Goal: Task Accomplishment & Management: Manage account settings

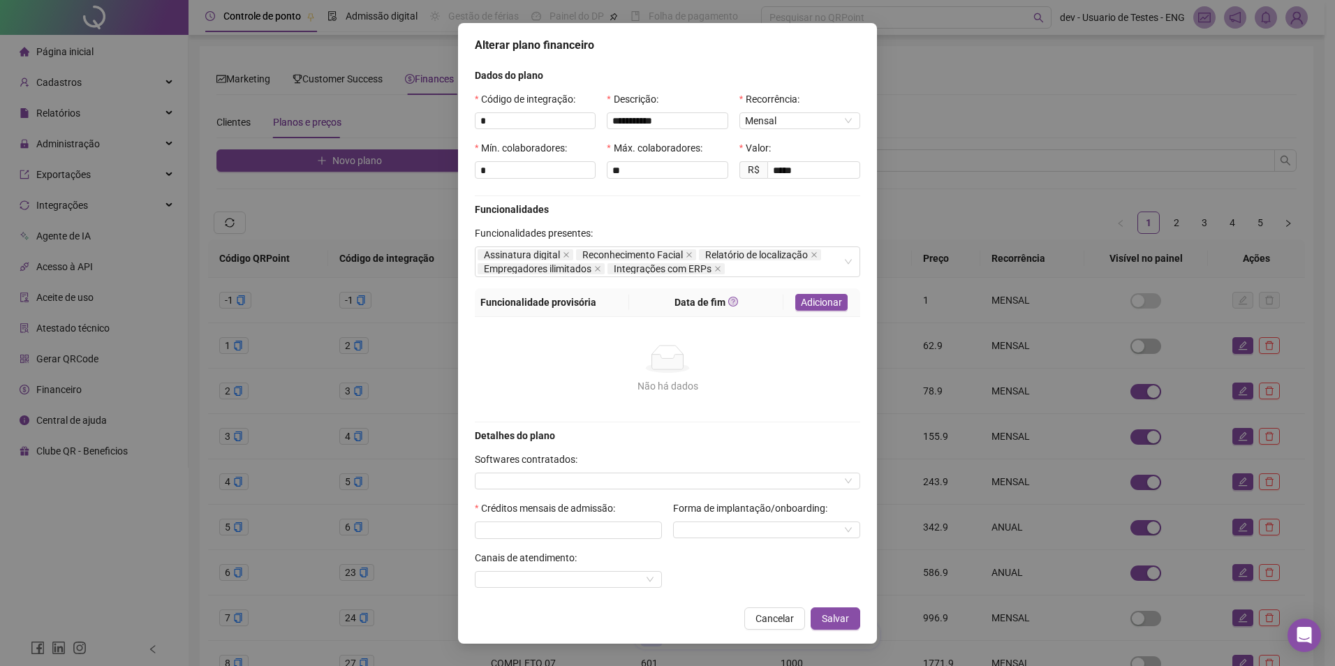
click at [767, 611] on span "Cancelar" at bounding box center [775, 618] width 38 height 15
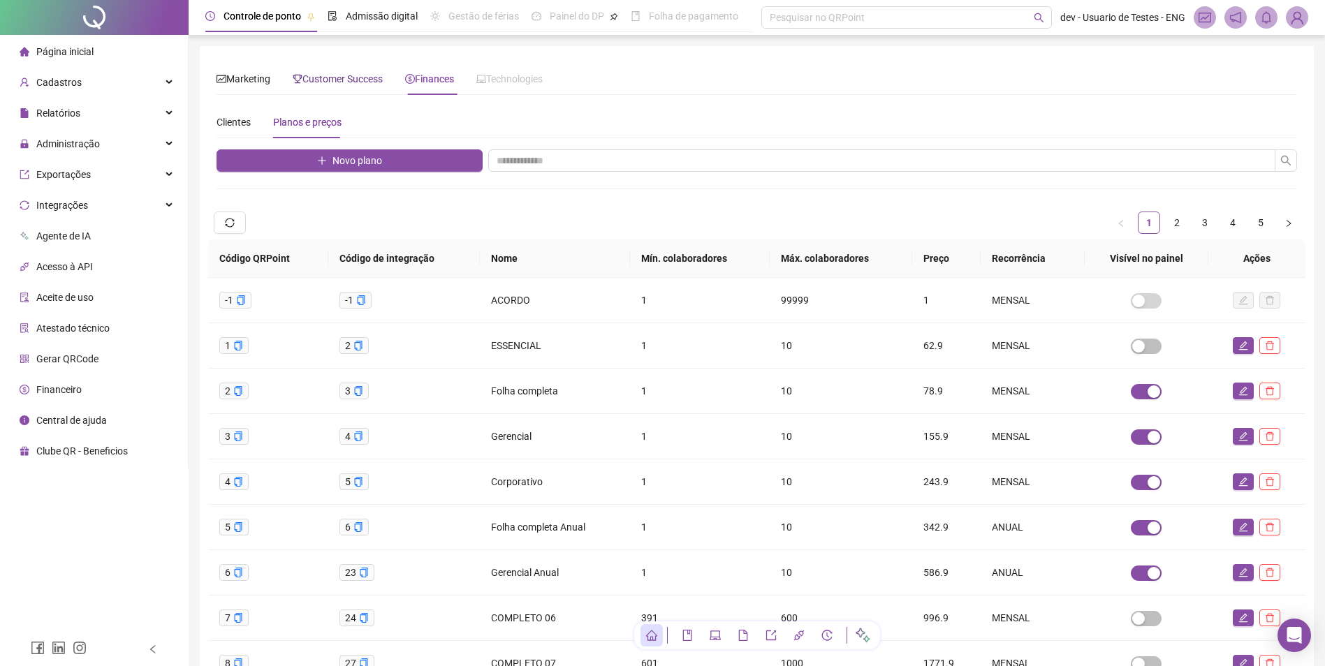
click at [320, 78] on span "Customer Success" at bounding box center [338, 78] width 90 height 11
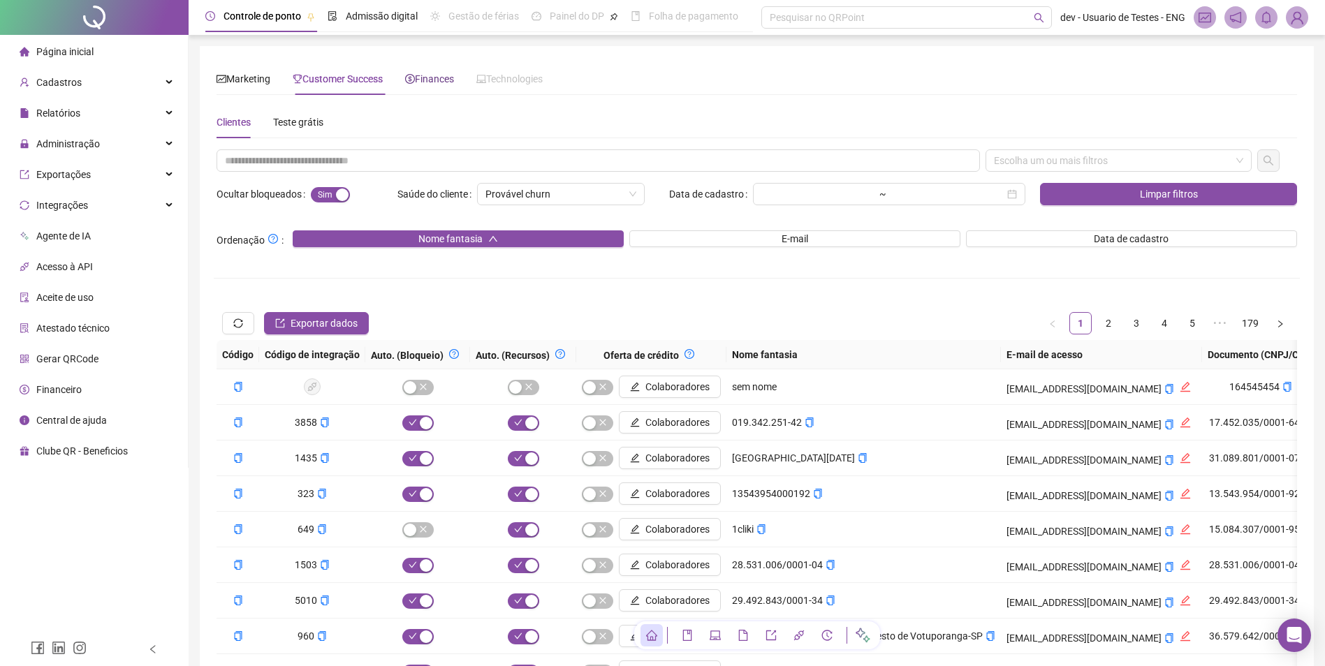
click at [427, 81] on span "Finances" at bounding box center [429, 78] width 49 height 11
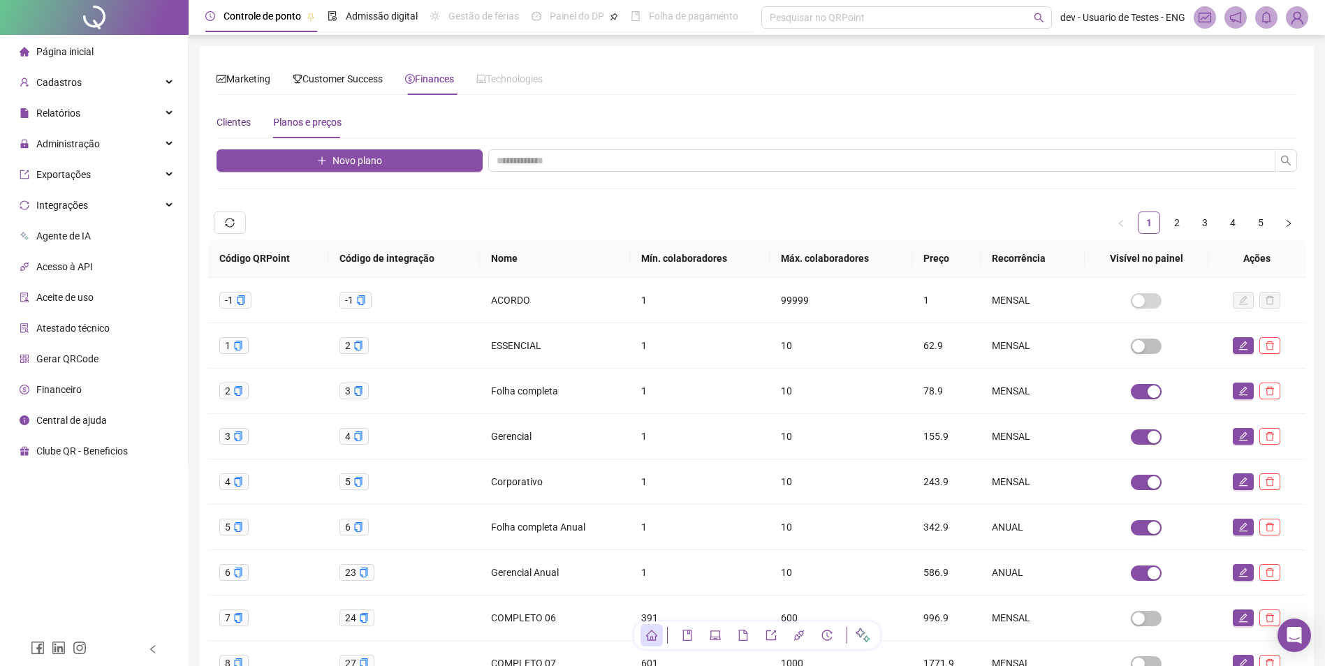
click at [244, 123] on div "Clientes" at bounding box center [233, 122] width 34 height 15
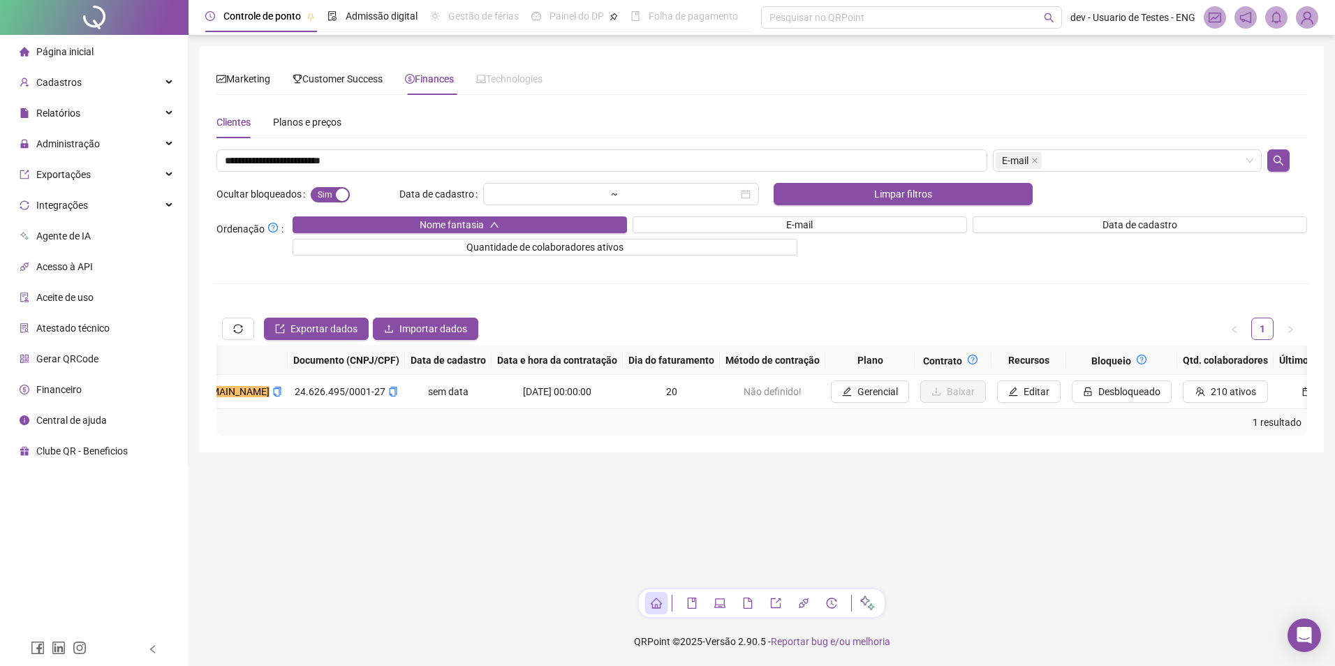
scroll to position [0, 931]
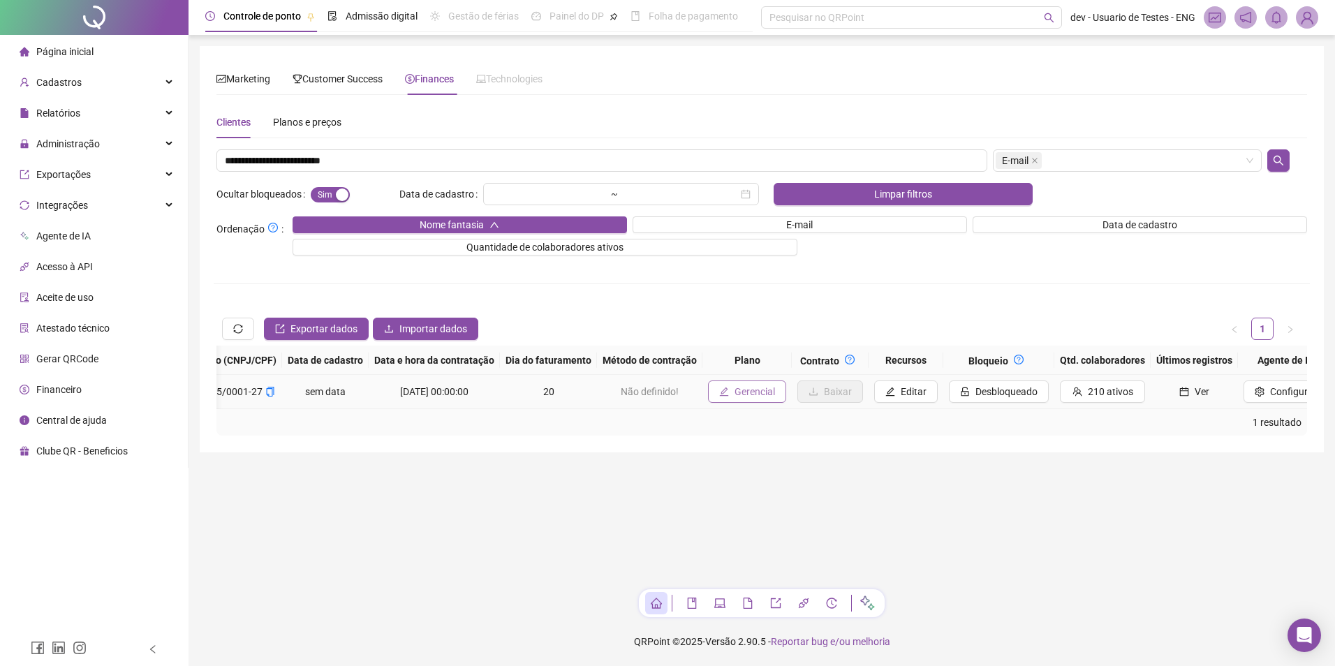
click at [735, 390] on span "Gerencial" at bounding box center [755, 391] width 41 height 15
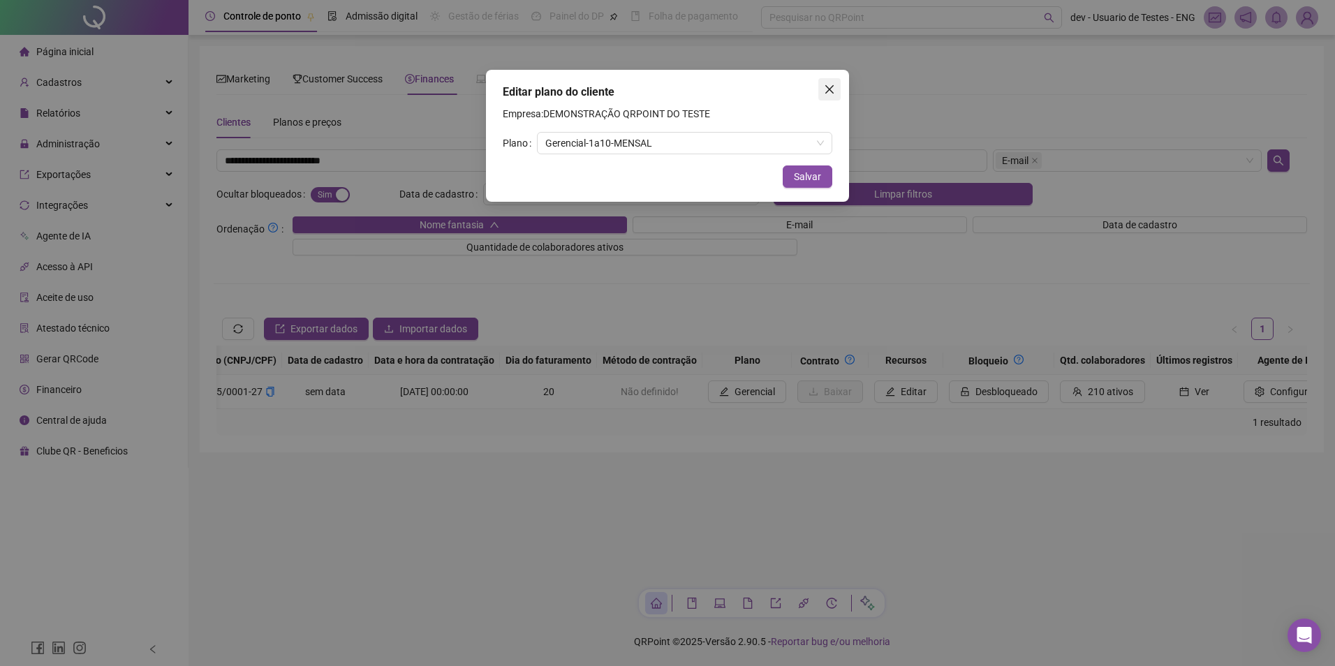
click at [828, 96] on button "Close" at bounding box center [829, 89] width 22 height 22
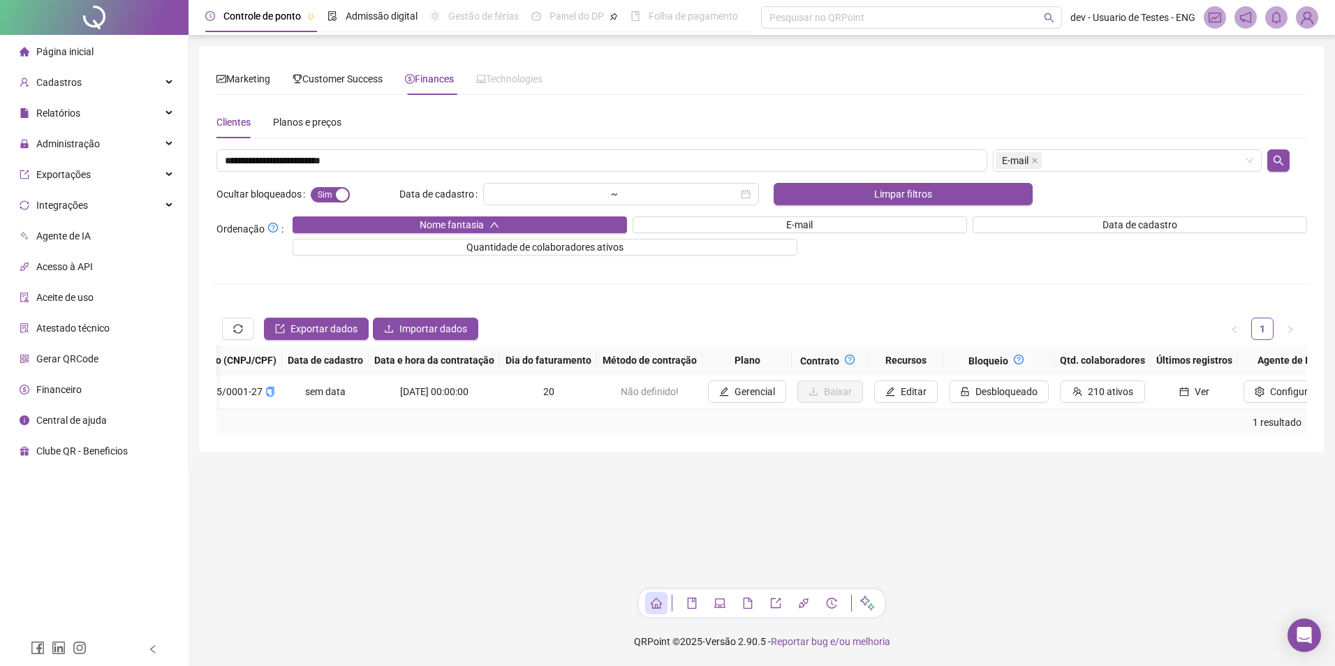
click at [344, 121] on div "Clientes Planos e preços" at bounding box center [761, 122] width 1091 height 32
click at [329, 128] on div "Planos e preços" at bounding box center [307, 122] width 68 height 15
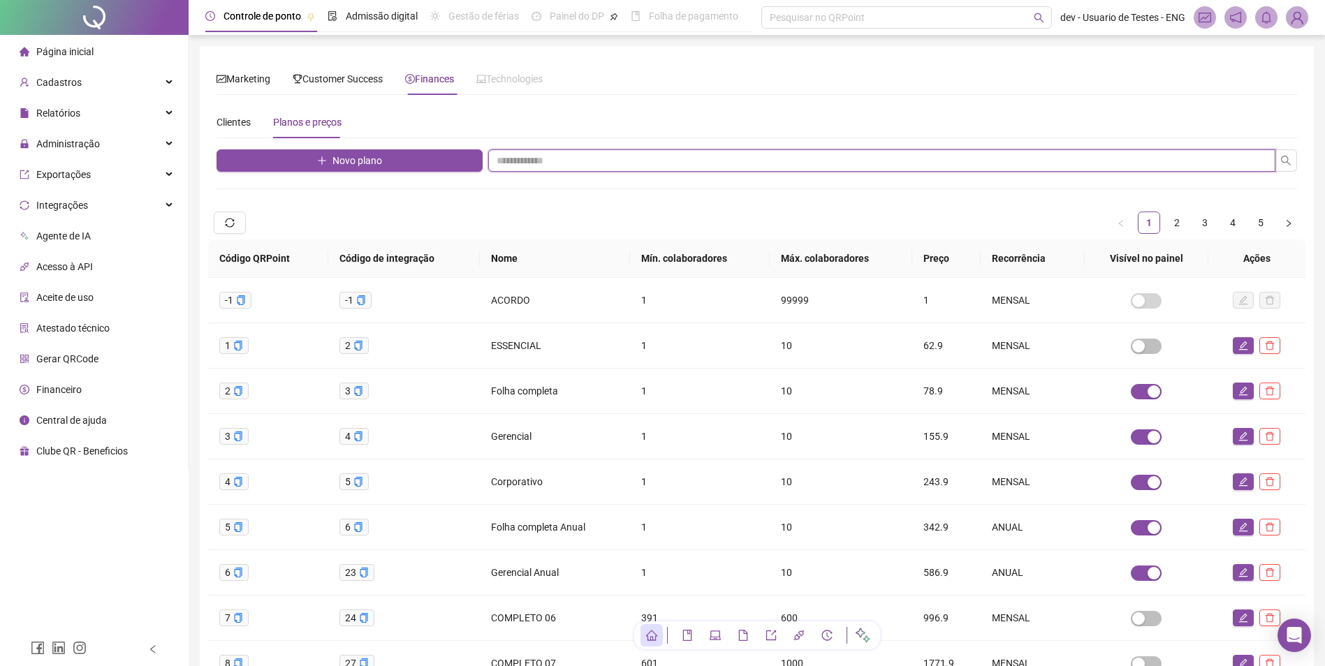
click at [670, 162] on input "text" at bounding box center [881, 160] width 787 height 22
type input "*********"
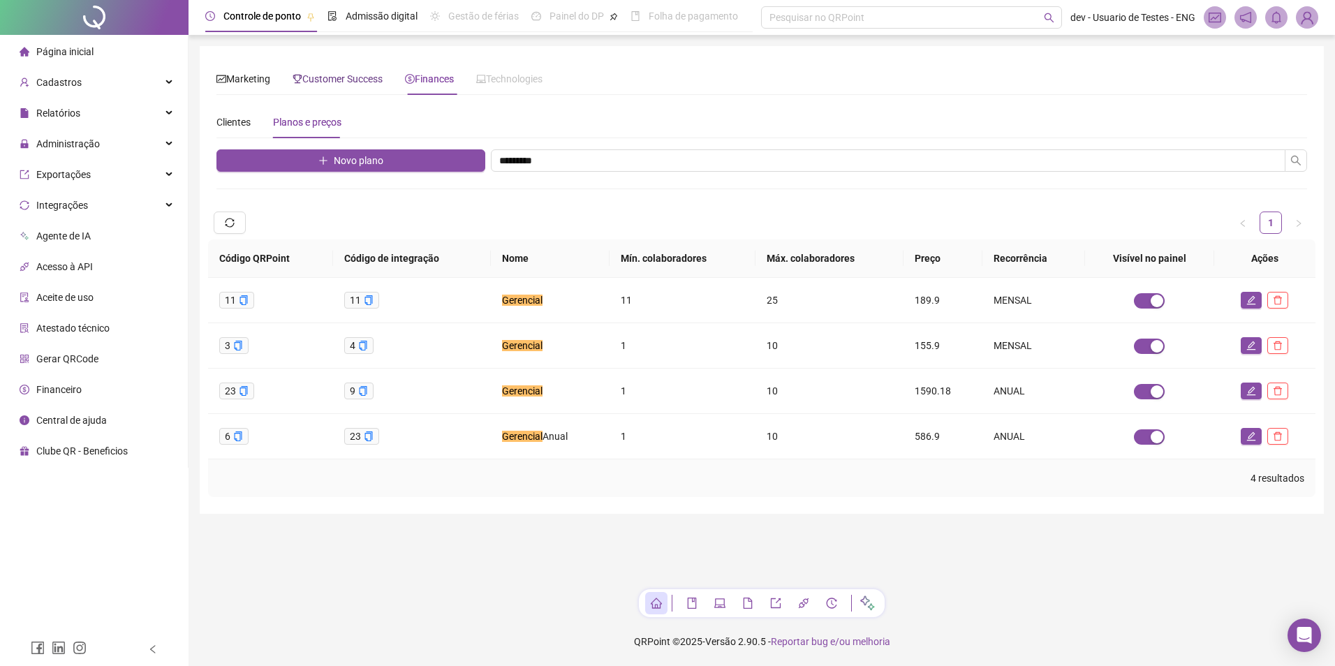
click at [340, 83] on span "Customer Success" at bounding box center [338, 78] width 90 height 11
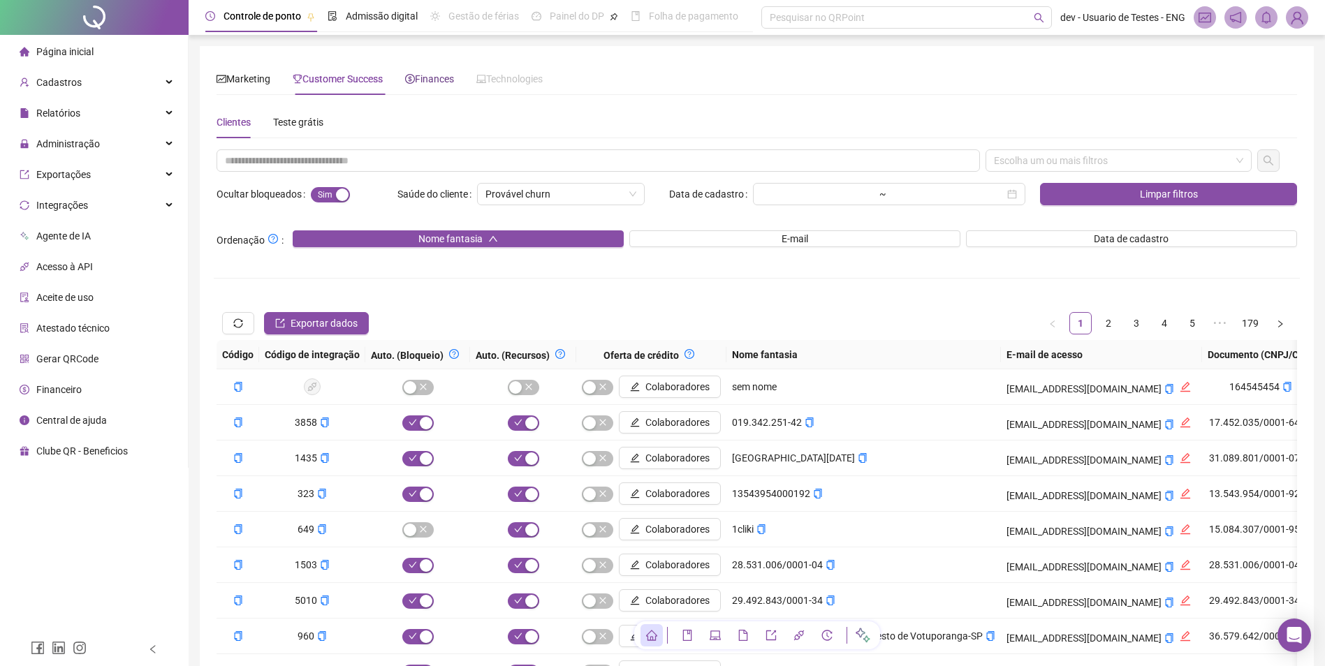
click at [426, 76] on span "Finances" at bounding box center [429, 78] width 49 height 11
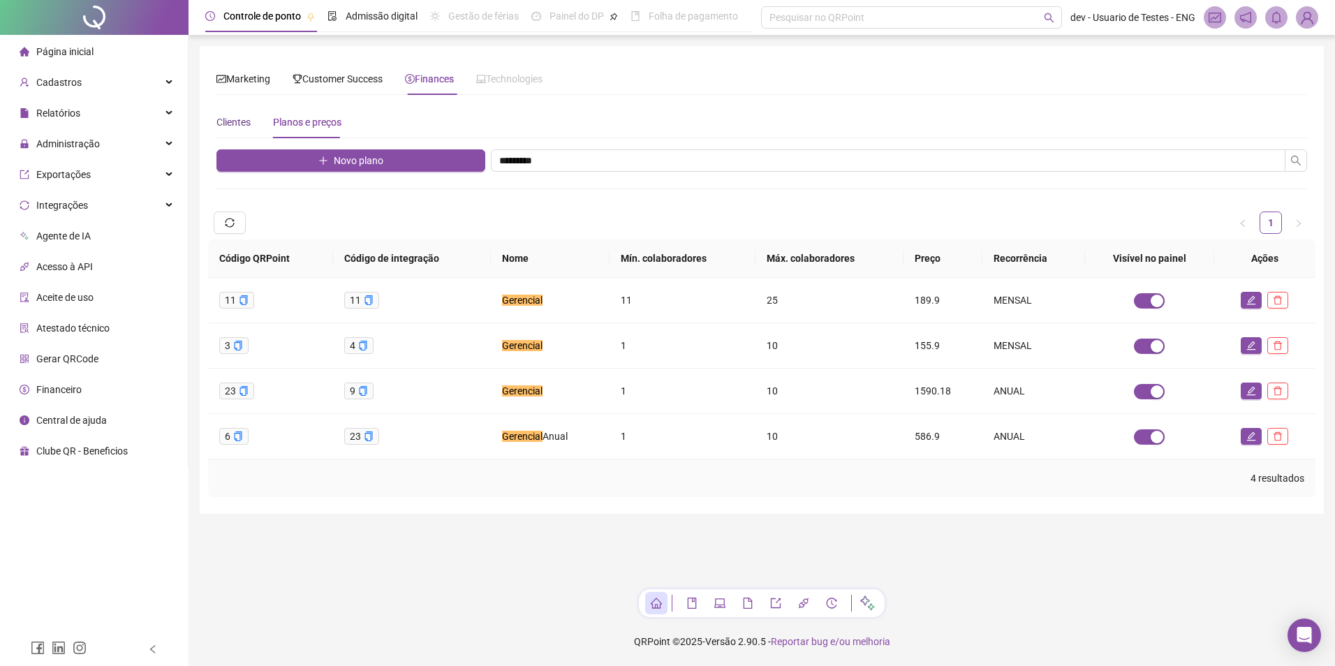
drag, startPoint x: 242, startPoint y: 124, endPoint x: 261, endPoint y: 124, distance: 19.6
click at [242, 124] on div "Clientes" at bounding box center [233, 122] width 34 height 15
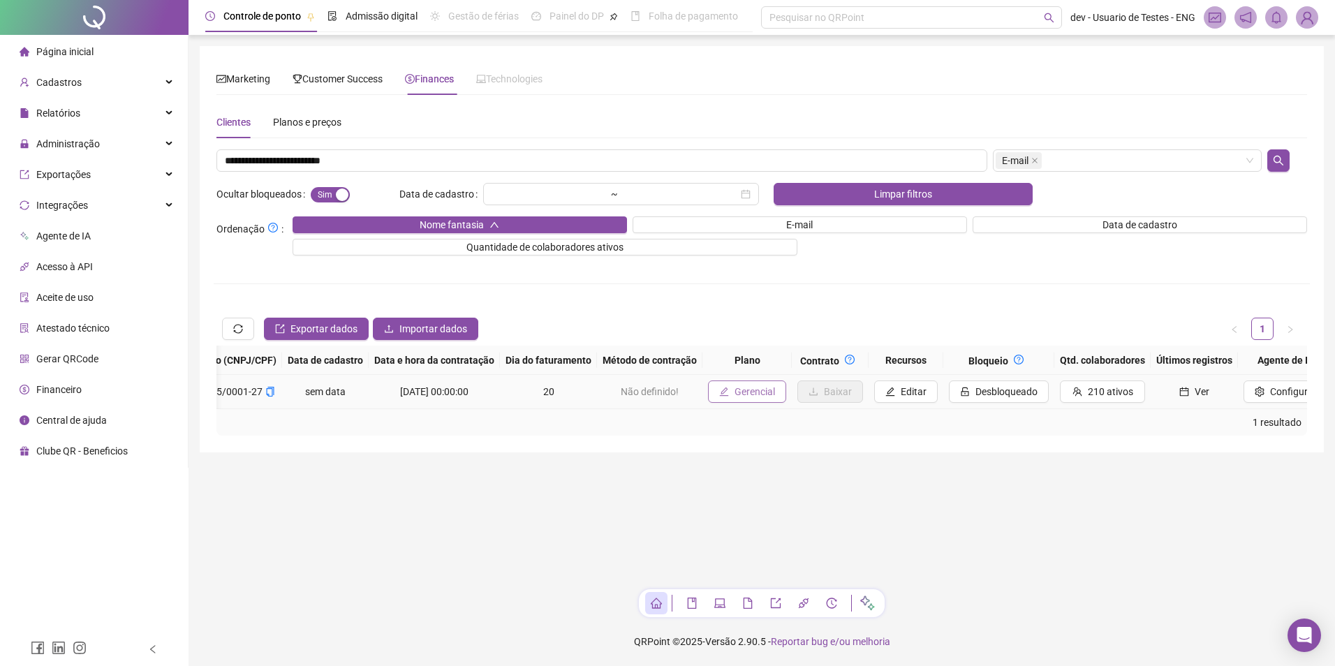
click at [735, 385] on span "Gerencial" at bounding box center [755, 391] width 41 height 15
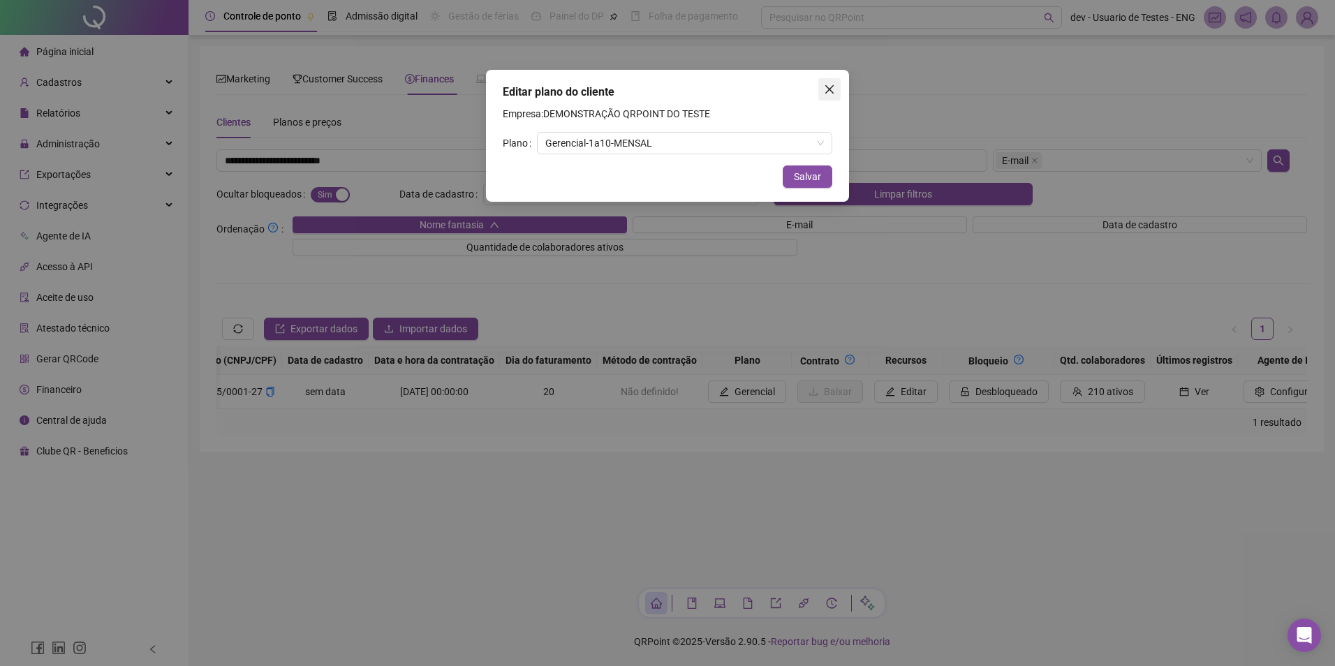
click at [832, 84] on icon "close" at bounding box center [829, 89] width 11 height 11
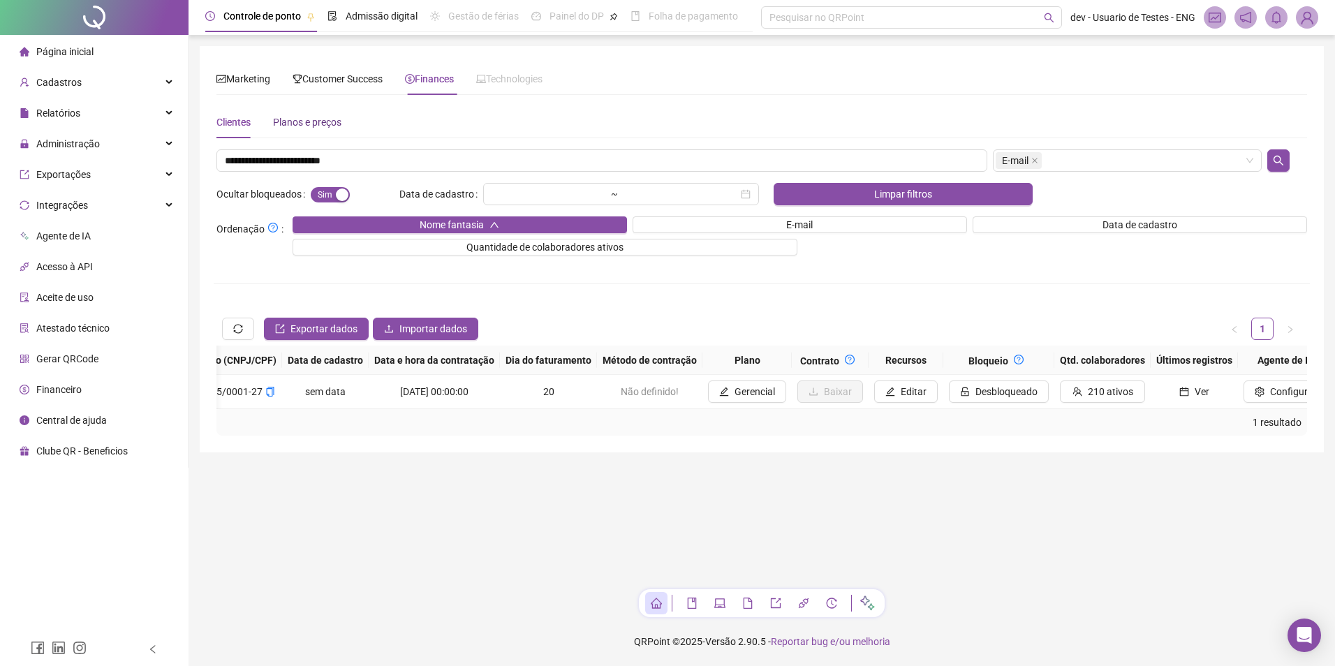
click at [316, 123] on div "Planos e preços" at bounding box center [307, 122] width 68 height 15
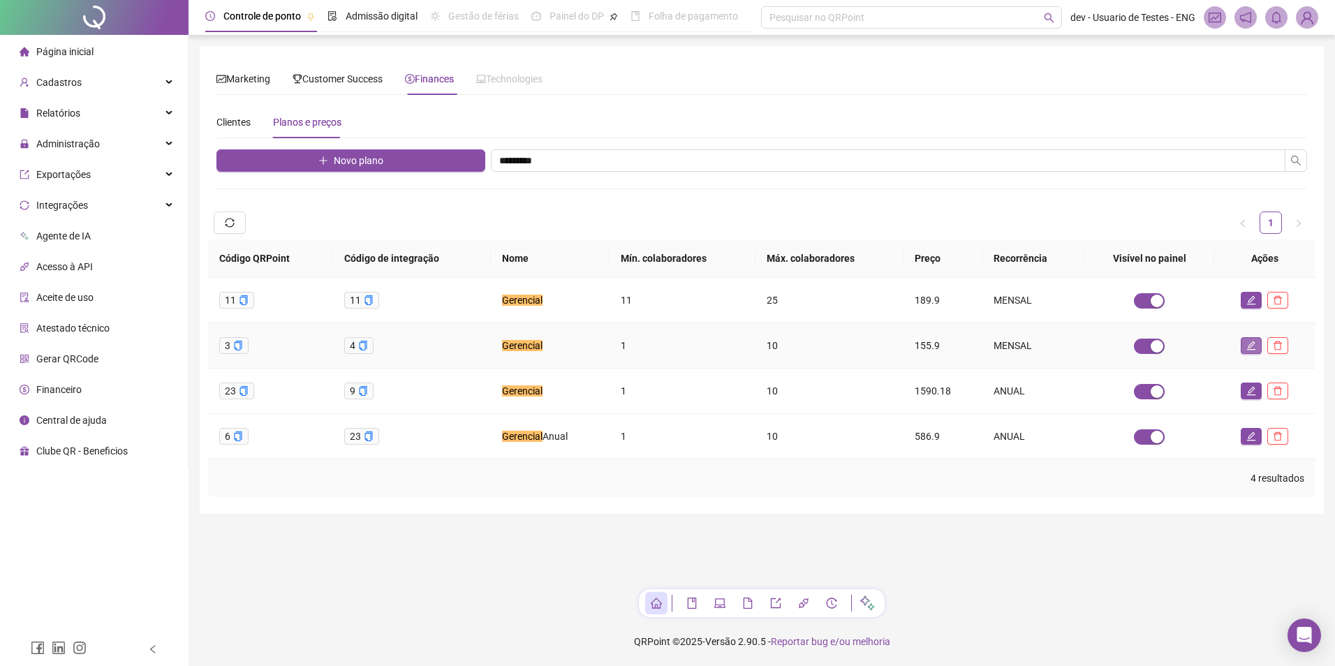
click at [1249, 348] on icon "edit" at bounding box center [1251, 345] width 9 height 9
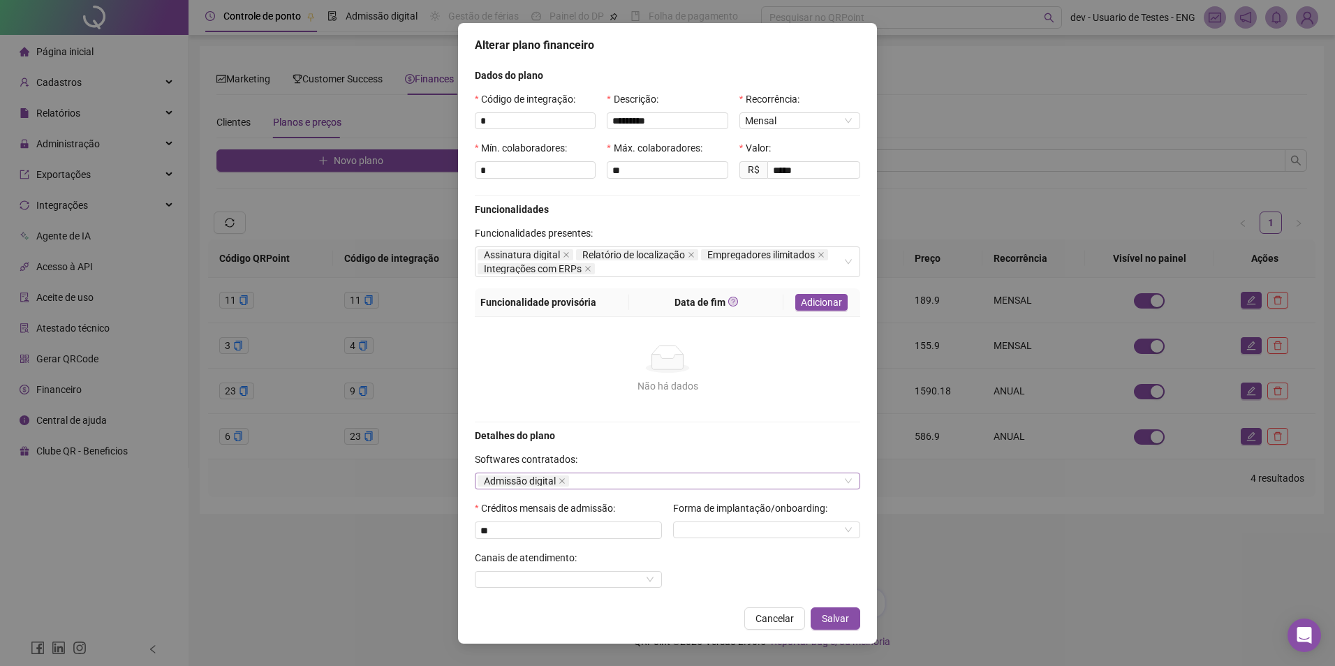
click at [615, 480] on div "Admissão digital" at bounding box center [667, 481] width 385 height 17
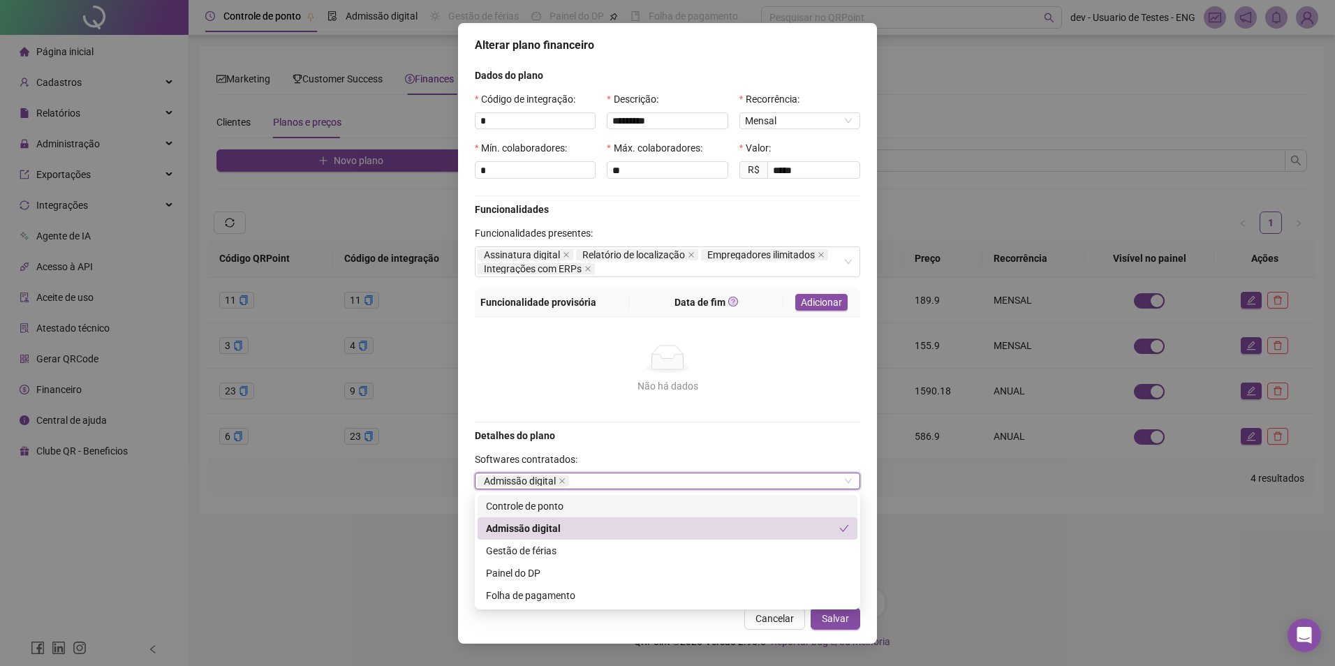
click at [594, 508] on div "Controle de ponto" at bounding box center [667, 506] width 363 height 15
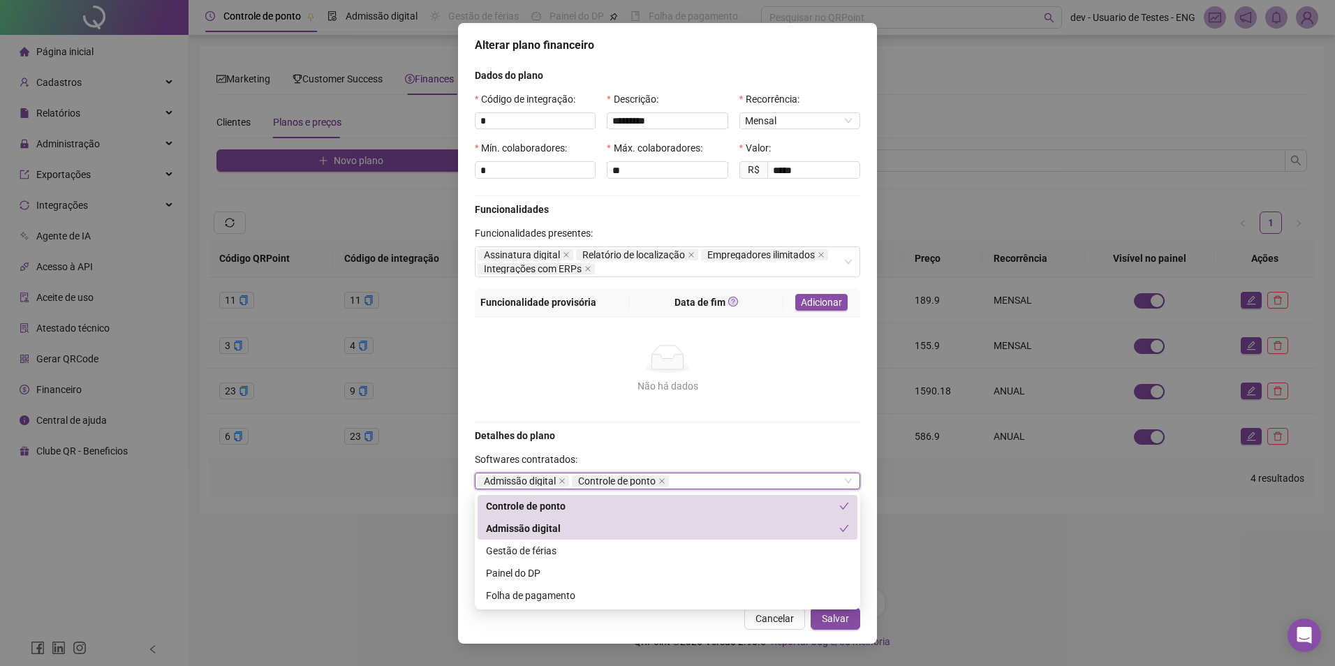
click at [605, 450] on div "Detalhes do plano Softwares contratados: Admissão digital Controle de ponto Cré…" at bounding box center [667, 513] width 397 height 171
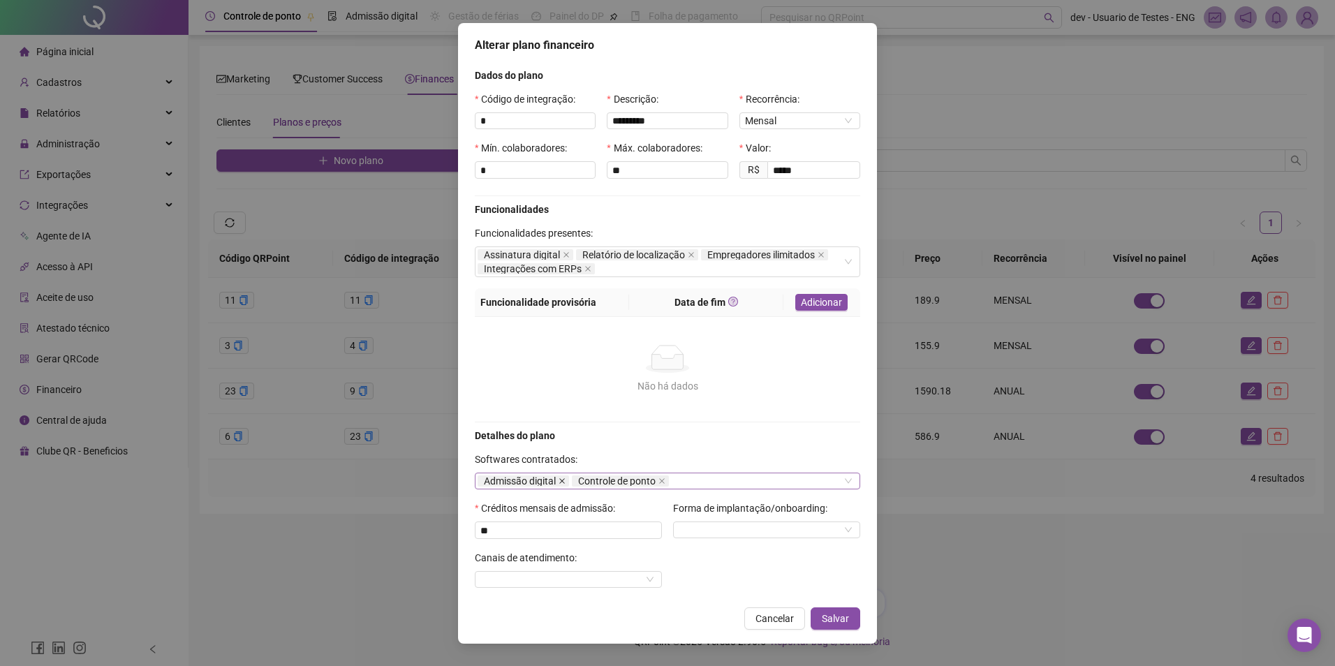
click at [561, 481] on icon "close" at bounding box center [562, 481] width 6 height 6
click at [835, 620] on span "Salvar" at bounding box center [835, 618] width 27 height 15
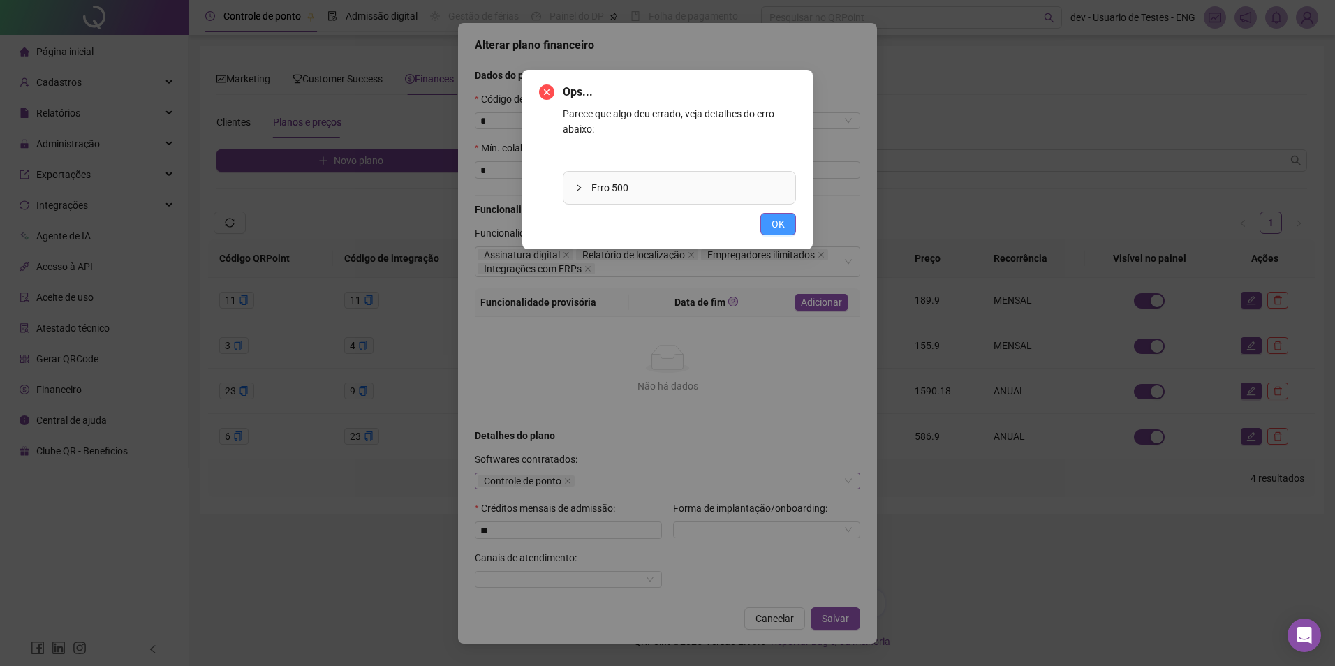
click at [780, 217] on span "OK" at bounding box center [778, 223] width 13 height 15
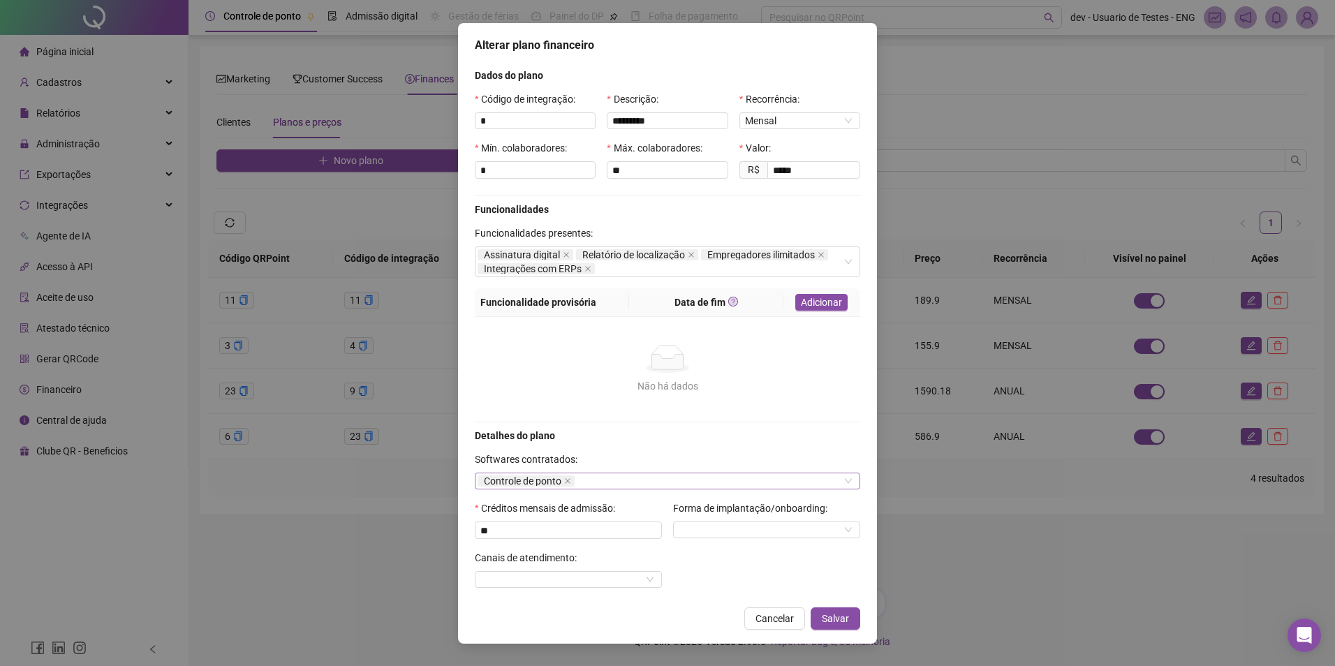
click at [622, 478] on div "Controle de ponto" at bounding box center [667, 481] width 385 height 17
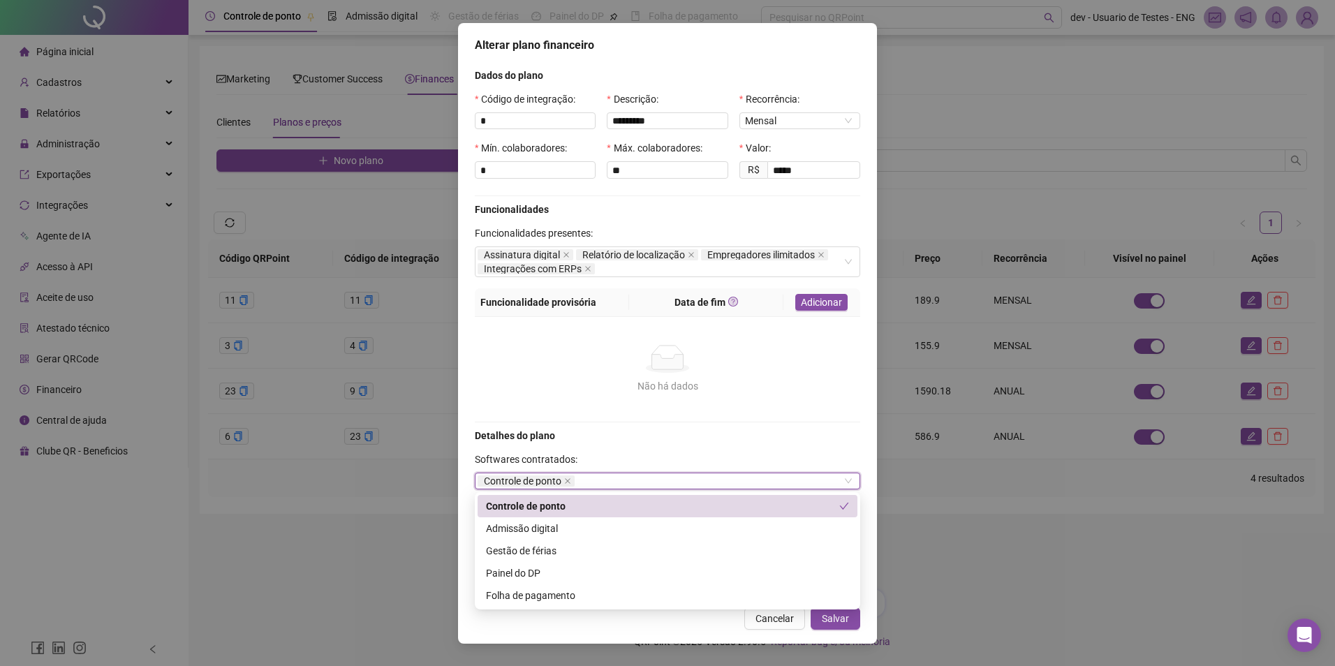
click at [719, 432] on div "Detalhes do plano" at bounding box center [667, 435] width 397 height 15
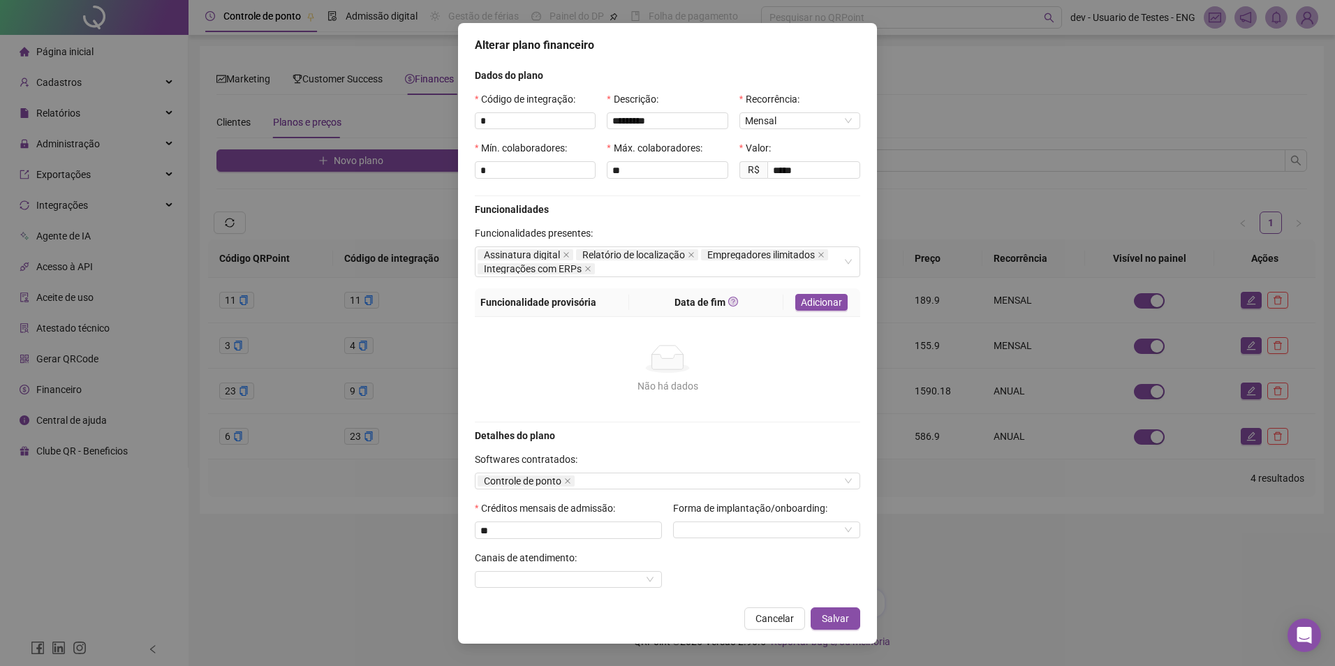
click at [778, 619] on span "Cancelar" at bounding box center [775, 618] width 38 height 15
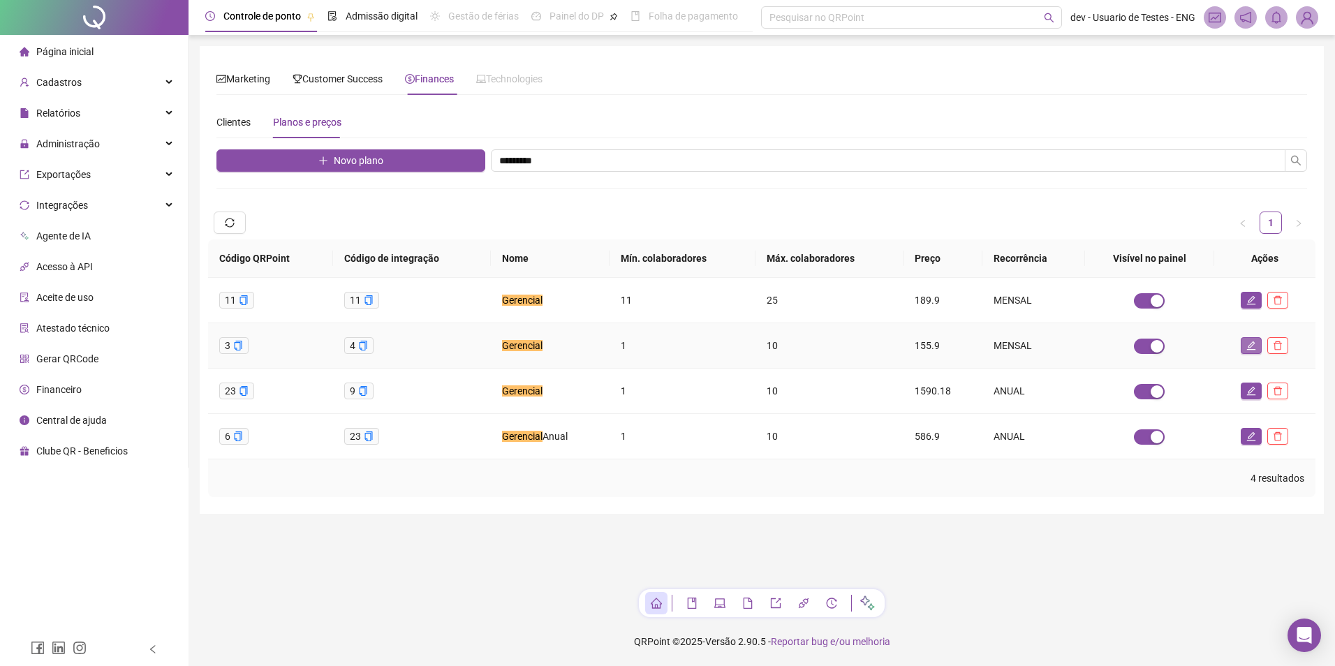
click at [1251, 350] on icon "edit" at bounding box center [1251, 345] width 9 height 9
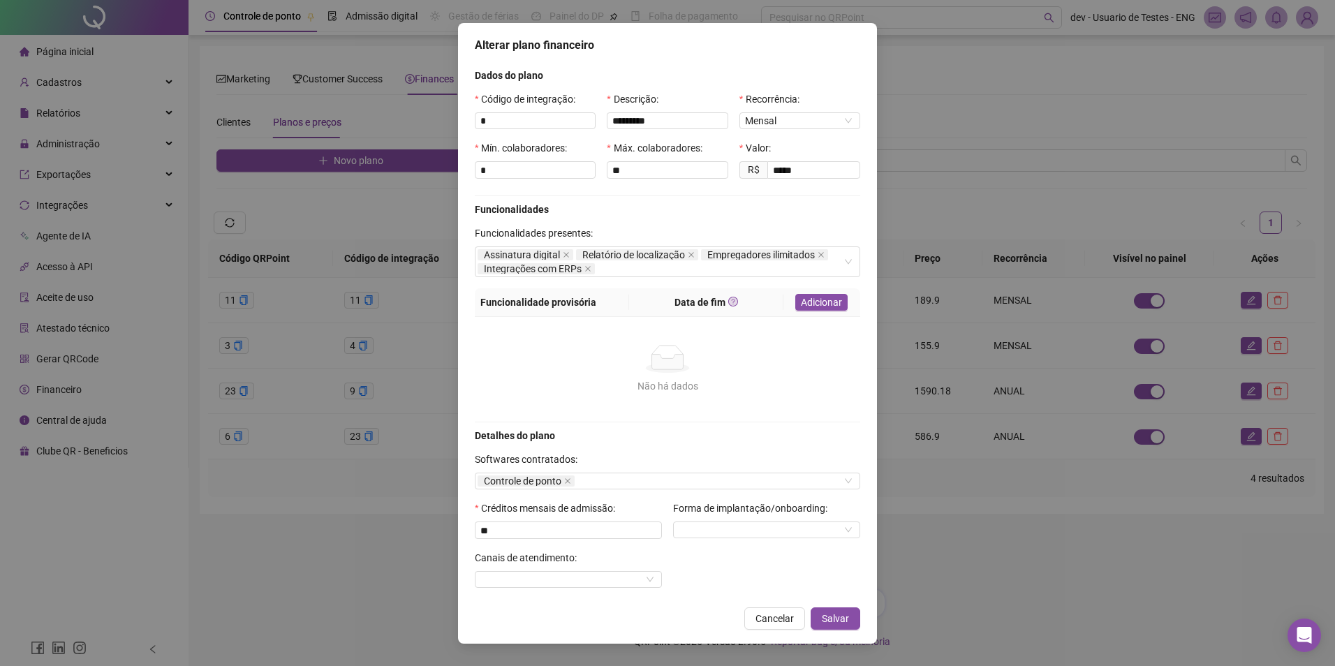
drag, startPoint x: 767, startPoint y: 621, endPoint x: 768, endPoint y: 614, distance: 7.1
click at [767, 620] on span "Cancelar" at bounding box center [775, 618] width 38 height 15
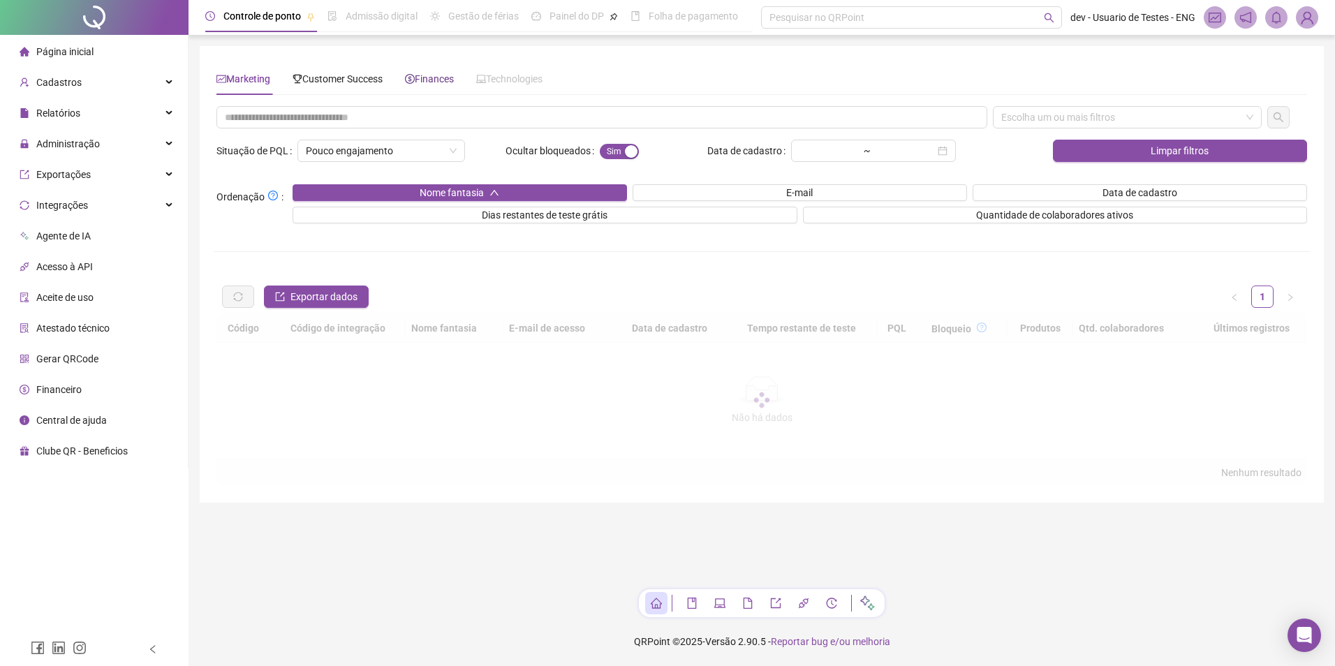
click at [448, 82] on span "Finances" at bounding box center [429, 78] width 49 height 11
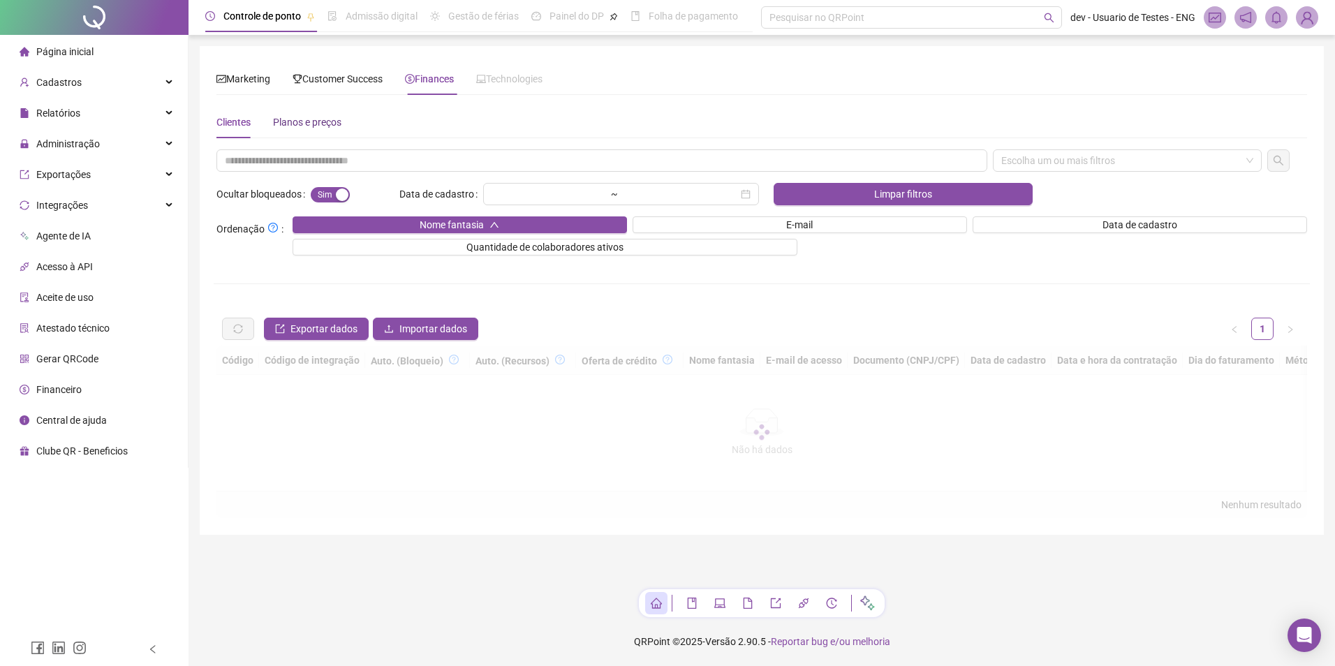
click at [310, 125] on div "Planos e preços" at bounding box center [307, 122] width 68 height 15
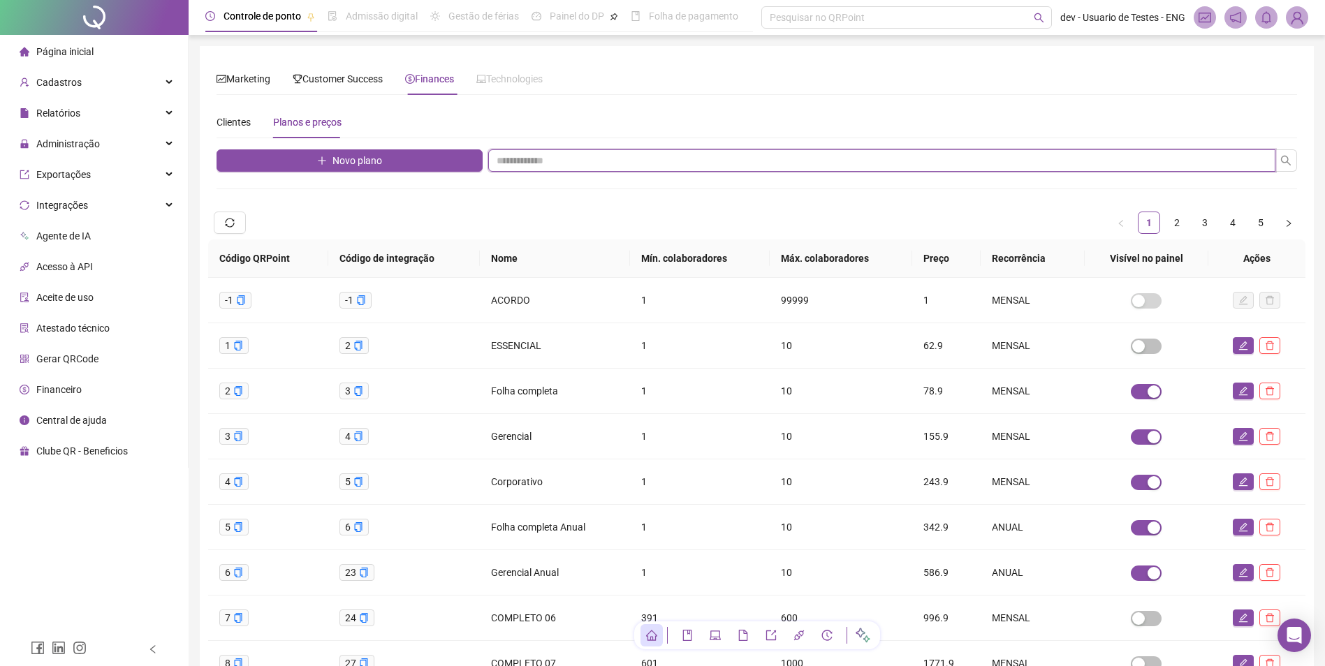
click at [599, 160] on input "text" at bounding box center [881, 160] width 787 height 22
type input "*********"
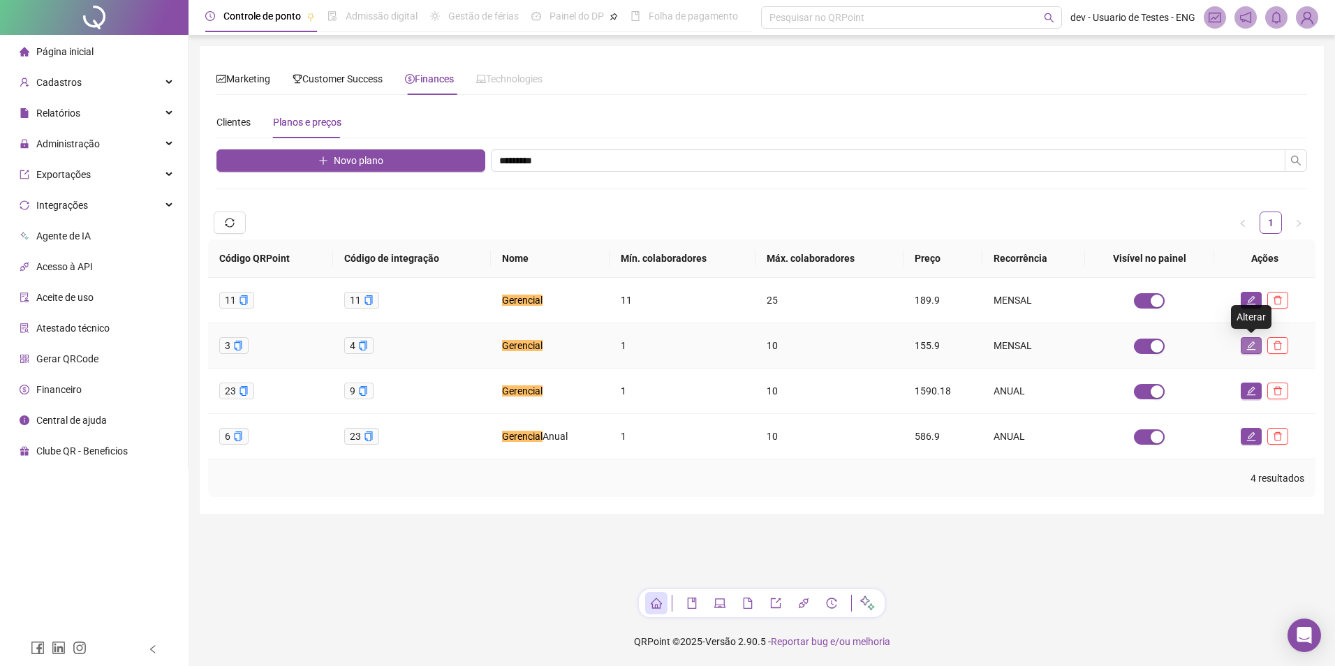
click at [1243, 345] on button "button" at bounding box center [1251, 345] width 21 height 17
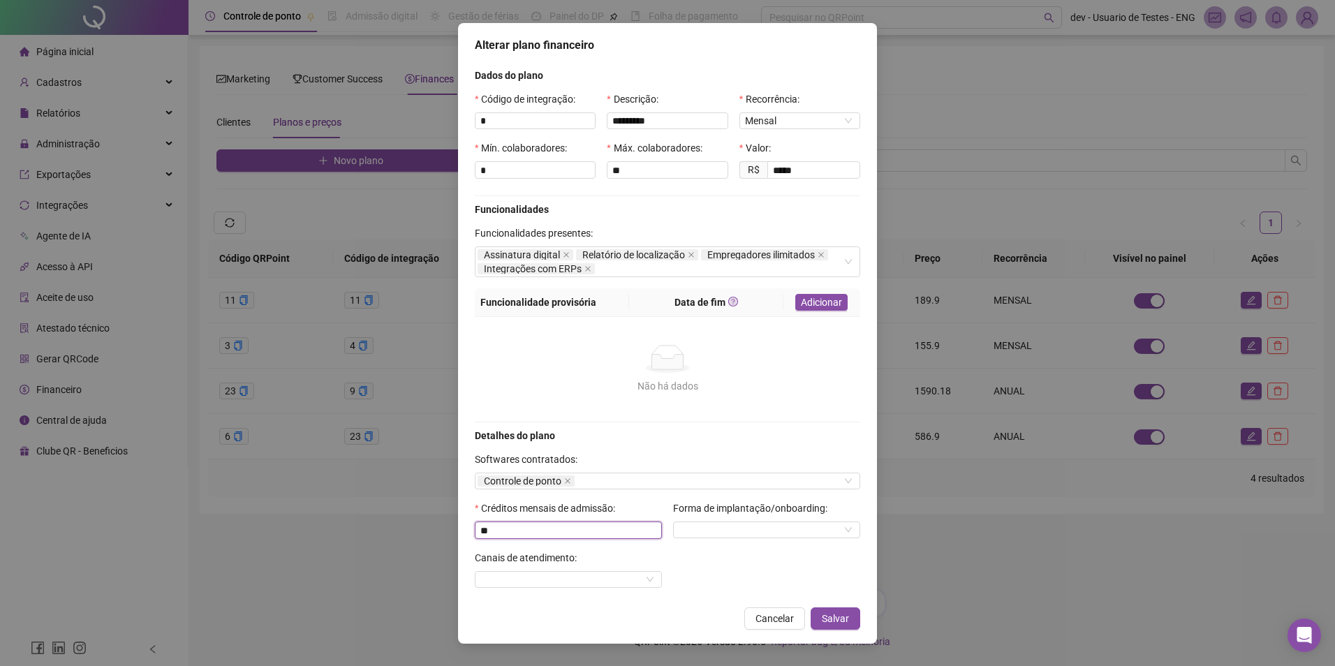
drag, startPoint x: 534, startPoint y: 529, endPoint x: 363, endPoint y: 515, distance: 171.7
click at [374, 517] on div "Alterar plano financeiro Dados do plano Código de integração: * Descrição: ****…" at bounding box center [667, 333] width 1335 height 666
click at [834, 611] on span "Salvar" at bounding box center [835, 618] width 27 height 15
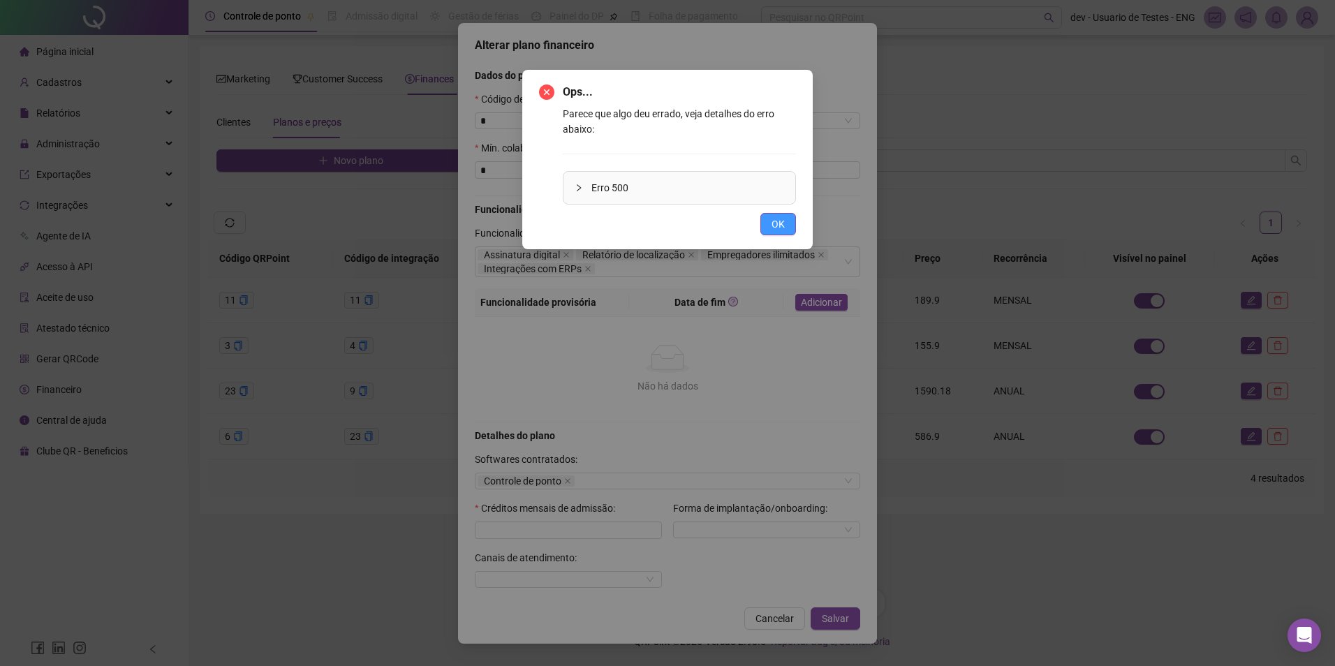
click at [783, 226] on span "OK" at bounding box center [778, 223] width 13 height 15
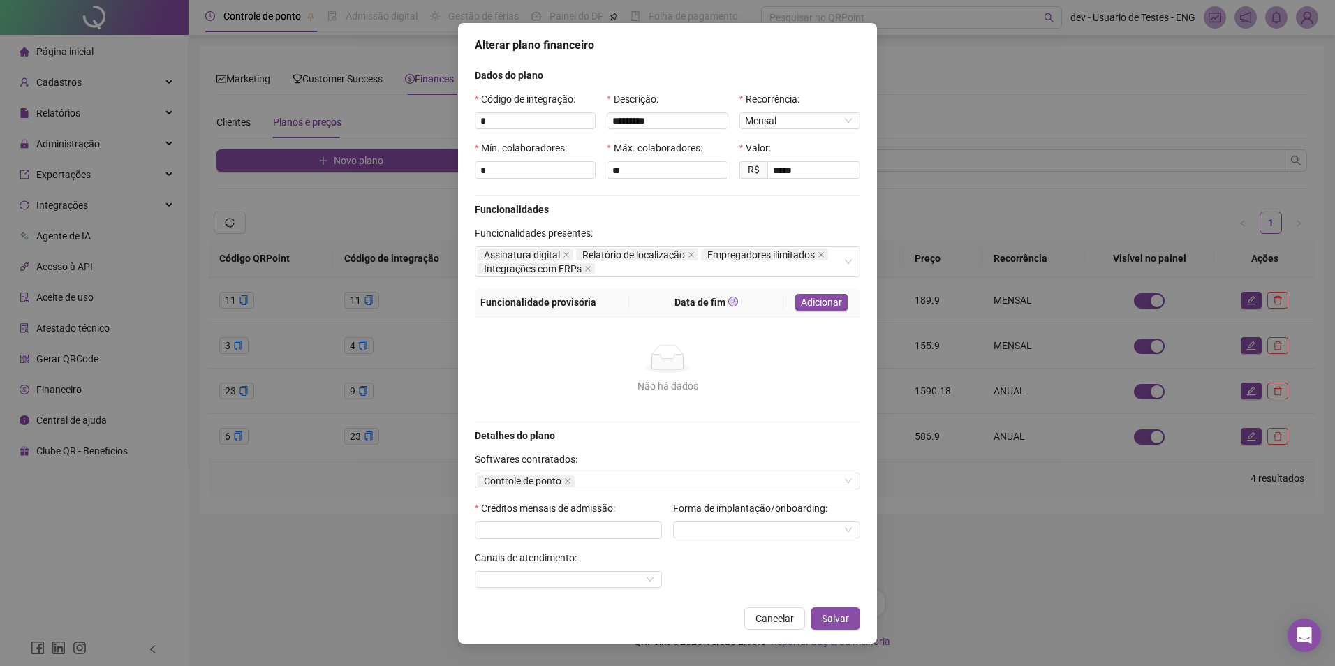
click at [786, 612] on span "Cancelar" at bounding box center [775, 618] width 38 height 15
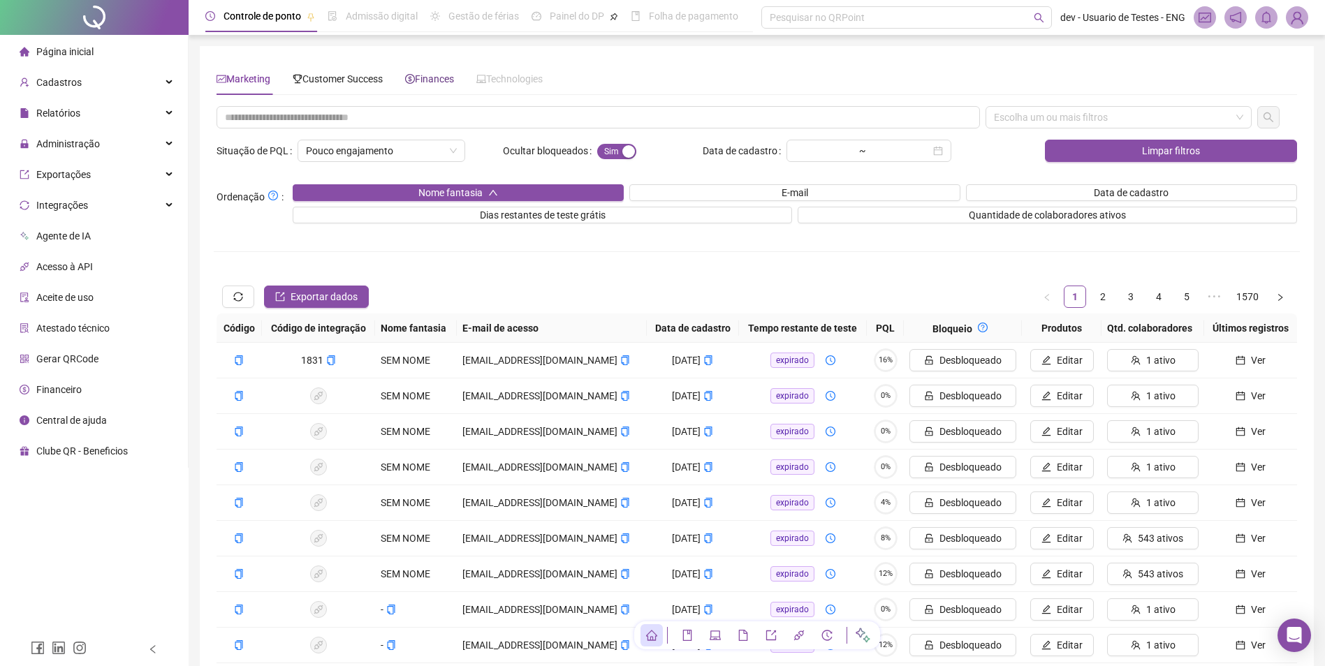
click at [434, 83] on span "Finances" at bounding box center [429, 78] width 49 height 11
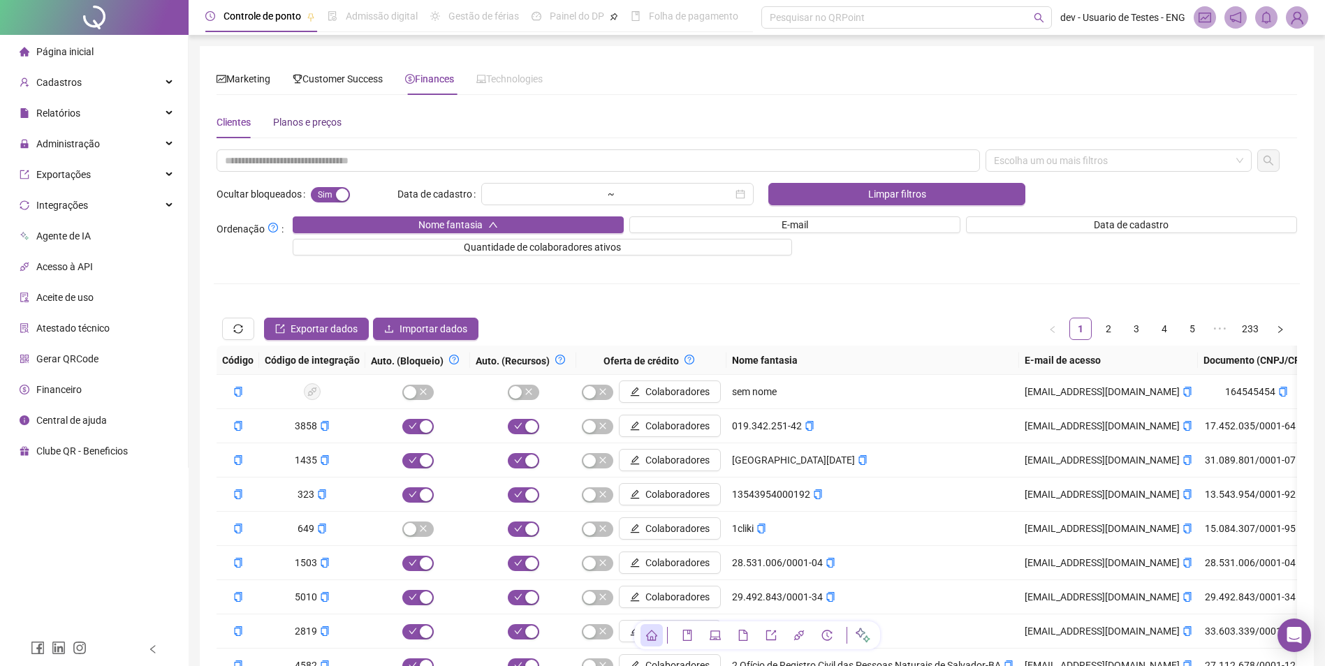
click at [316, 117] on div "Planos e preços" at bounding box center [307, 122] width 68 height 15
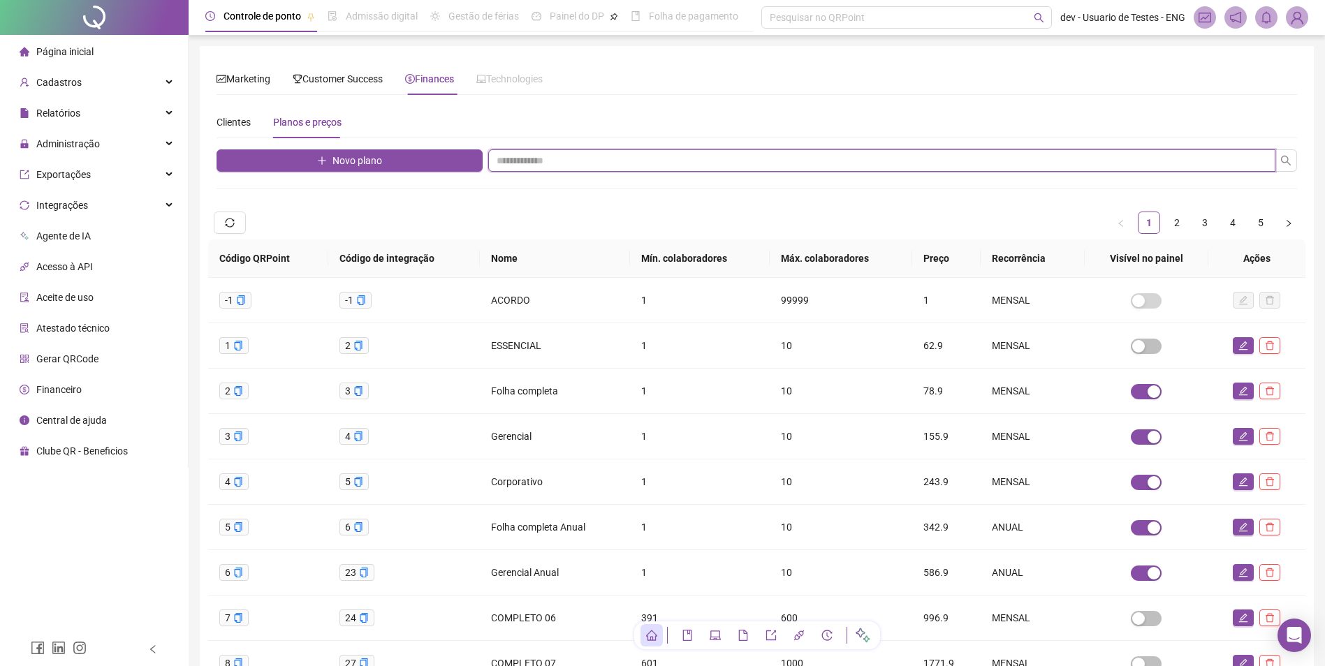
click at [634, 162] on input "text" at bounding box center [881, 160] width 787 height 22
type input "*********"
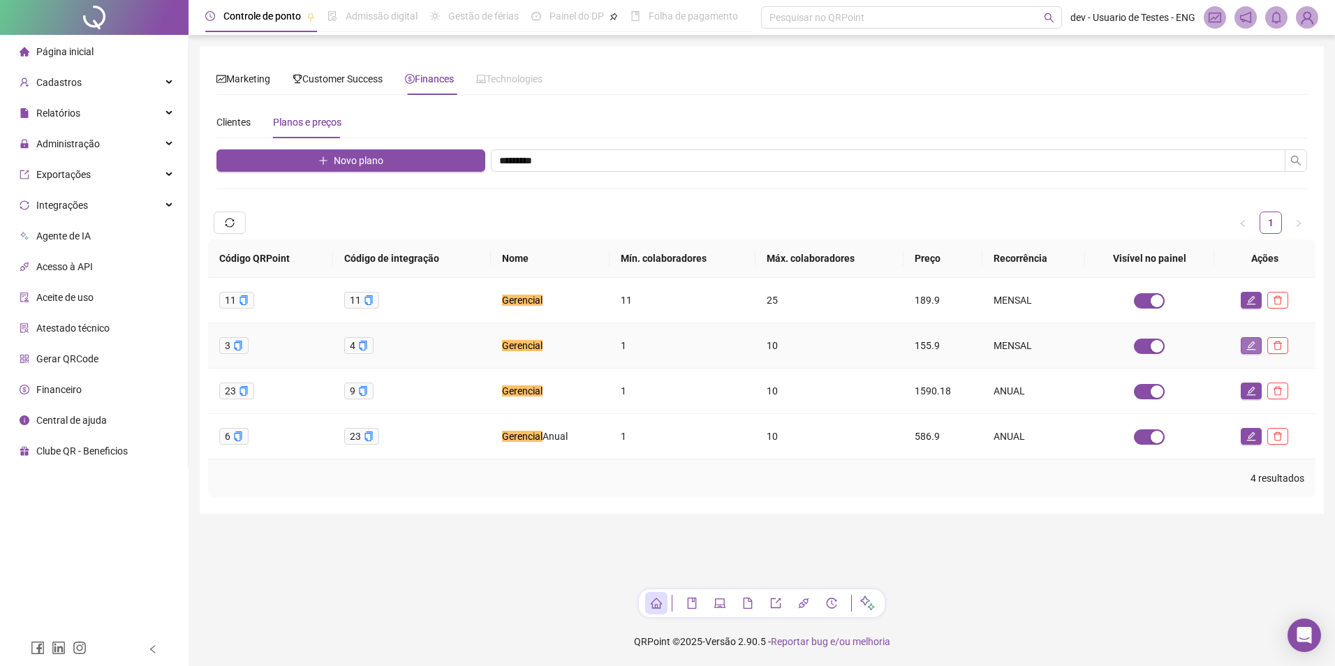
click at [1249, 342] on icon "edit" at bounding box center [1251, 346] width 10 height 10
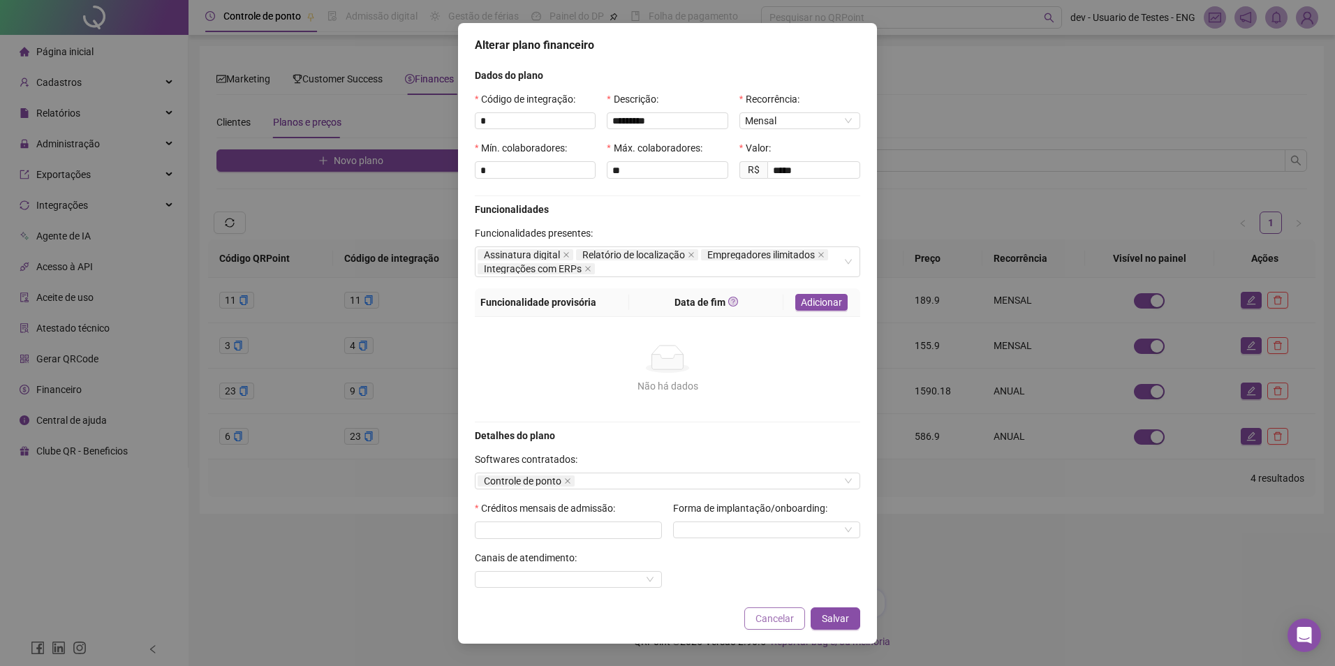
click at [778, 612] on span "Cancelar" at bounding box center [775, 618] width 38 height 15
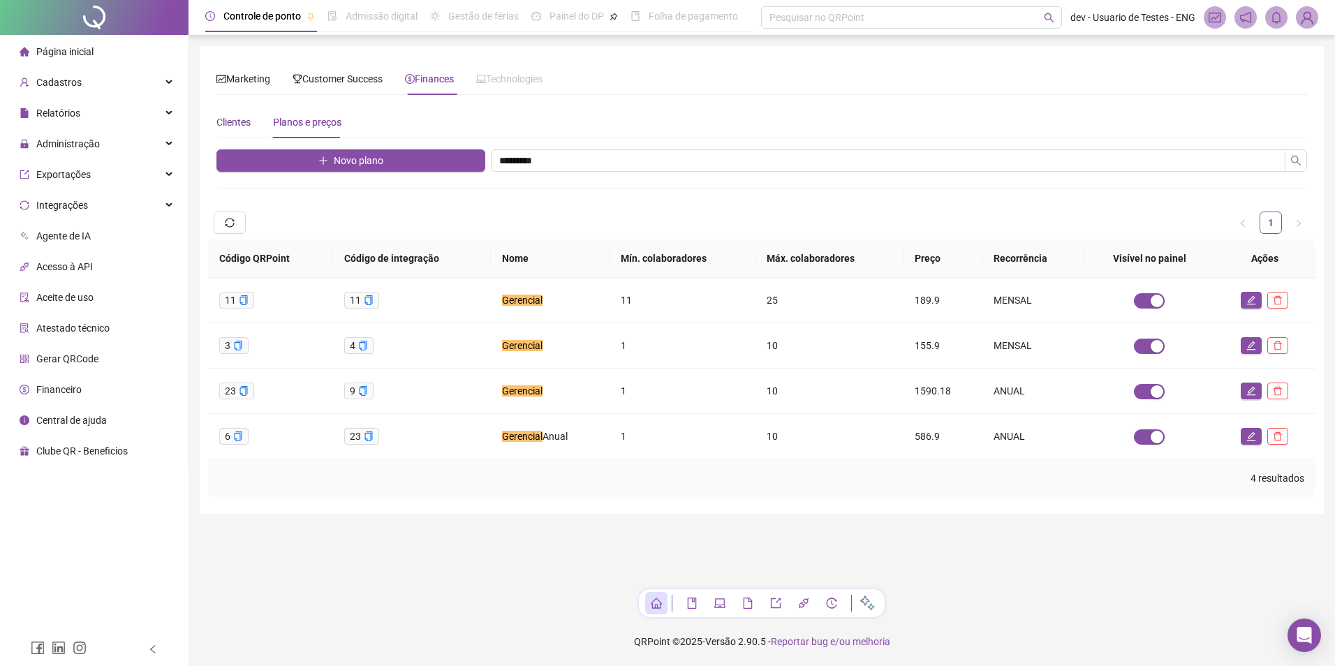
click at [242, 119] on div "Clientes" at bounding box center [233, 122] width 34 height 15
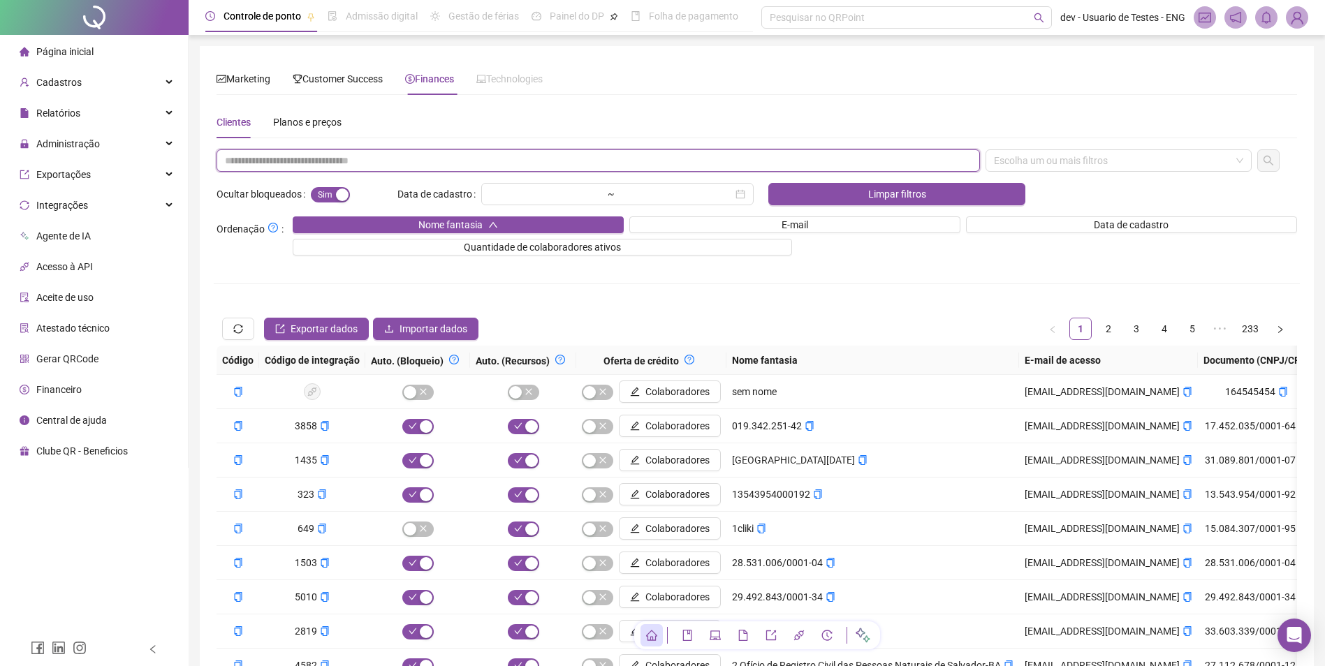
click at [413, 160] on input "text" at bounding box center [597, 160] width 763 height 22
drag, startPoint x: 1075, startPoint y: 154, endPoint x: 1057, endPoint y: 168, distance: 22.9
click at [1073, 158] on div "Escolha um ou mais filtros" at bounding box center [1118, 160] width 266 height 22
type input "**********"
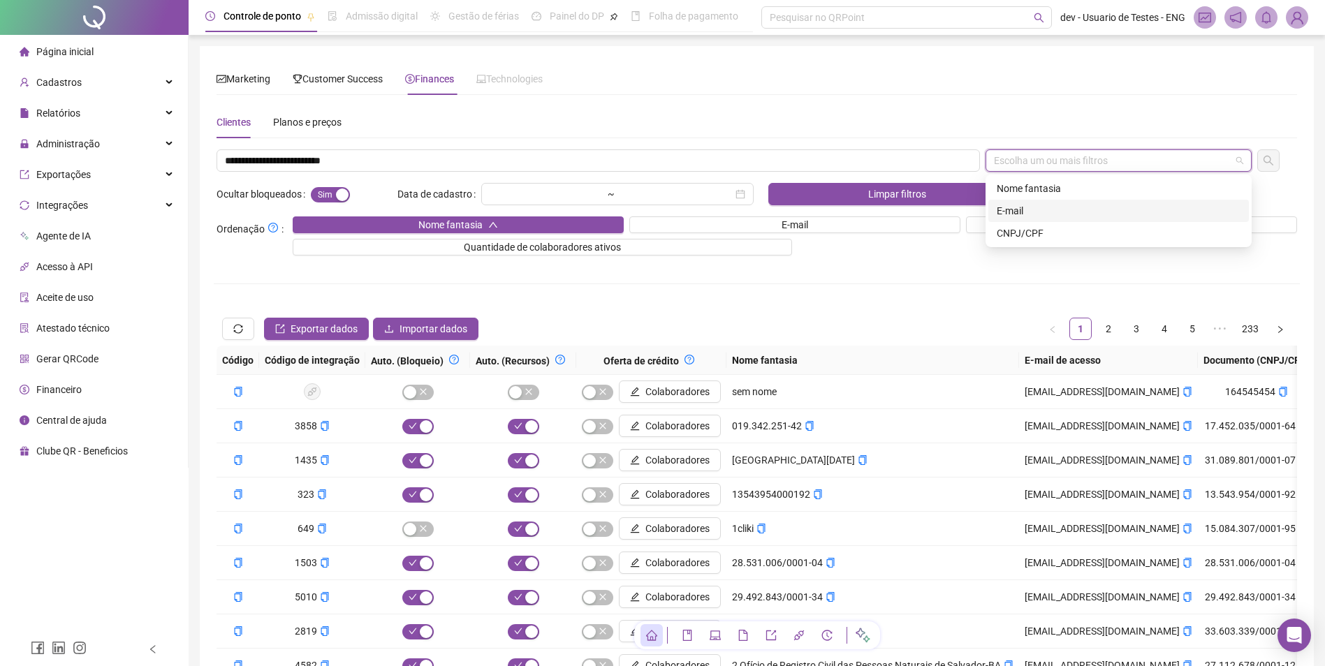
drag, startPoint x: 1024, startPoint y: 205, endPoint x: 1126, endPoint y: 184, distance: 103.9
click at [1025, 205] on div "E-mail" at bounding box center [1118, 210] width 244 height 15
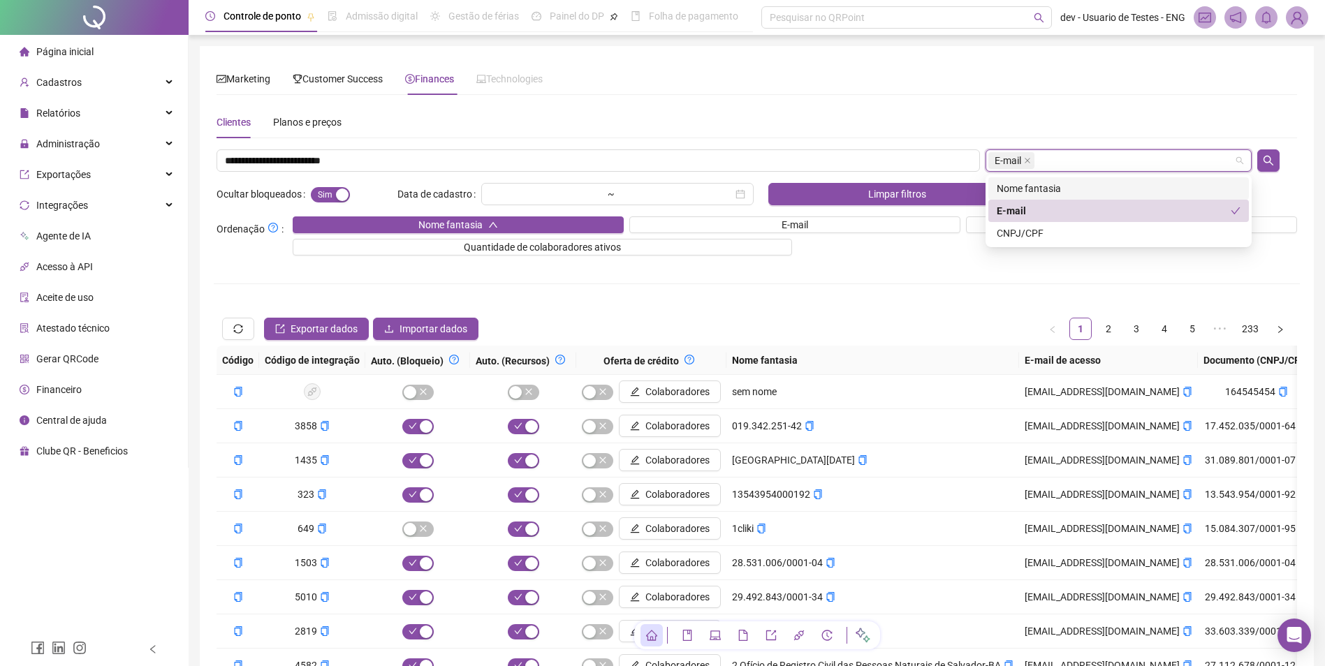
click at [1265, 162] on icon "search" at bounding box center [1268, 161] width 10 height 10
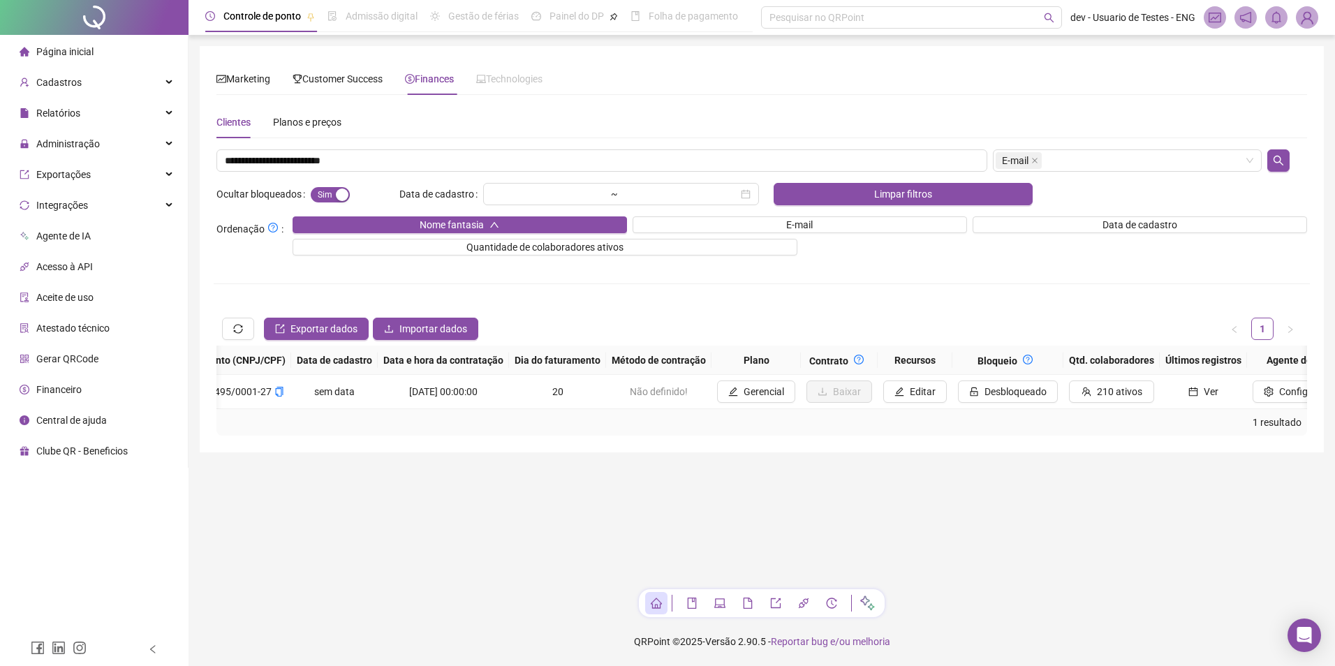
scroll to position [0, 931]
click at [874, 386] on button "Editar" at bounding box center [906, 392] width 64 height 22
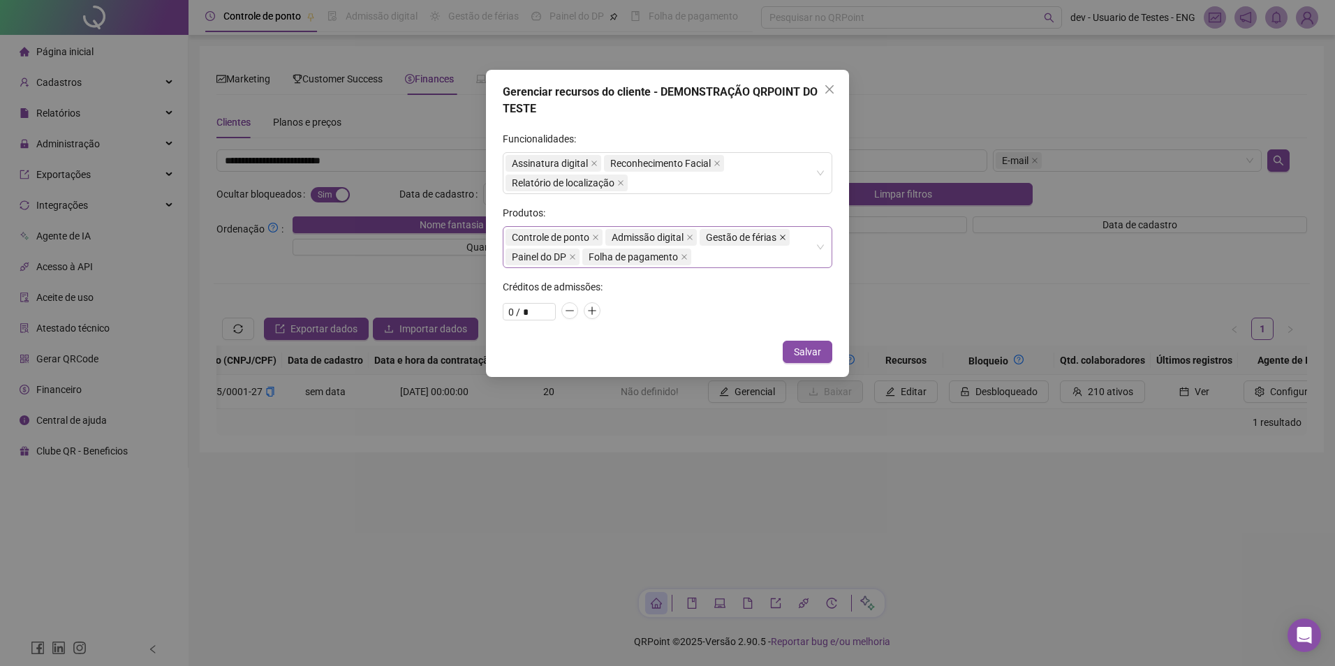
click at [691, 237] on icon "close" at bounding box center [689, 237] width 7 height 7
click at [814, 346] on span "Salvar" at bounding box center [807, 351] width 27 height 15
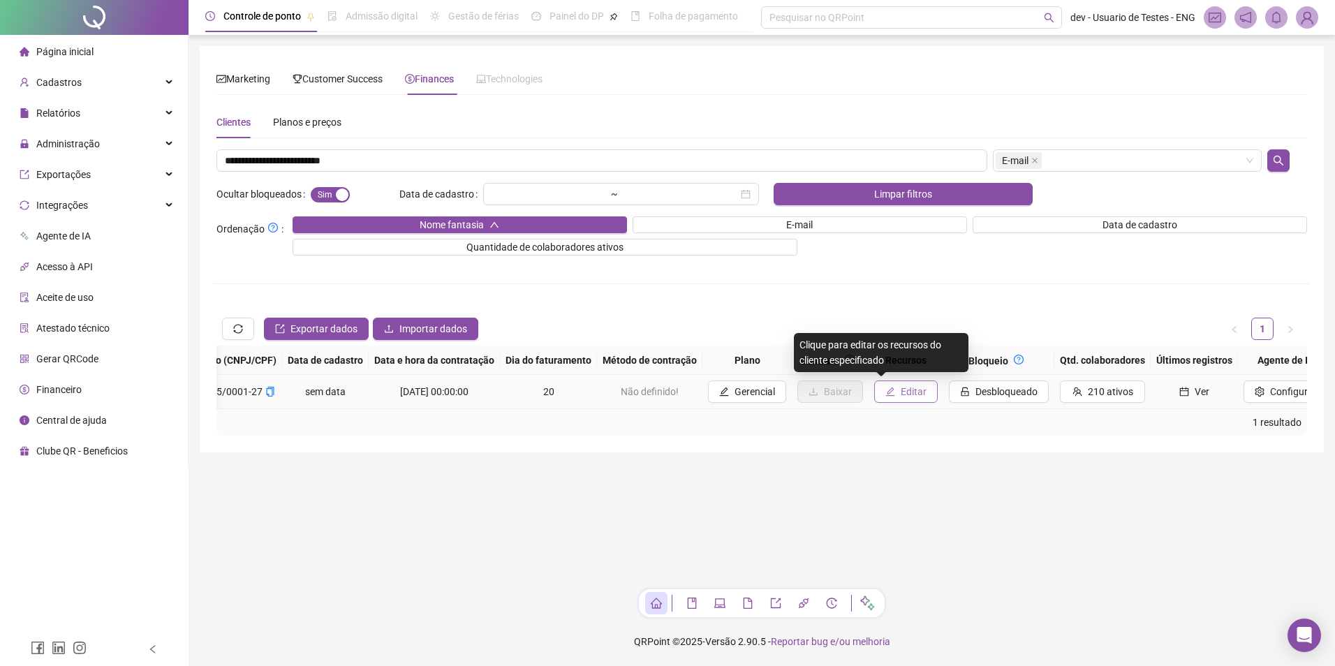
click at [901, 390] on span "Editar" at bounding box center [914, 391] width 26 height 15
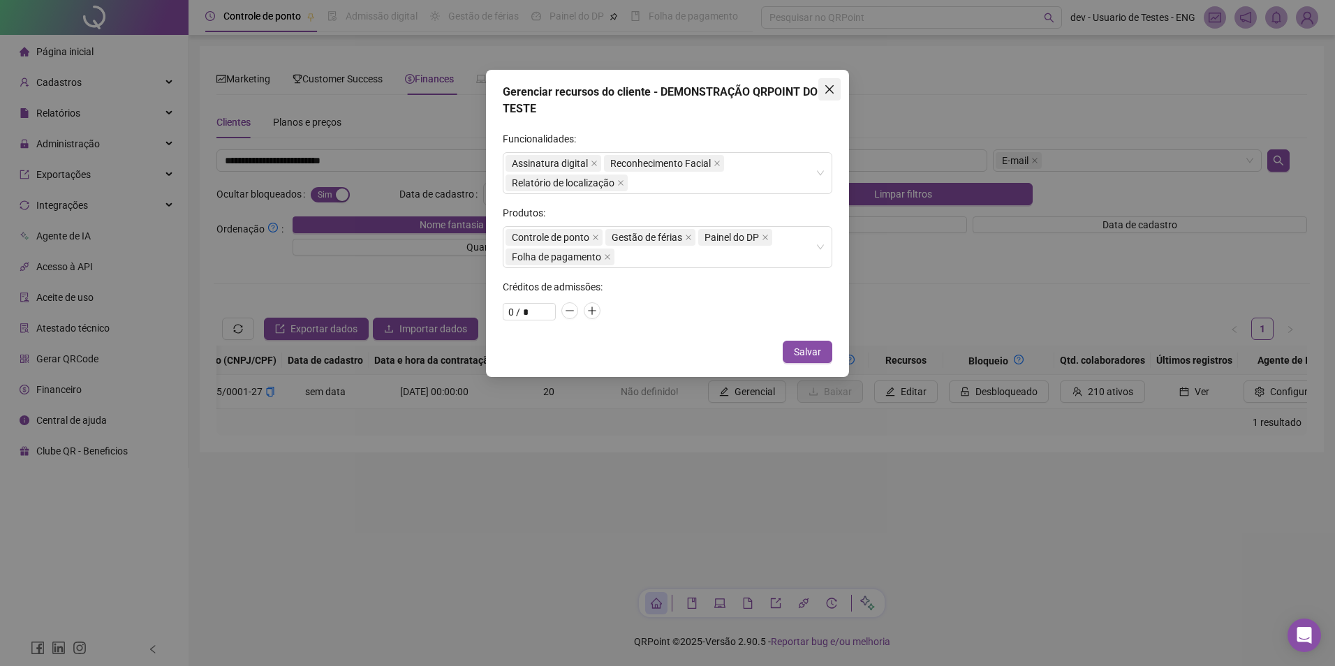
click at [830, 78] on button "Close" at bounding box center [829, 89] width 22 height 22
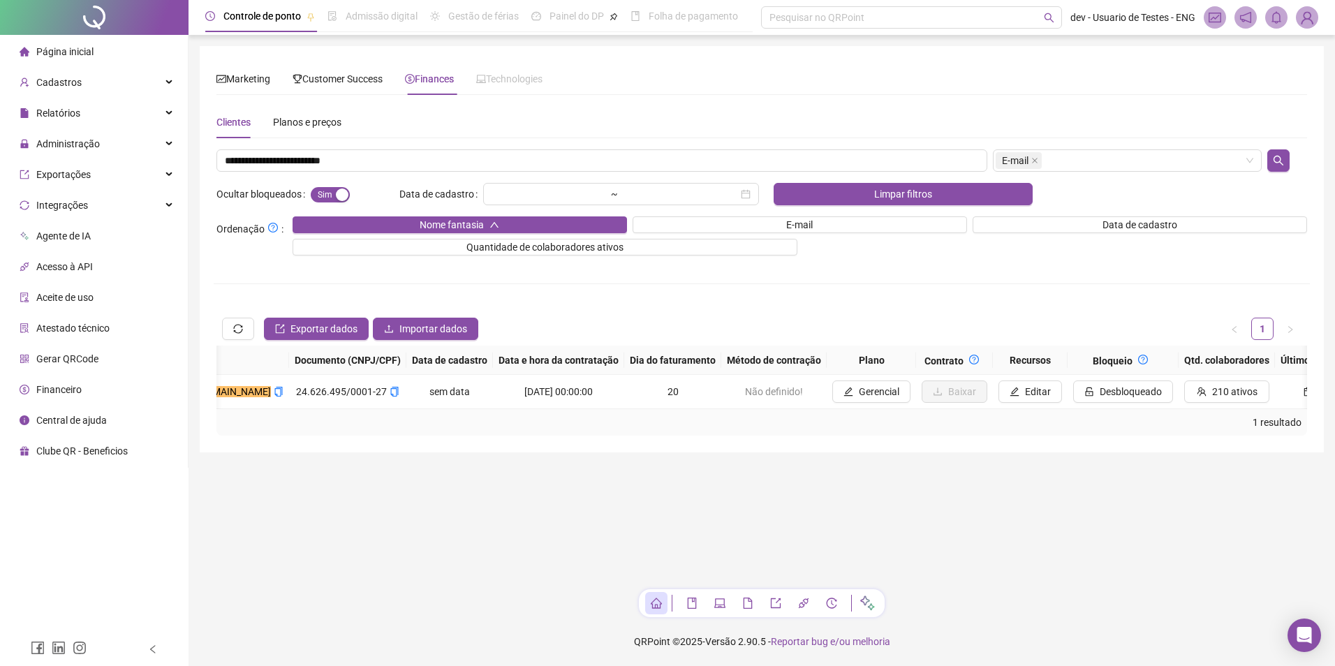
scroll to position [0, 804]
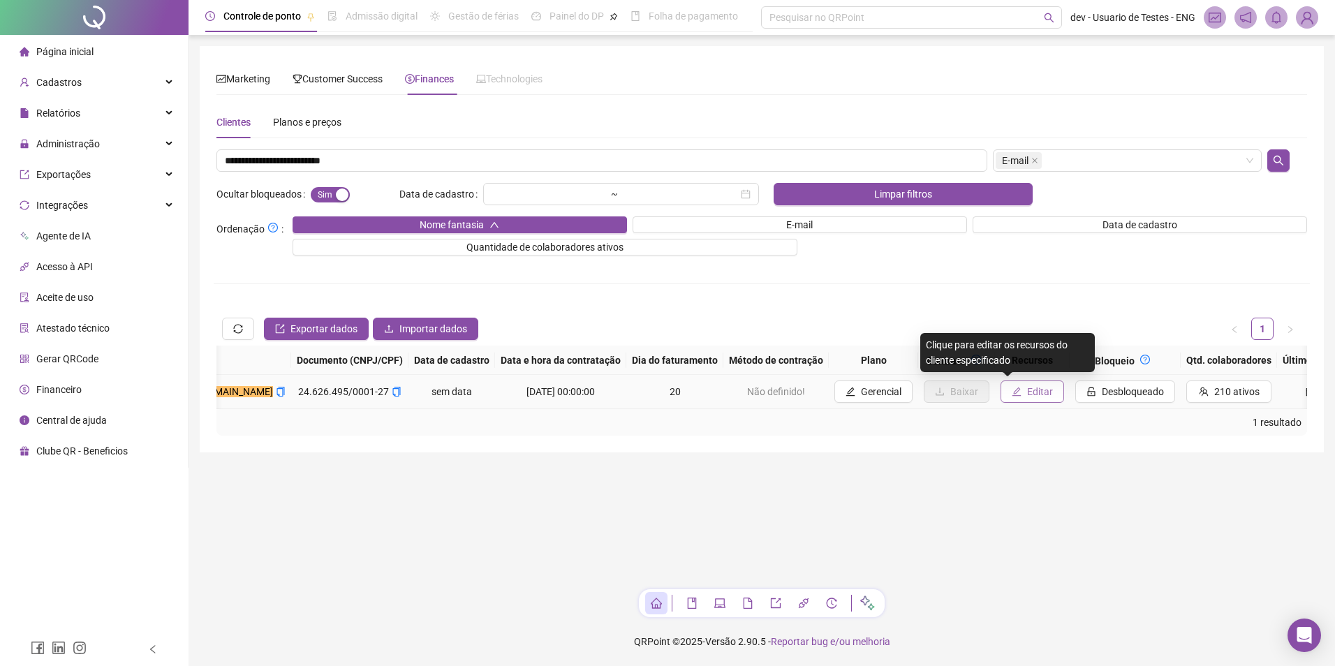
click at [1027, 392] on span "Editar" at bounding box center [1040, 391] width 26 height 15
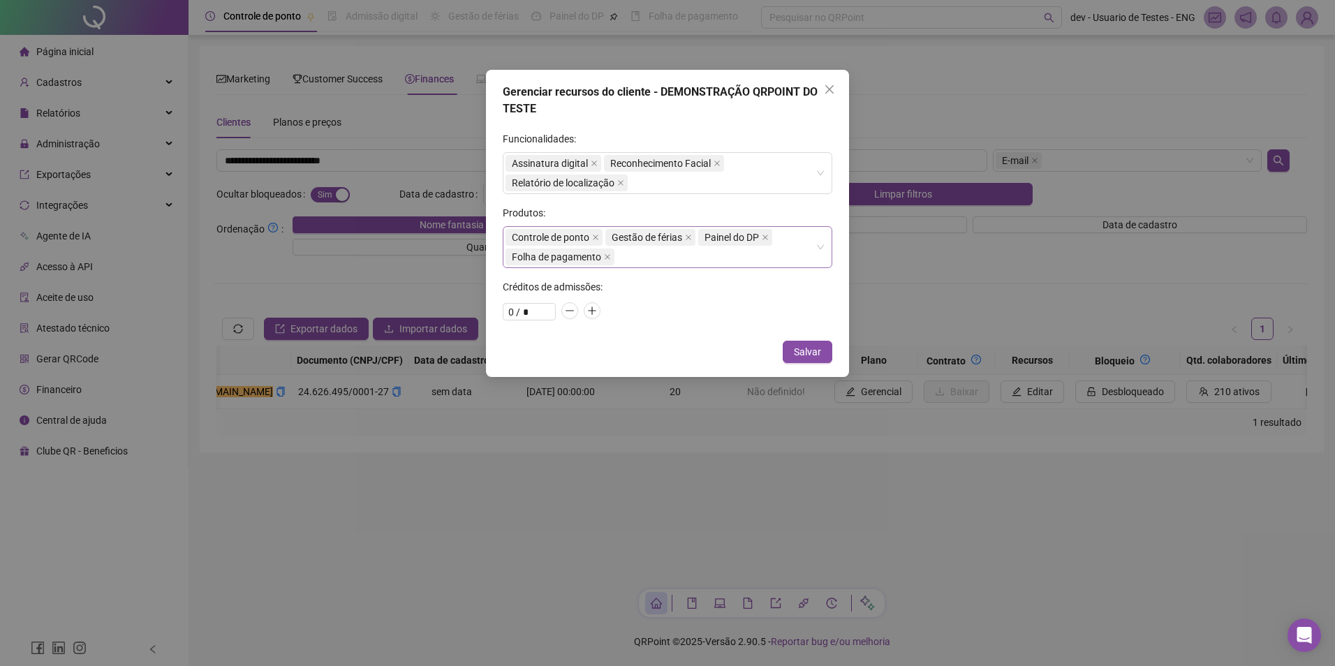
click at [654, 259] on div "Controle de ponto Gestão de férias Painel do DP Folha de pagamento" at bounding box center [660, 247] width 309 height 39
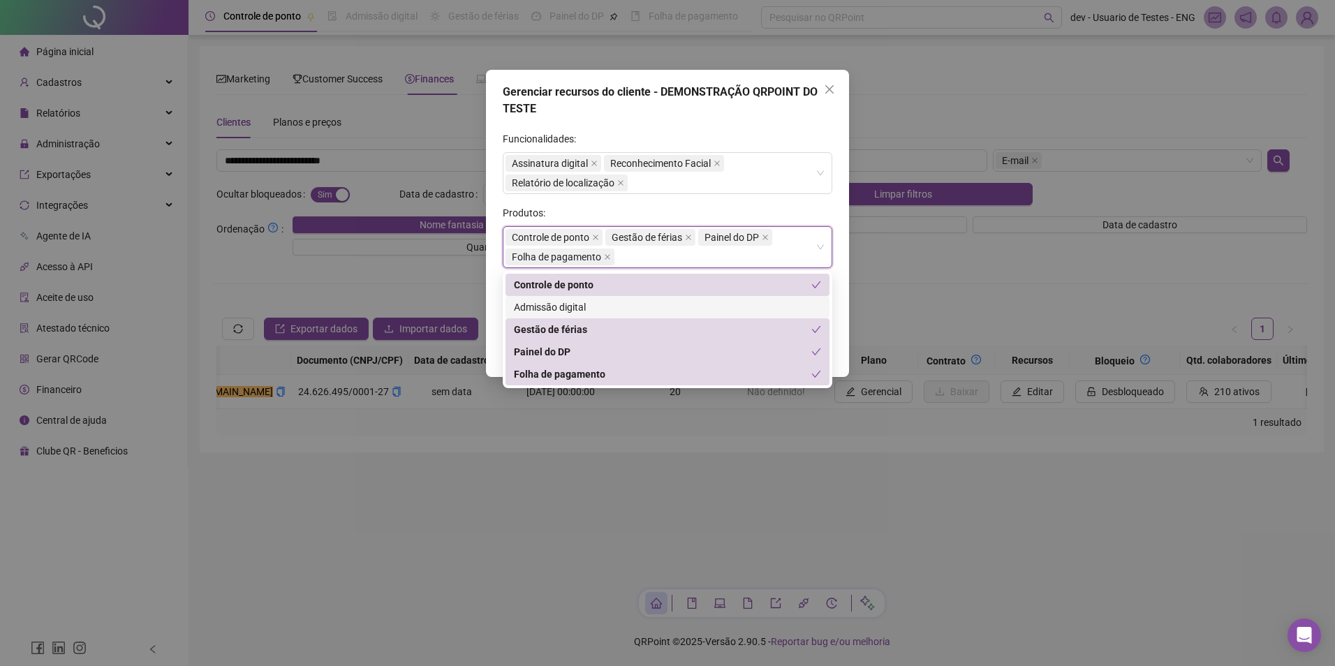
click at [649, 308] on div "Admissão digital" at bounding box center [667, 307] width 307 height 15
click at [777, 130] on div "Gerenciar recursos do cliente - DEMONSTRAÇÃO QRPOINT DO TESTE Funcionalidades: …" at bounding box center [667, 223] width 363 height 307
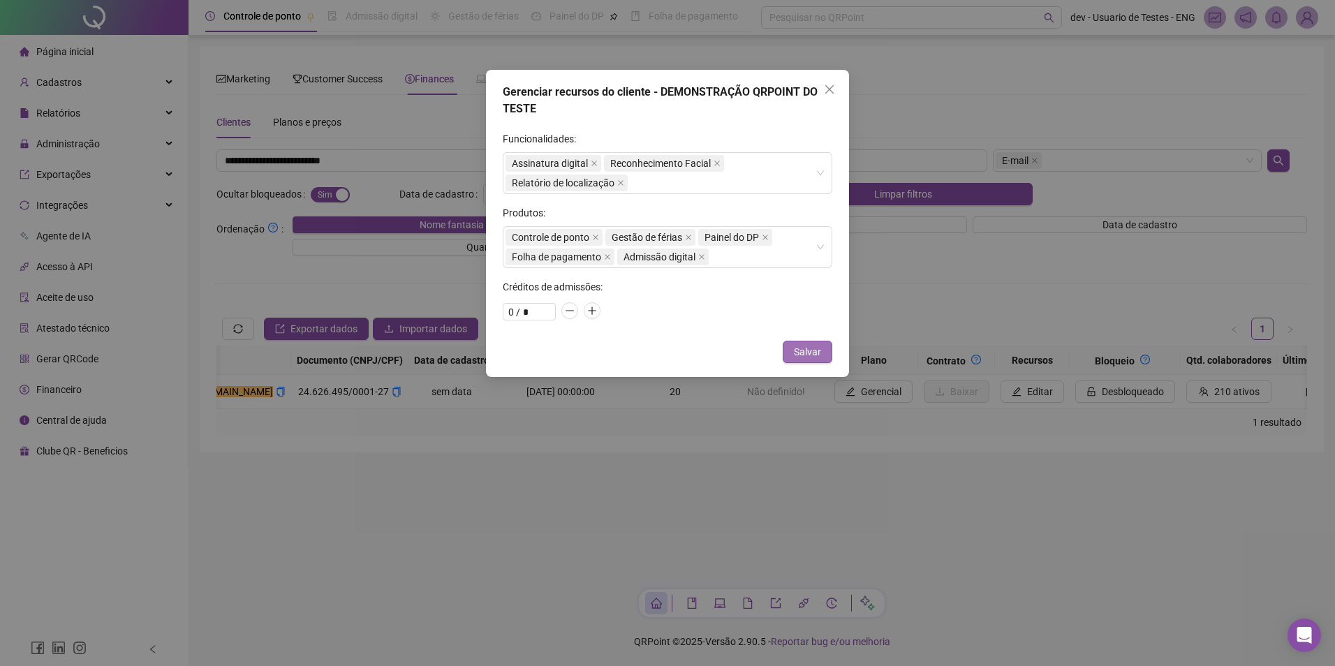
click at [795, 348] on button "Salvar" at bounding box center [808, 352] width 50 height 22
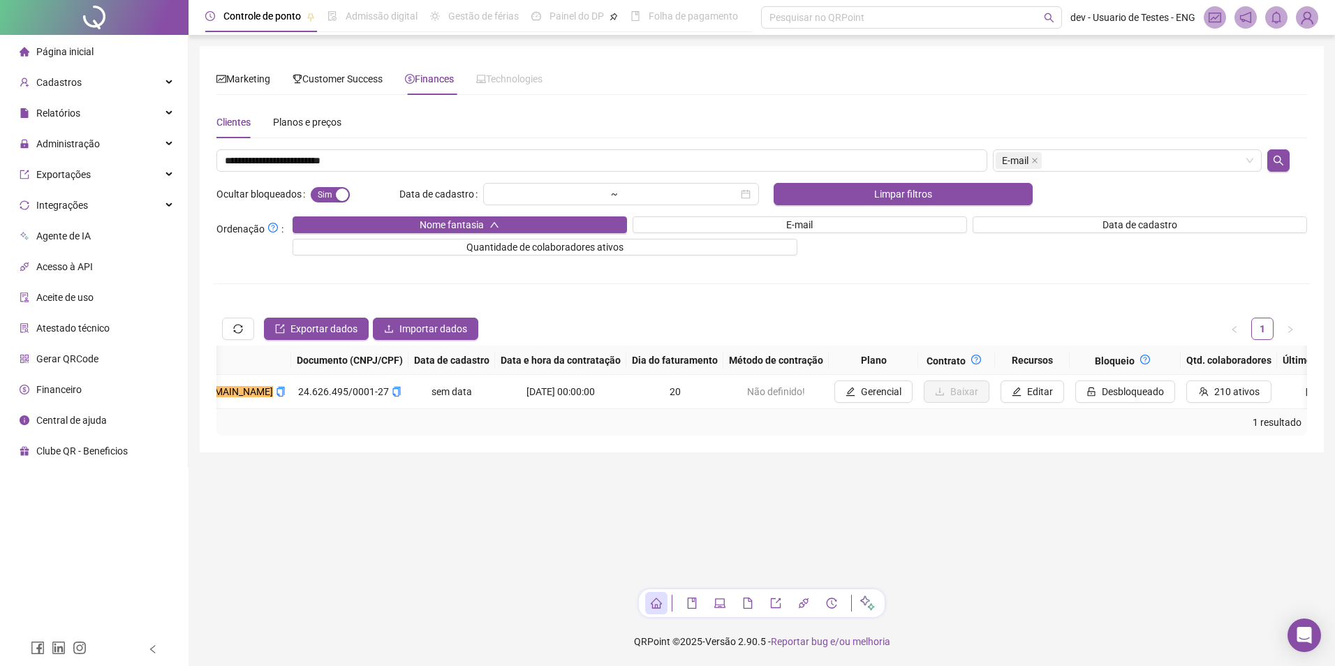
click at [1307, 18] on img at bounding box center [1307, 17] width 21 height 21
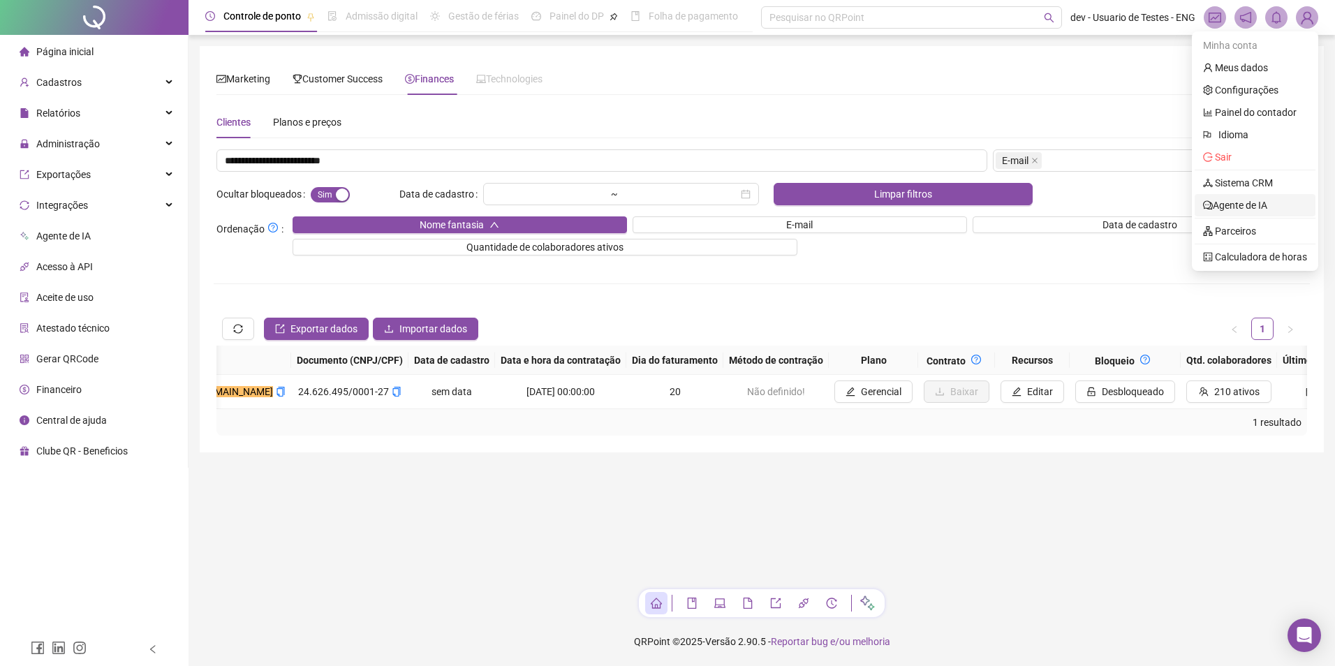
drag, startPoint x: 1244, startPoint y: 186, endPoint x: 1205, endPoint y: 193, distance: 39.9
click at [1244, 186] on link "Sistema CRM" at bounding box center [1238, 182] width 70 height 11
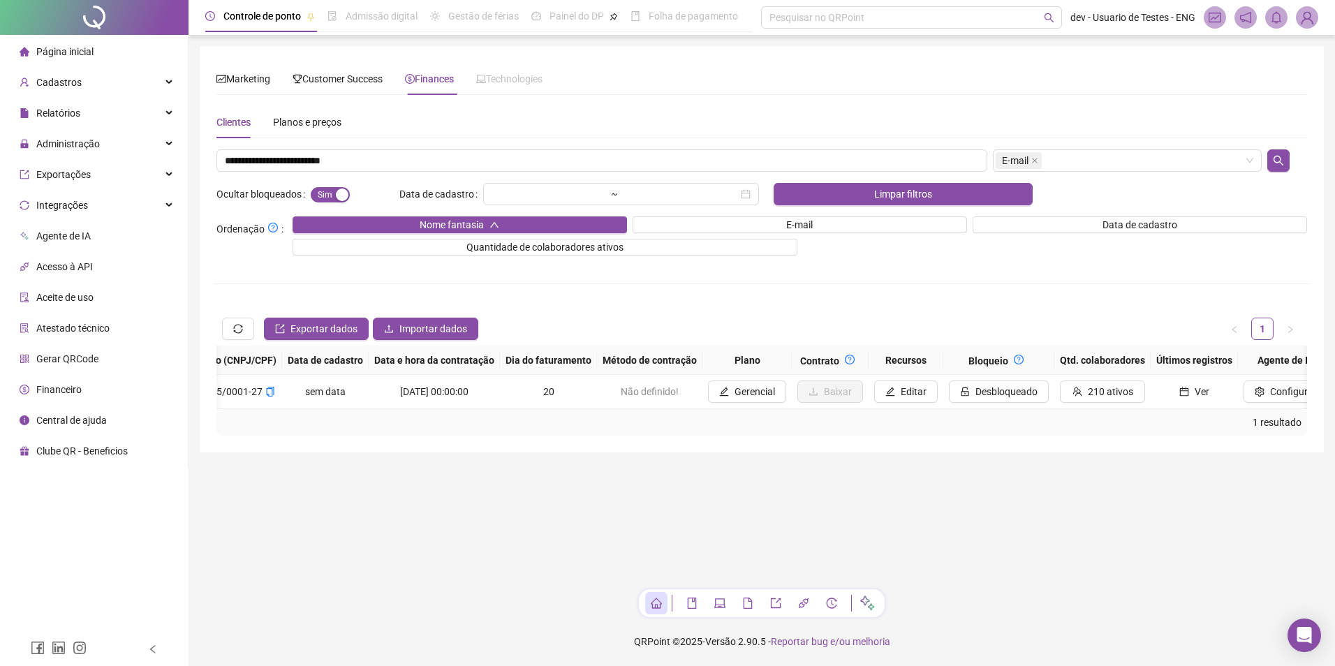
scroll to position [0, 378]
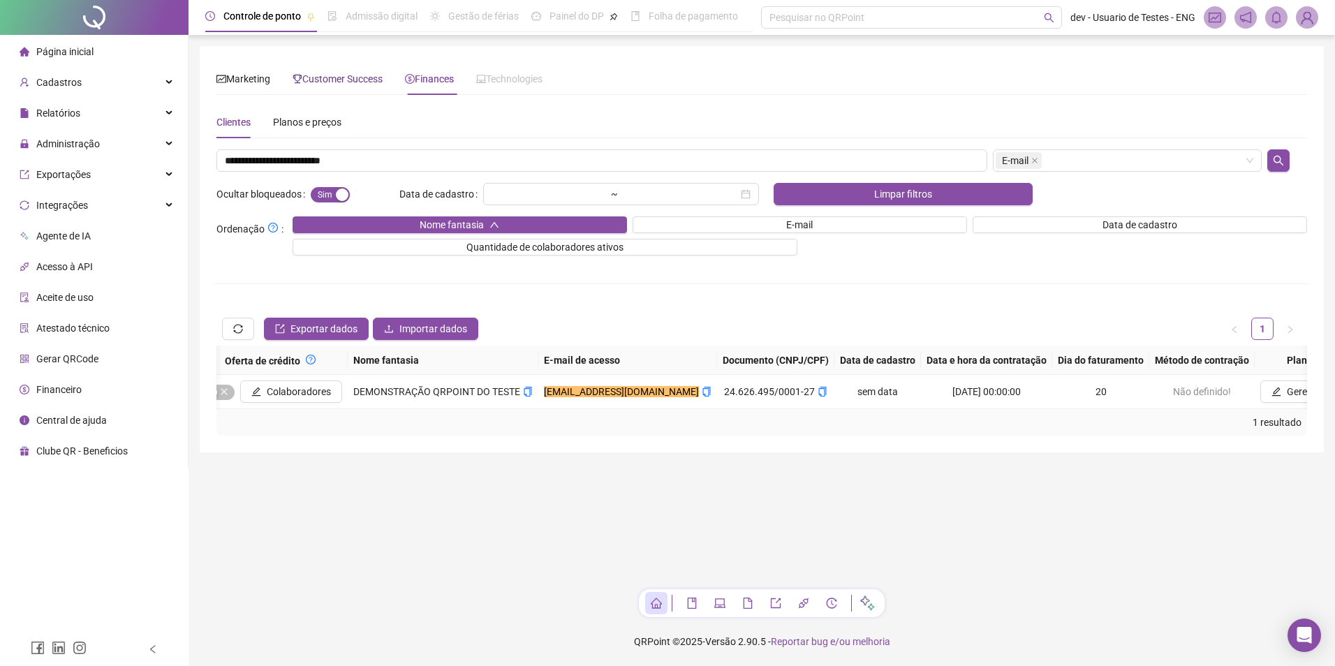
click at [325, 75] on span "Customer Success" at bounding box center [338, 78] width 90 height 11
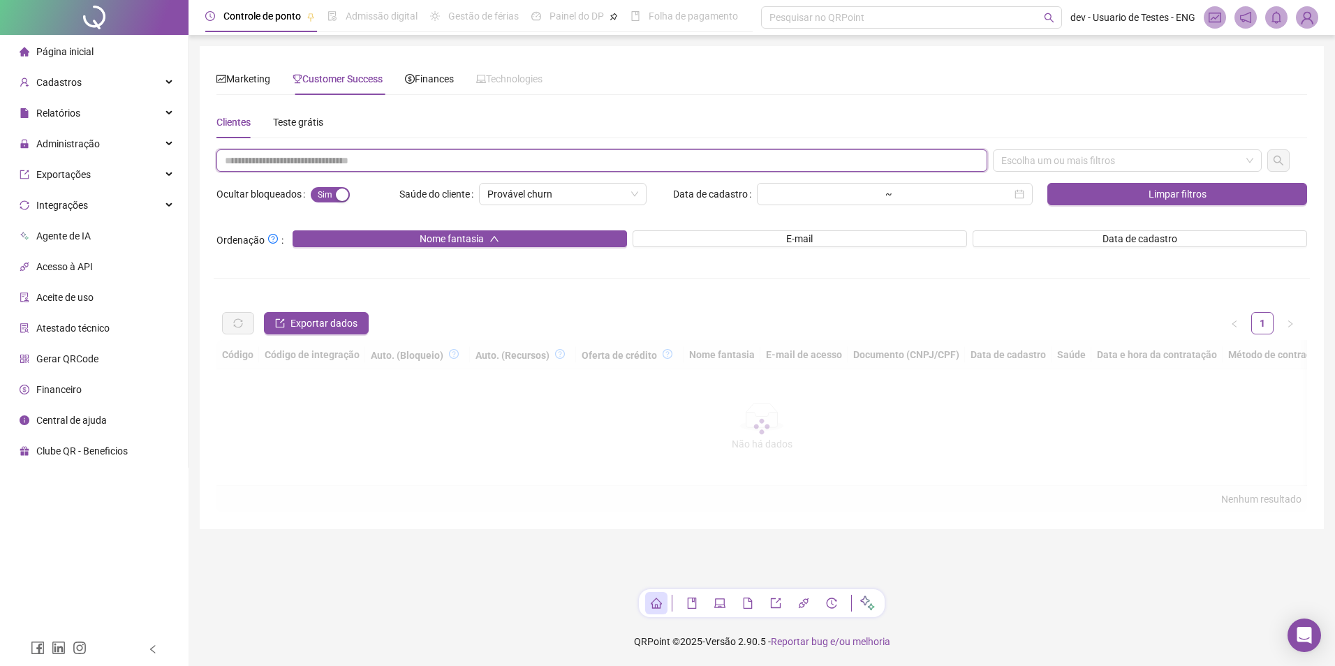
click at [321, 164] on input "text" at bounding box center [601, 160] width 771 height 22
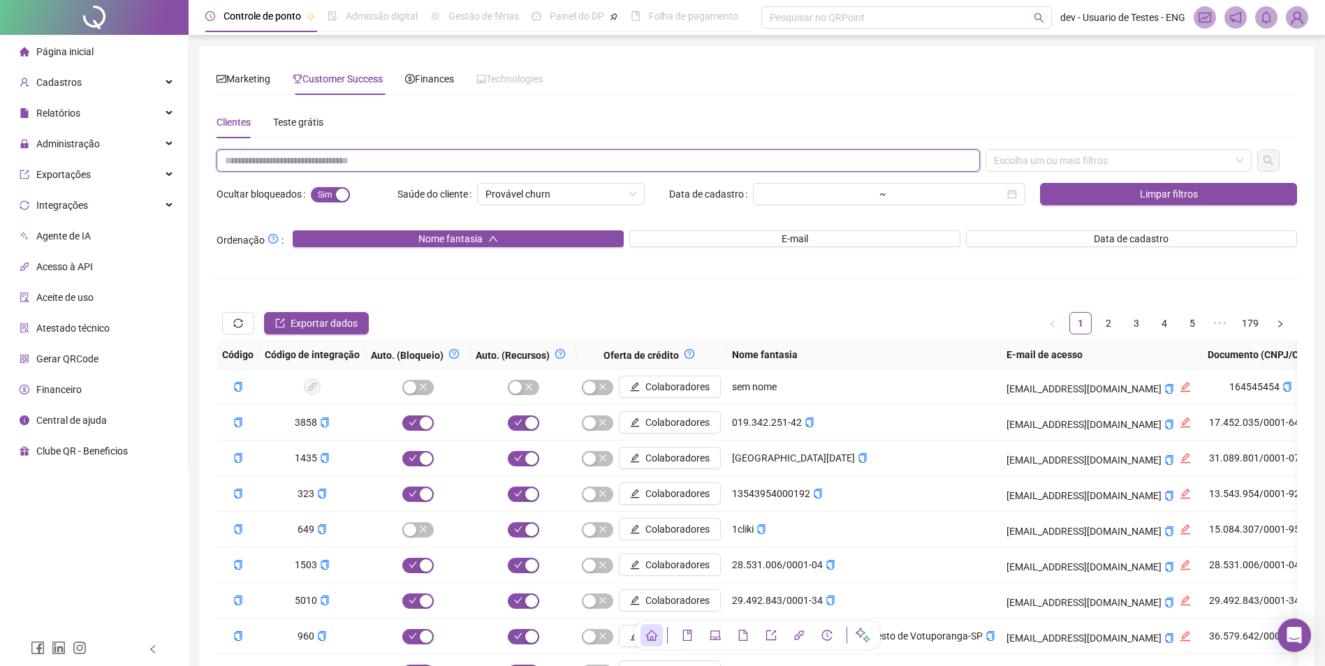
click at [318, 163] on input "text" at bounding box center [597, 160] width 763 height 22
paste input "**********"
click at [1098, 162] on div "Escolha um ou mais filtros" at bounding box center [1118, 160] width 266 height 22
type input "**********"
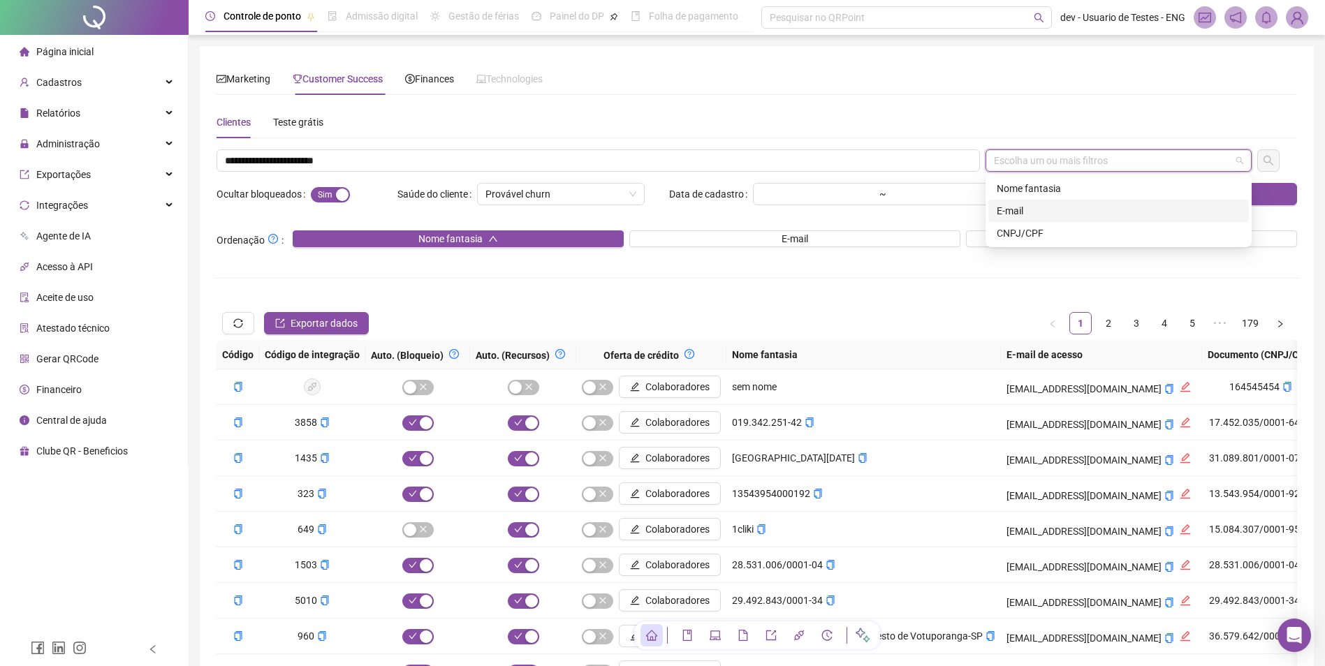
click at [1049, 207] on div "E-mail" at bounding box center [1118, 210] width 244 height 15
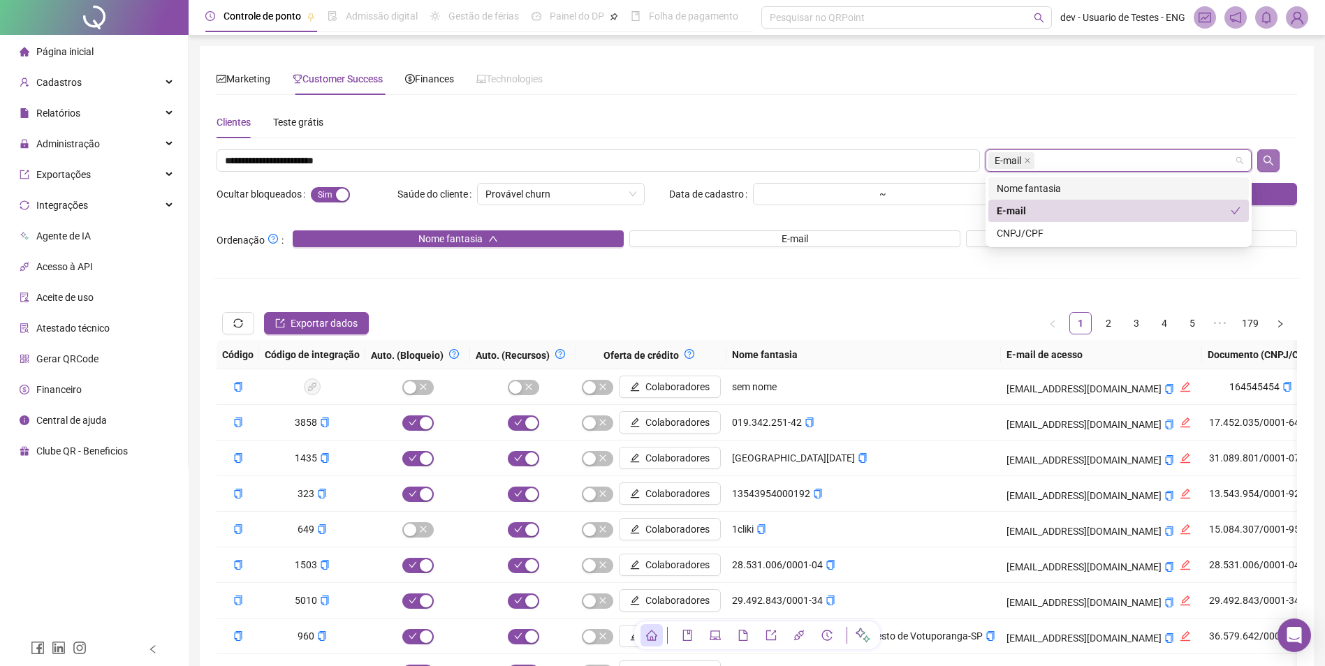
click at [1265, 167] on button "button" at bounding box center [1268, 160] width 22 height 22
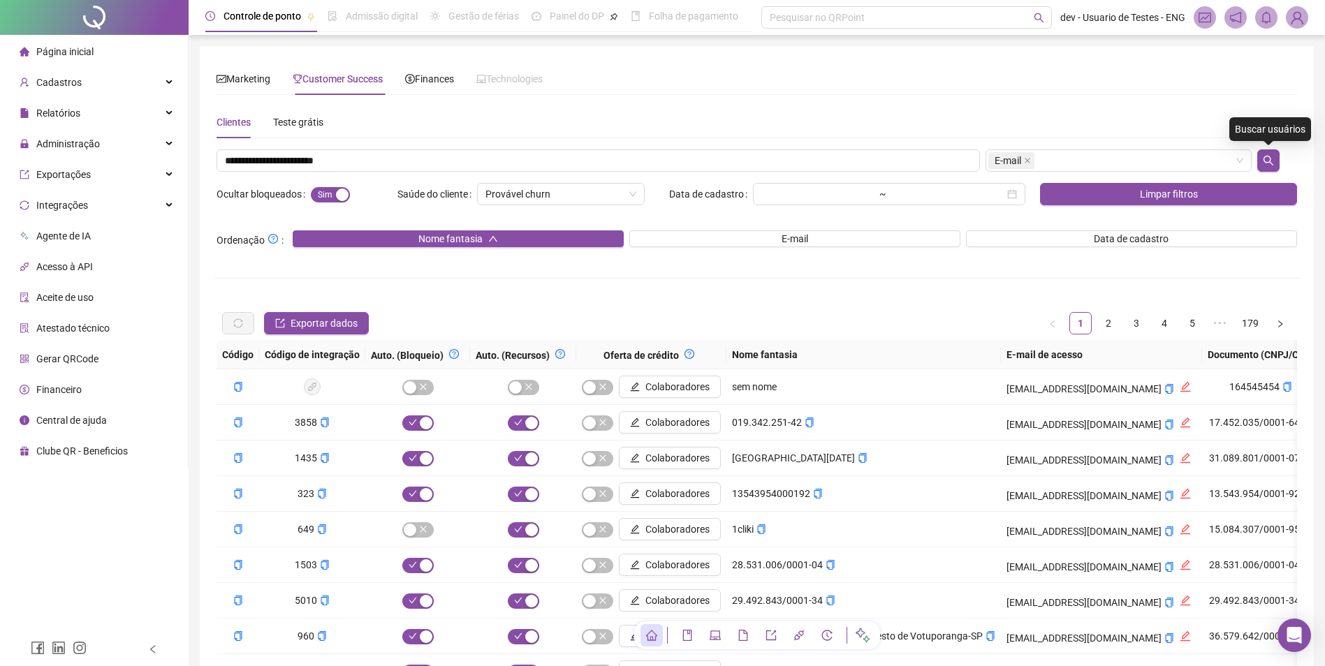
click at [1114, 101] on div "Marketing Customer Success Finances Technologies Escolha um ou mais filtros Sit…" at bounding box center [756, 407] width 1080 height 689
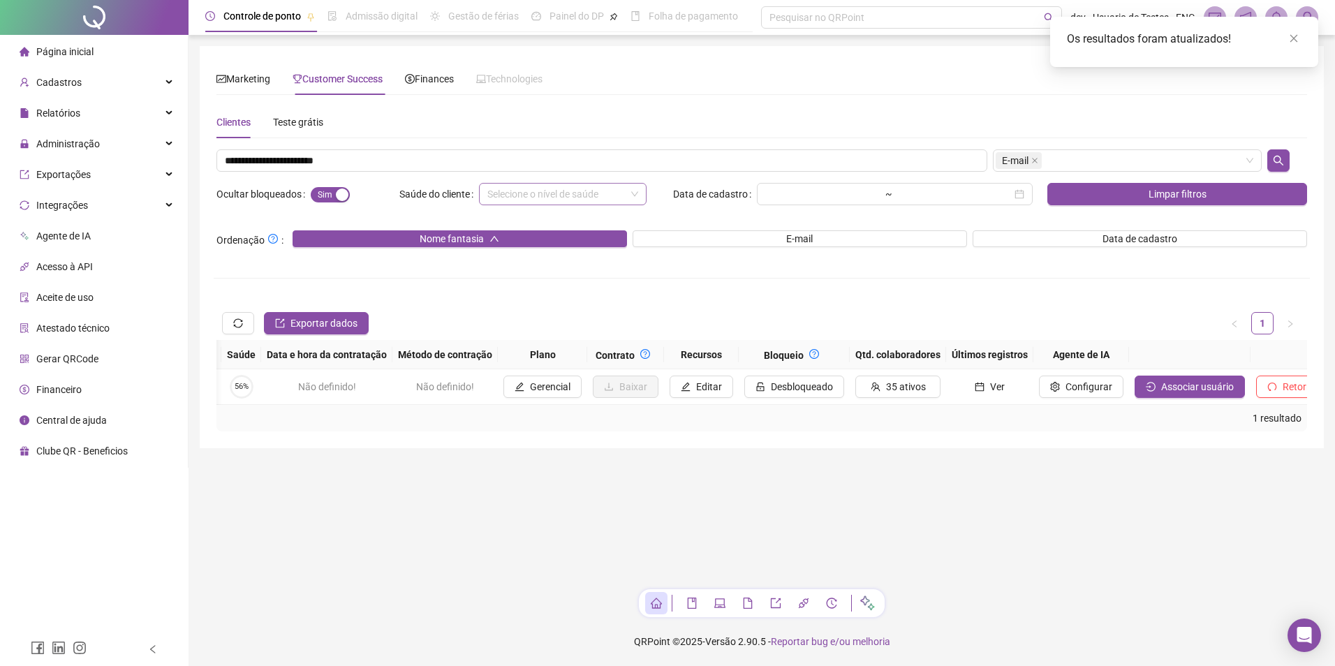
scroll to position [0, 1039]
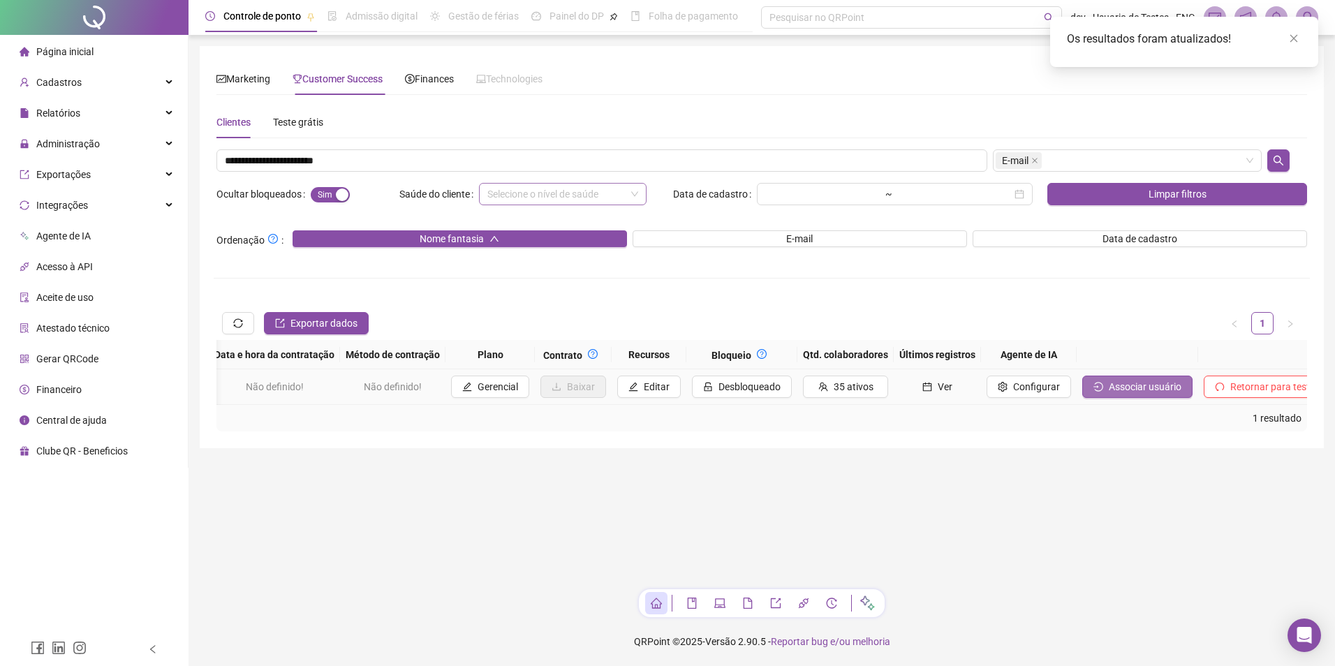
click at [1109, 383] on span "Associar usuário" at bounding box center [1145, 386] width 73 height 15
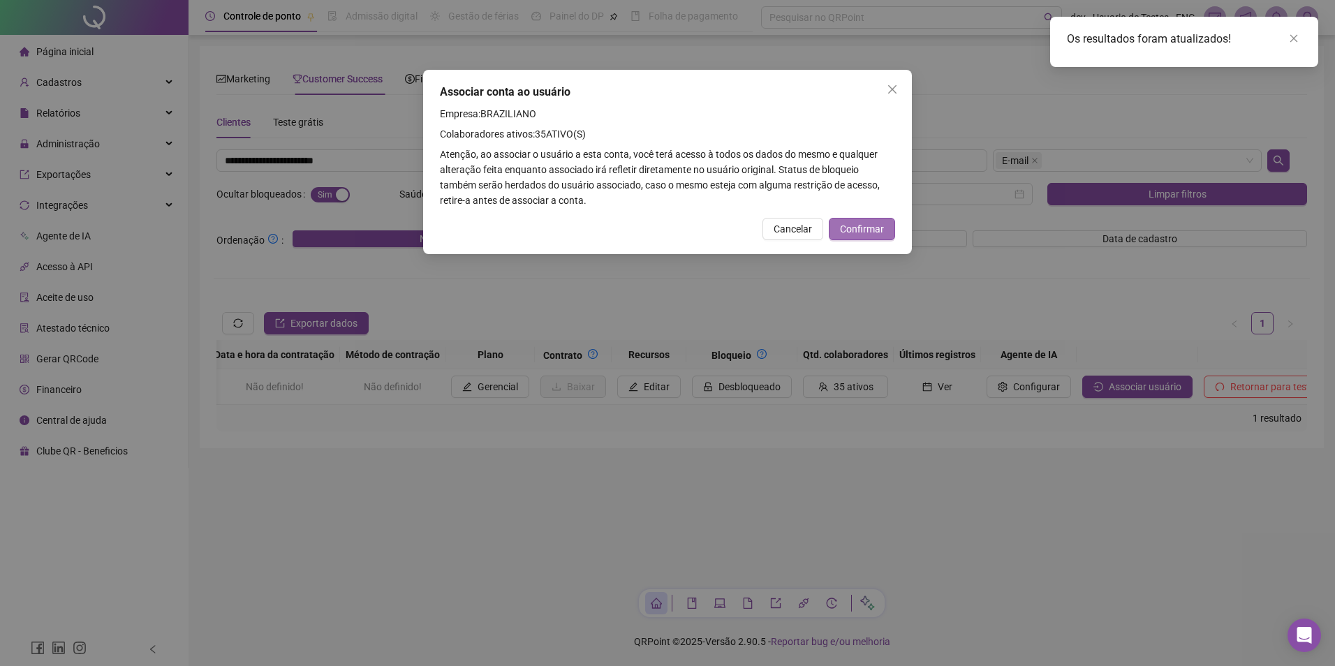
drag, startPoint x: 854, startPoint y: 227, endPoint x: 742, endPoint y: 239, distance: 112.4
click at [854, 228] on span "Confirmar" at bounding box center [862, 228] width 44 height 15
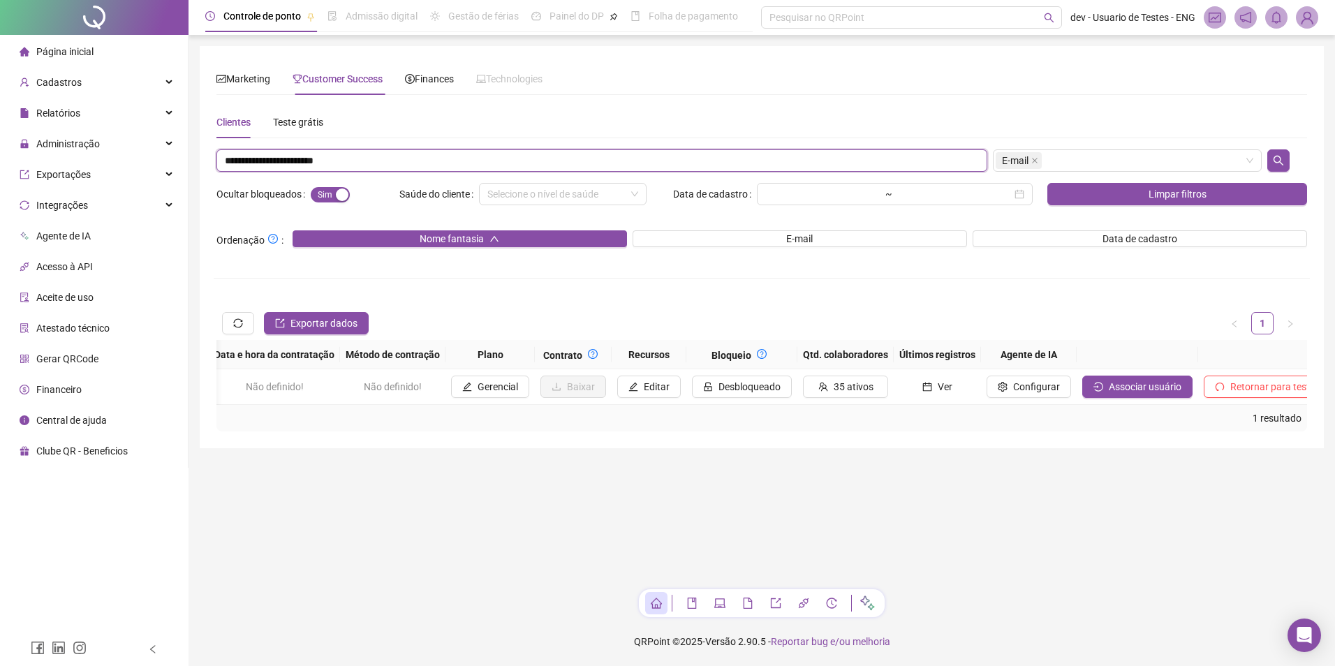
click at [379, 165] on input "**********" at bounding box center [601, 160] width 771 height 22
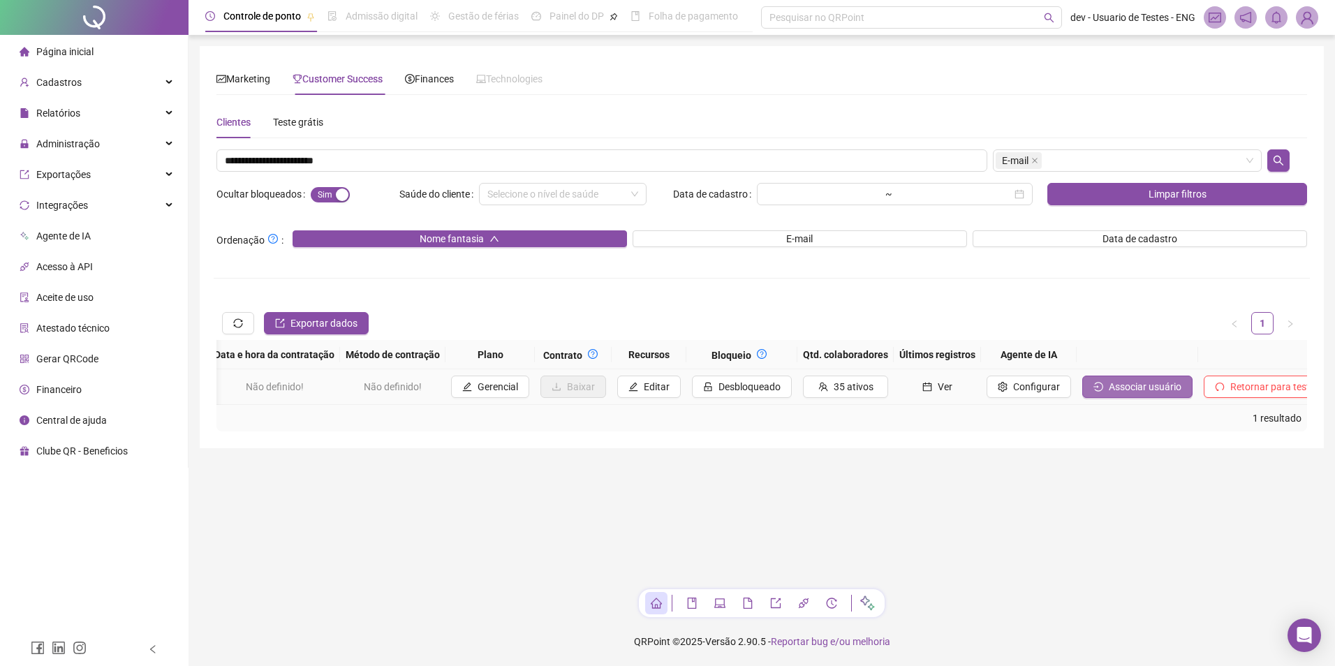
click at [1112, 392] on span "Associar usuário" at bounding box center [1145, 386] width 73 height 15
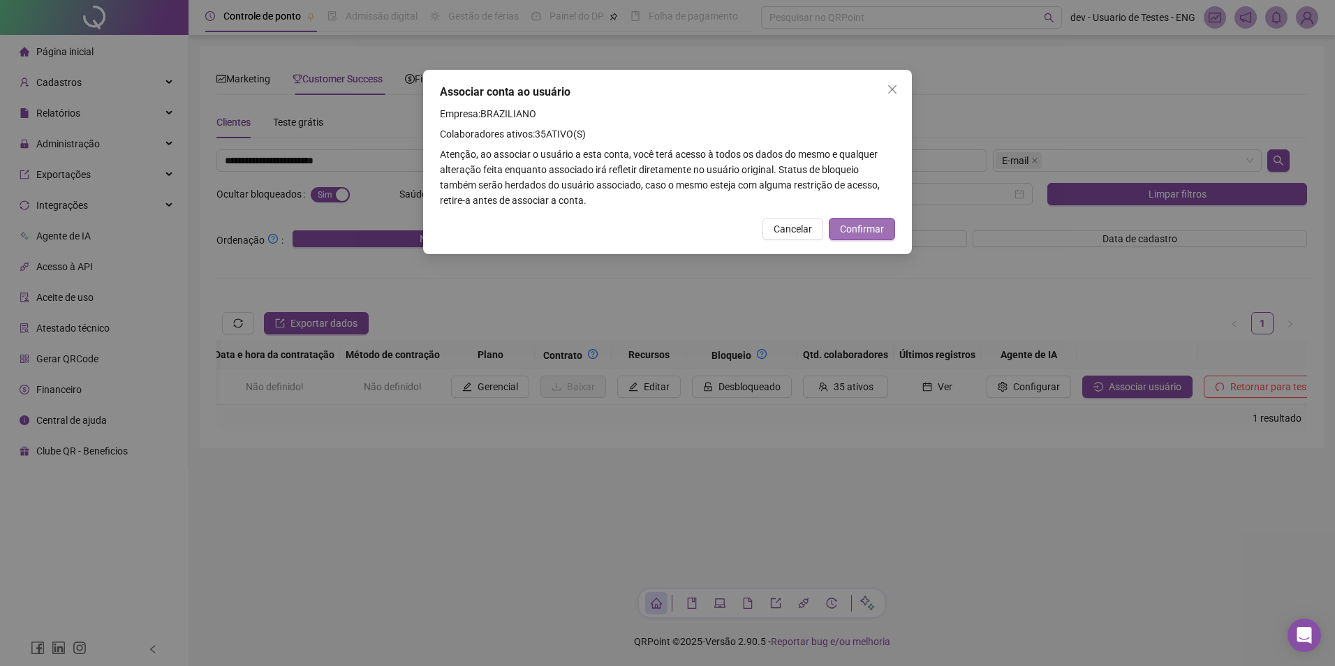
click at [883, 233] on span "Confirmar" at bounding box center [862, 228] width 44 height 15
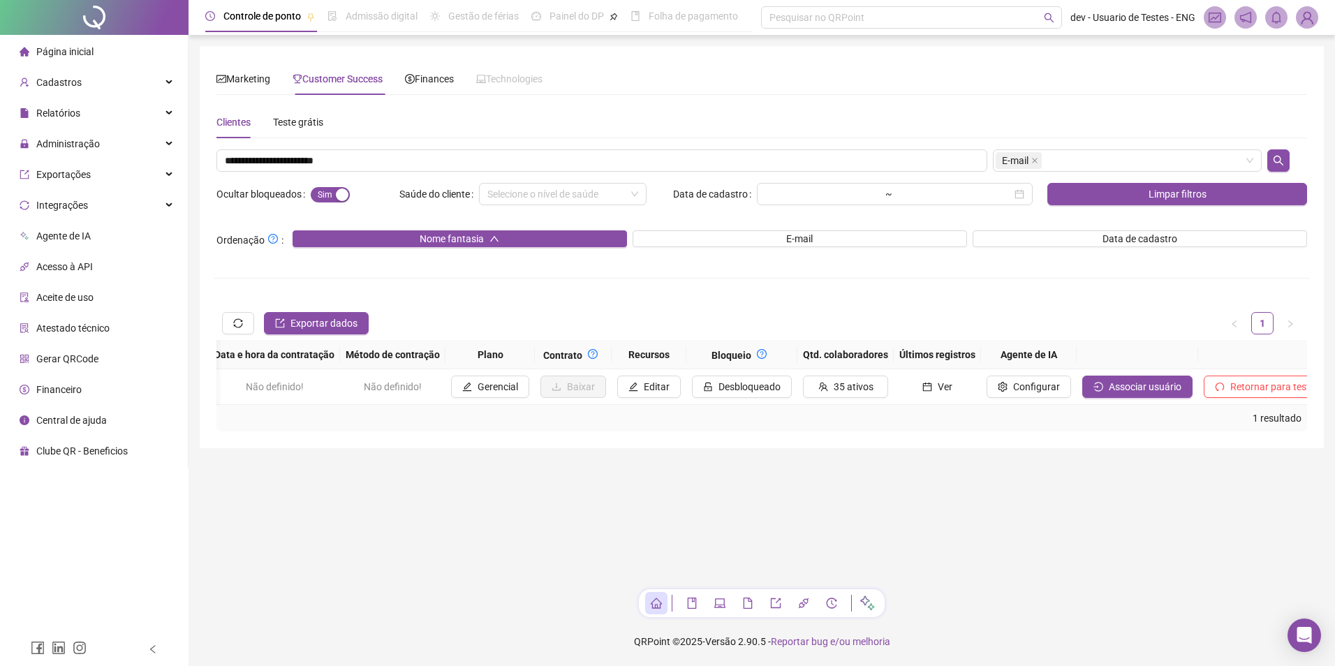
click at [1307, 22] on img at bounding box center [1307, 17] width 21 height 21
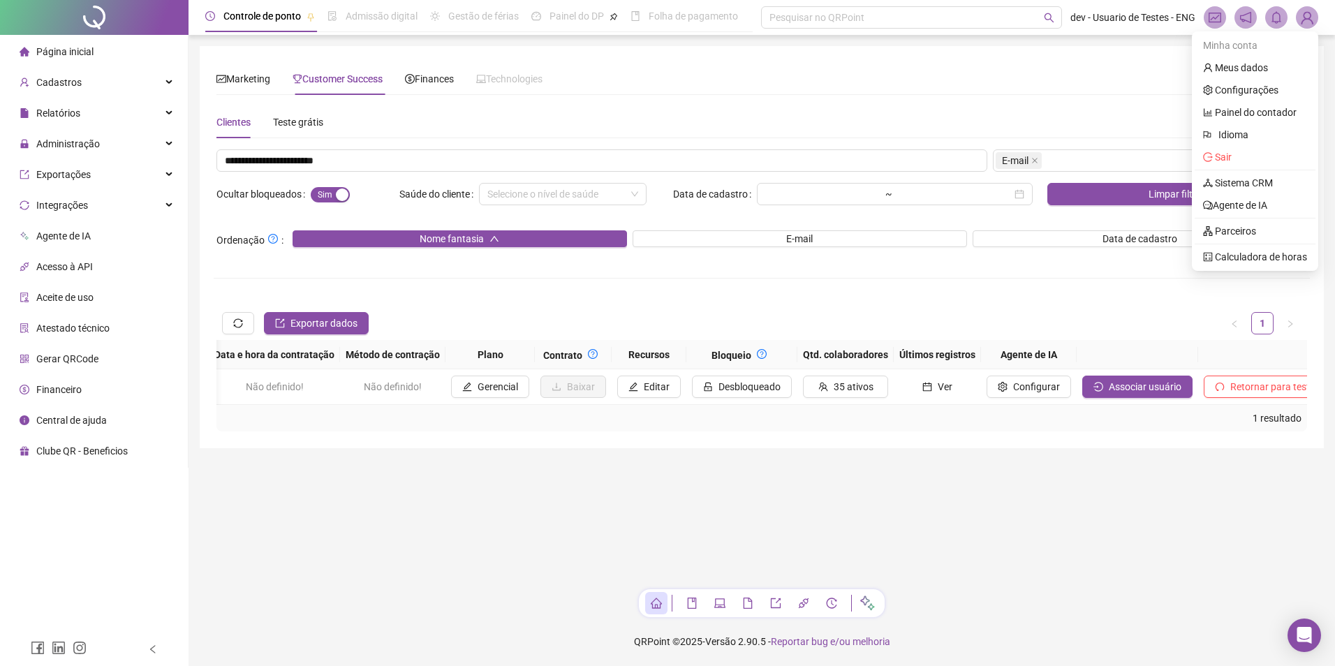
click at [1307, 22] on img at bounding box center [1307, 17] width 21 height 21
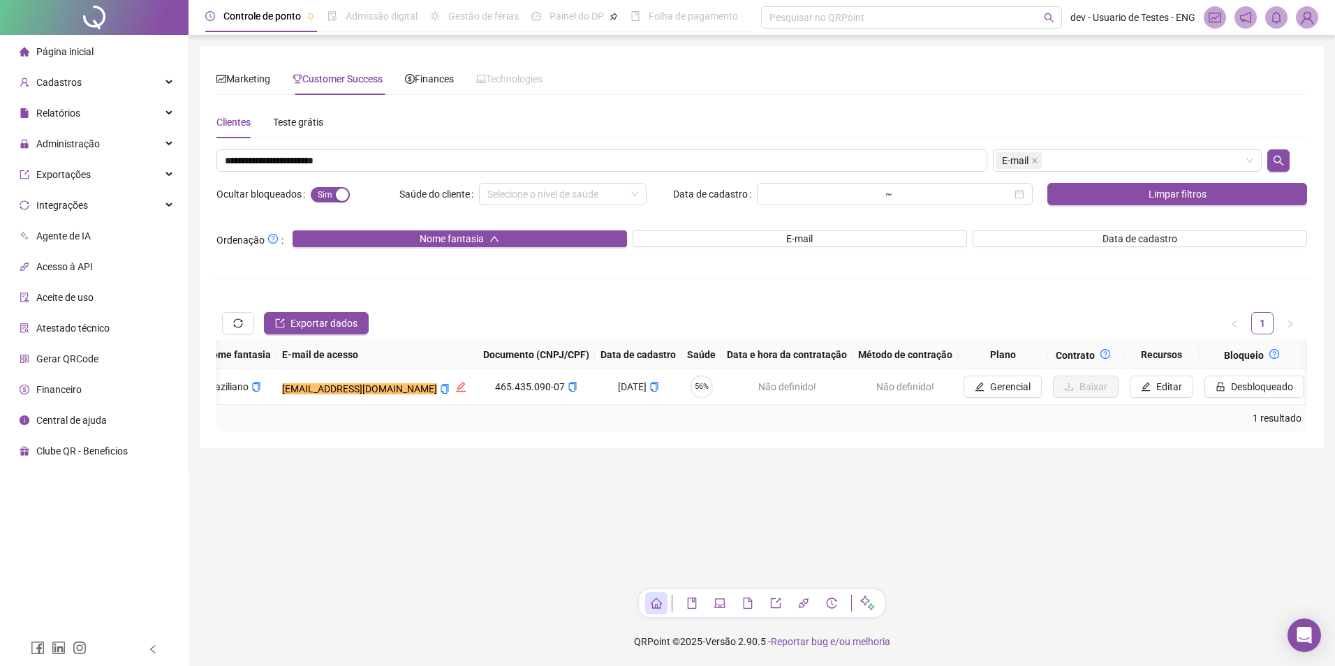
scroll to position [0, 598]
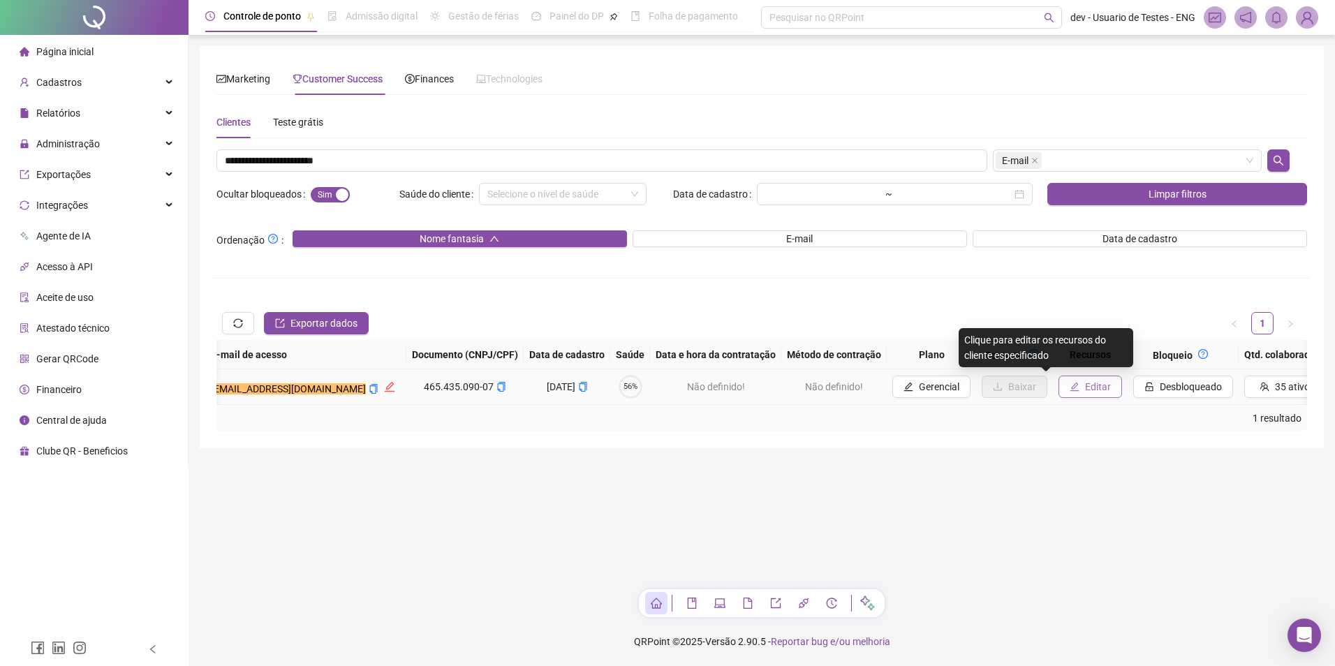
click at [1085, 388] on span "Editar" at bounding box center [1098, 386] width 26 height 15
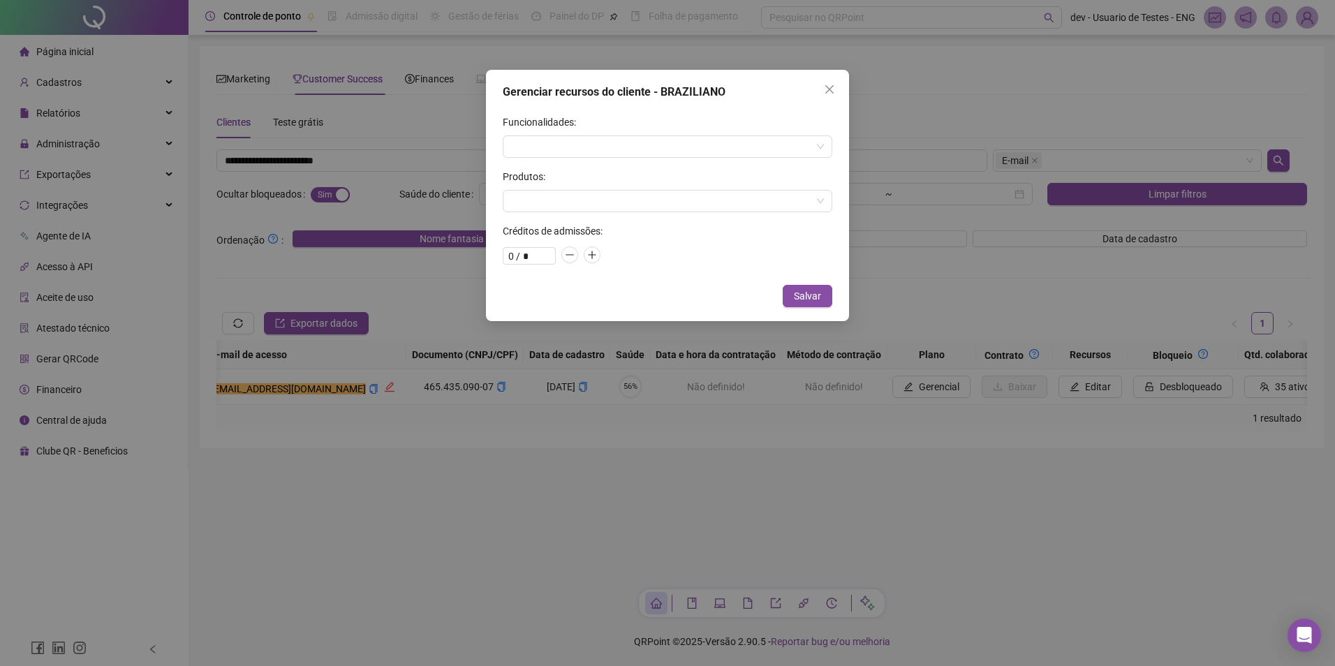
type input "**"
click at [825, 91] on icon "close" at bounding box center [829, 89] width 11 height 11
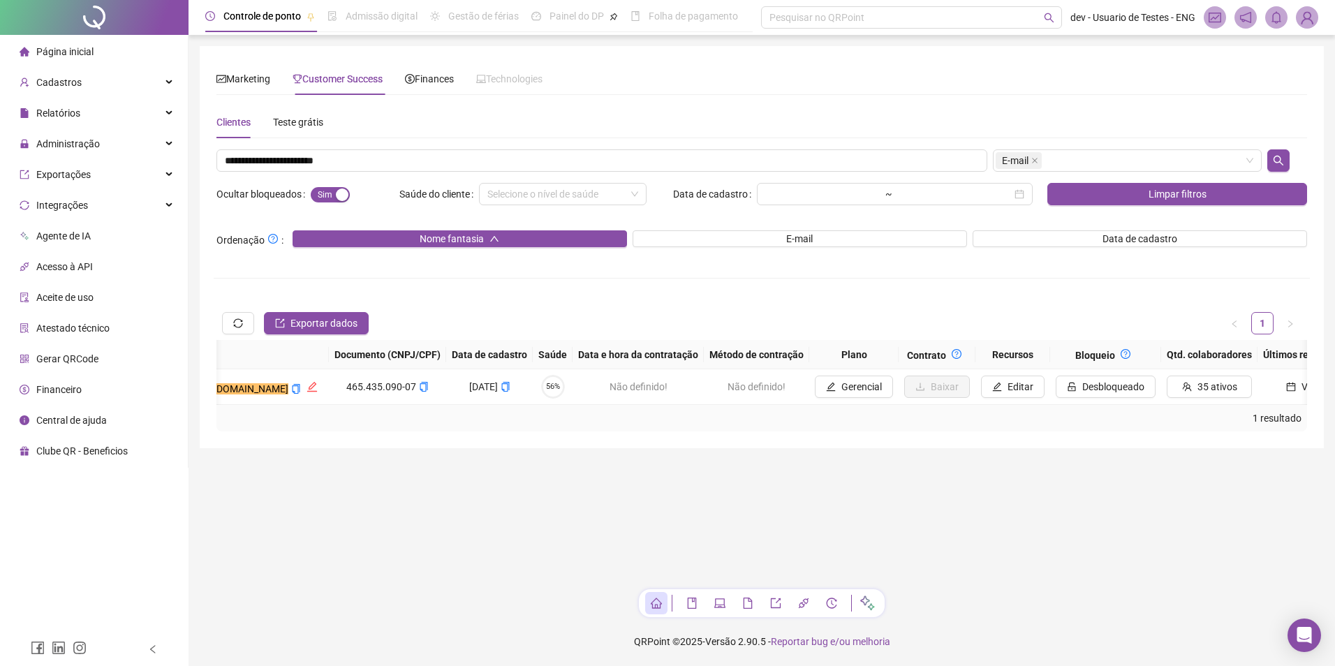
scroll to position [0, 592]
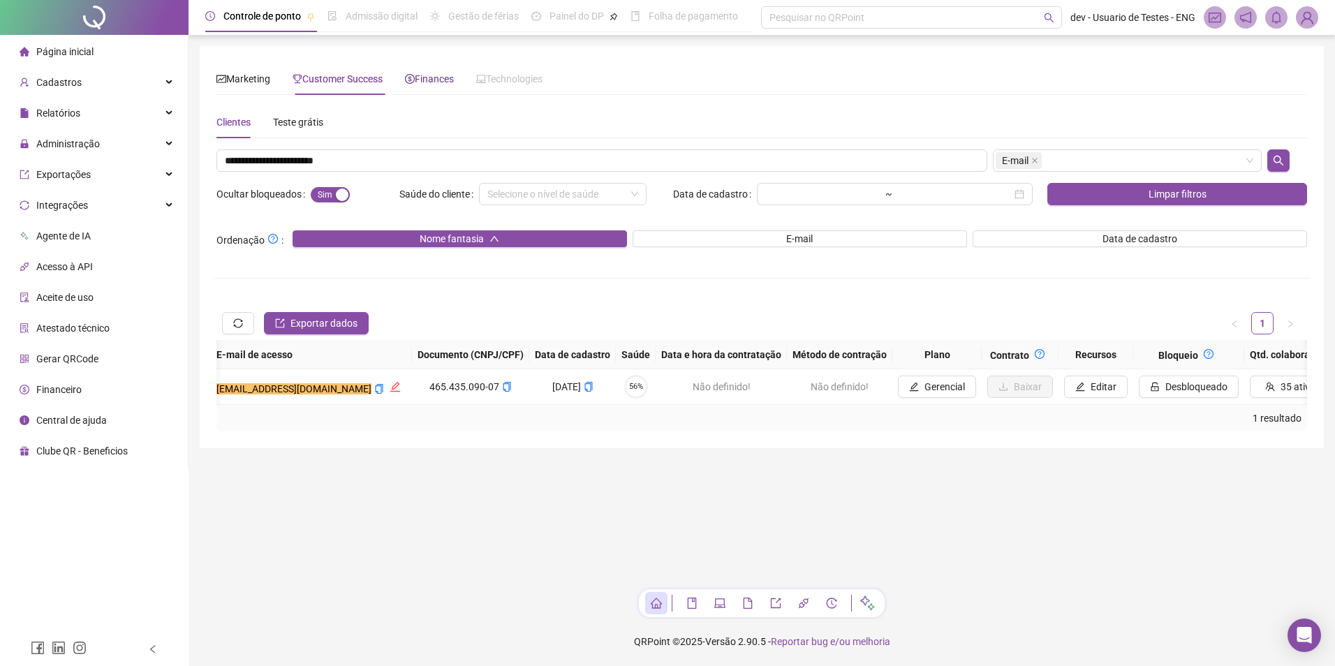
click at [424, 79] on span "Finances" at bounding box center [429, 78] width 49 height 11
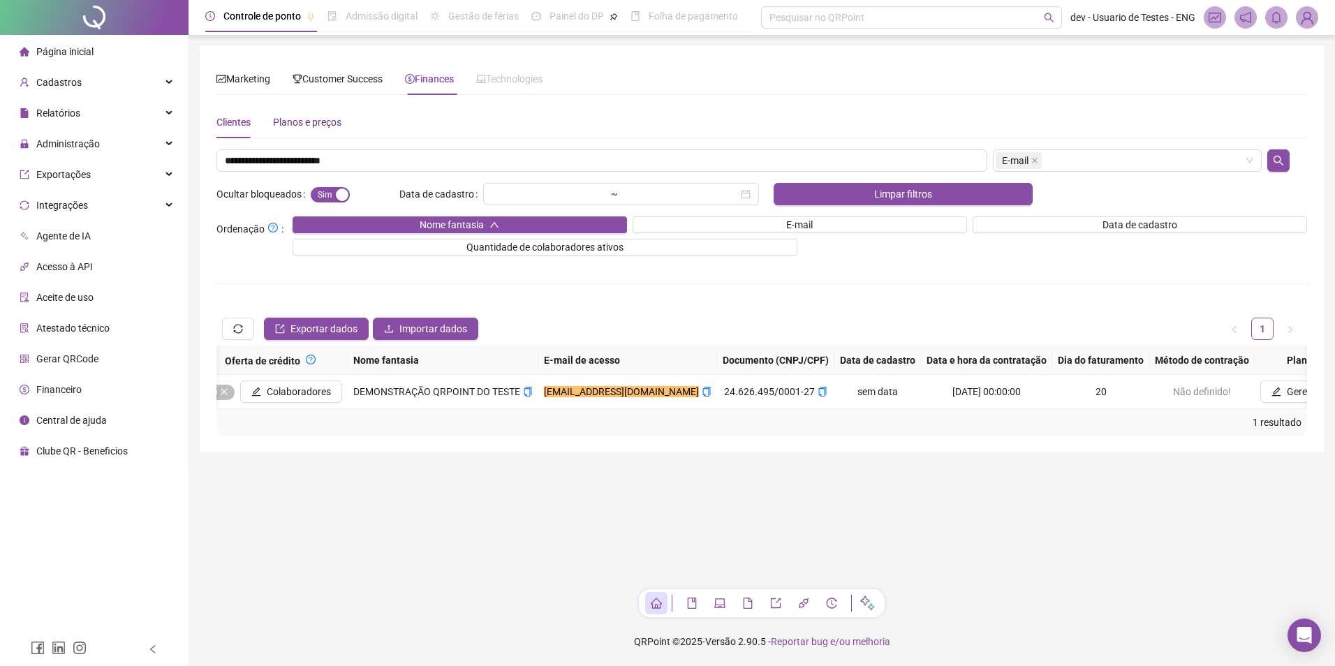
click at [328, 121] on div "Planos e preços" at bounding box center [307, 122] width 68 height 15
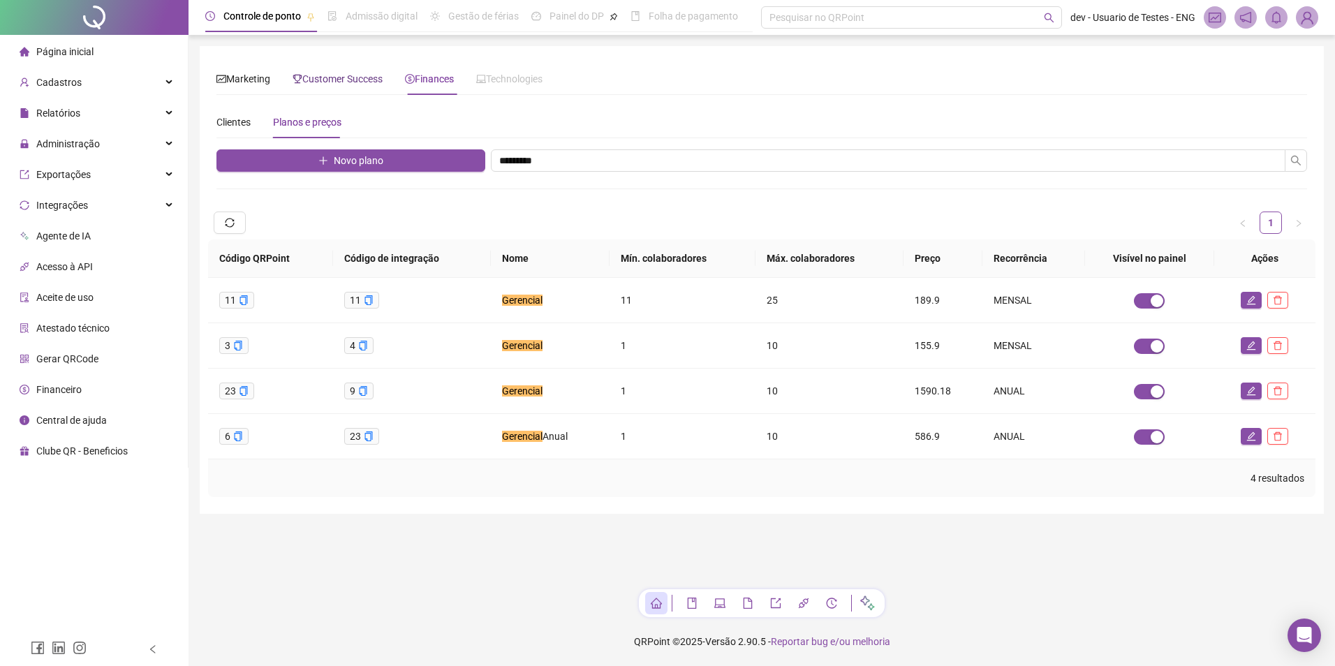
click at [334, 81] on span "Customer Success" at bounding box center [338, 78] width 90 height 11
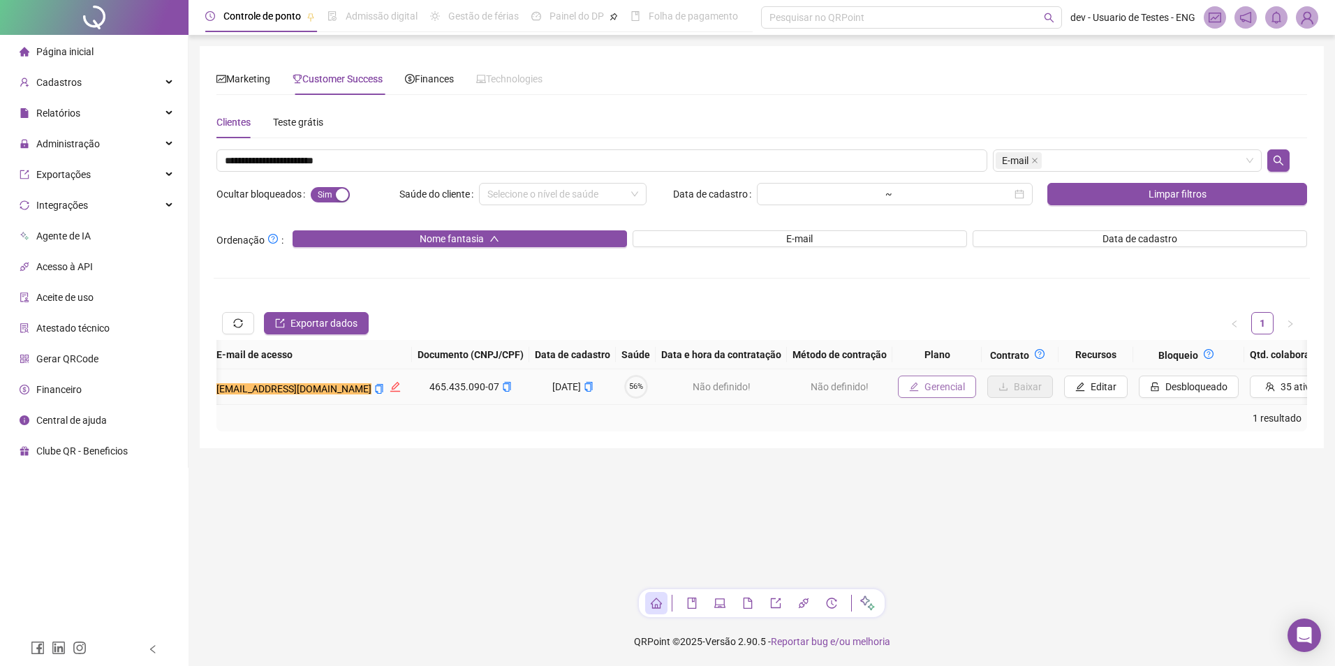
click at [925, 389] on span "Gerencial" at bounding box center [945, 386] width 41 height 15
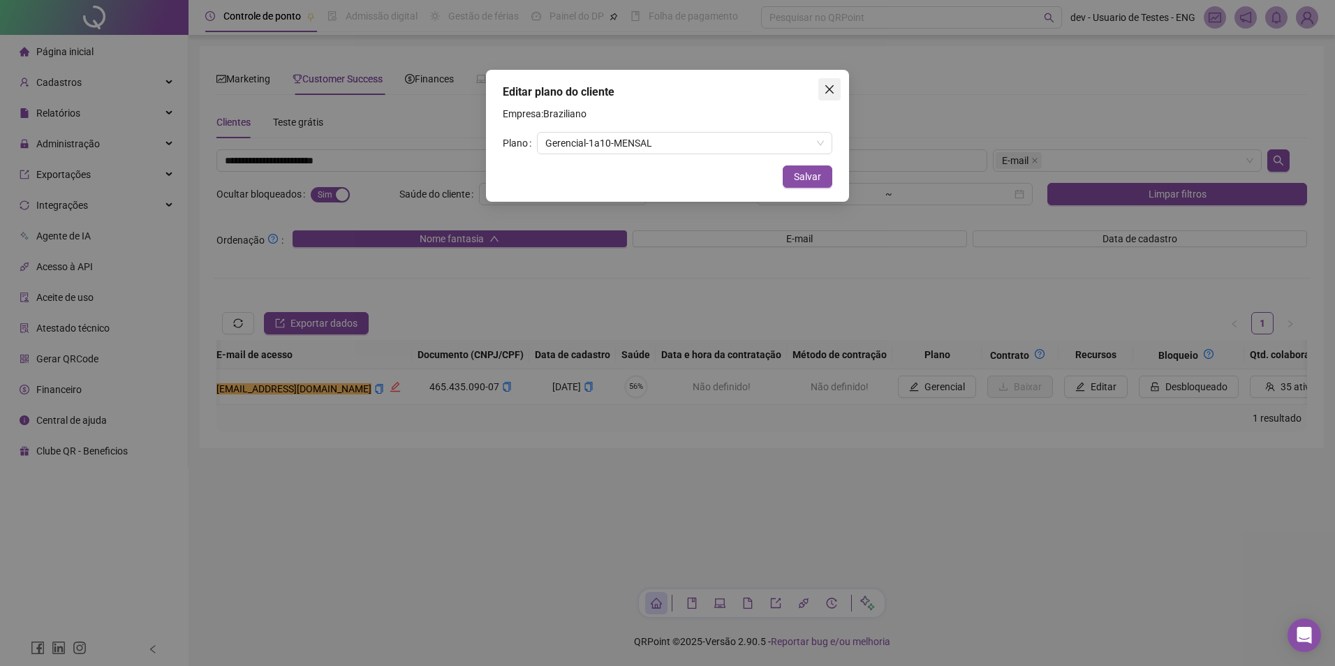
click at [832, 91] on icon "close" at bounding box center [829, 89] width 11 height 11
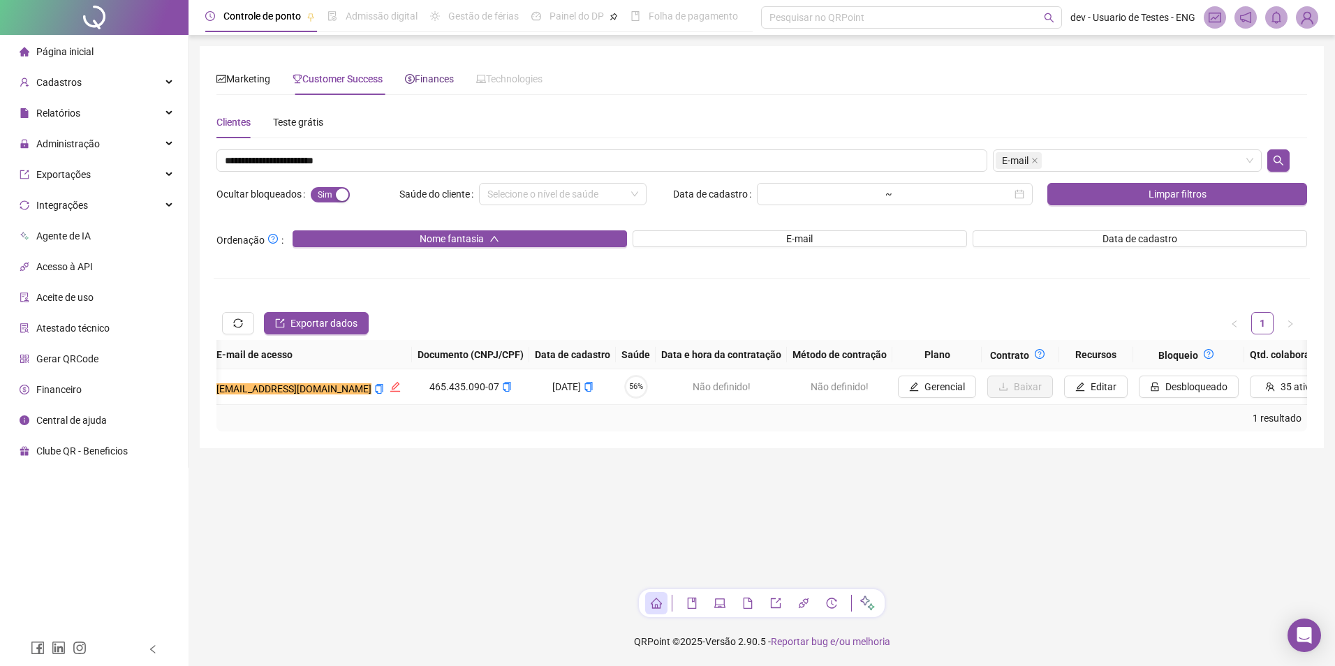
click at [439, 81] on span "Finances" at bounding box center [429, 78] width 49 height 11
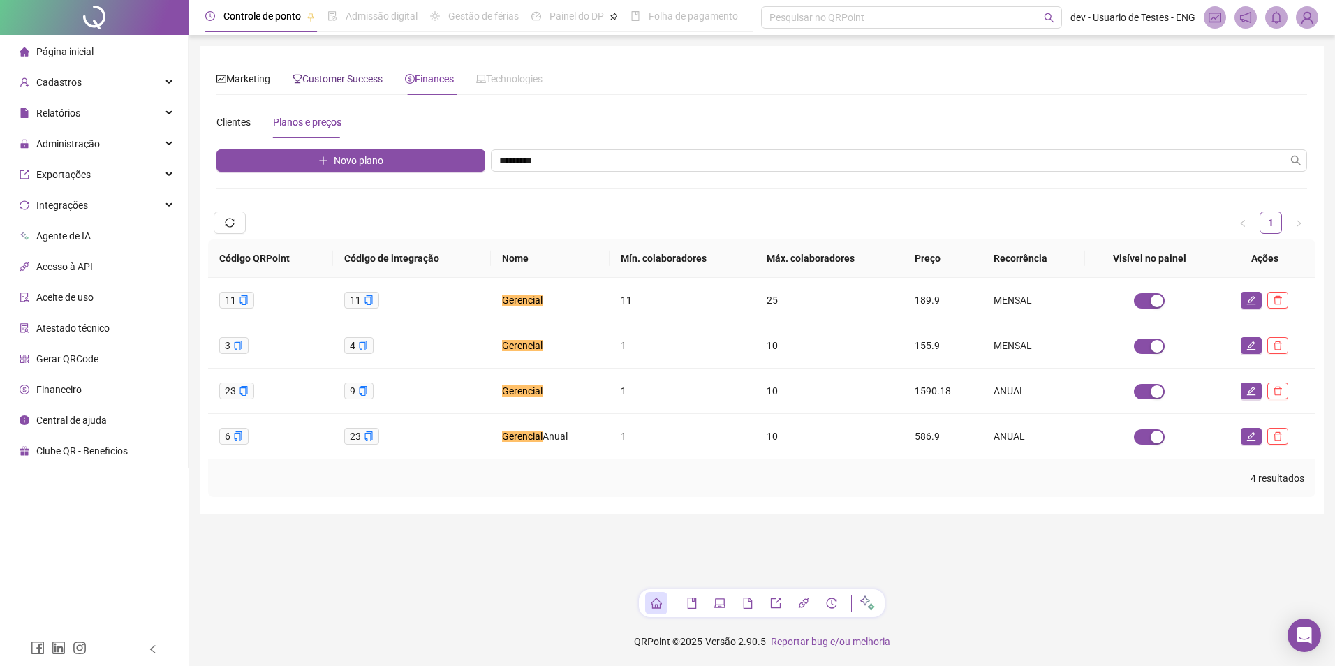
click at [314, 75] on span "Customer Success" at bounding box center [338, 78] width 90 height 11
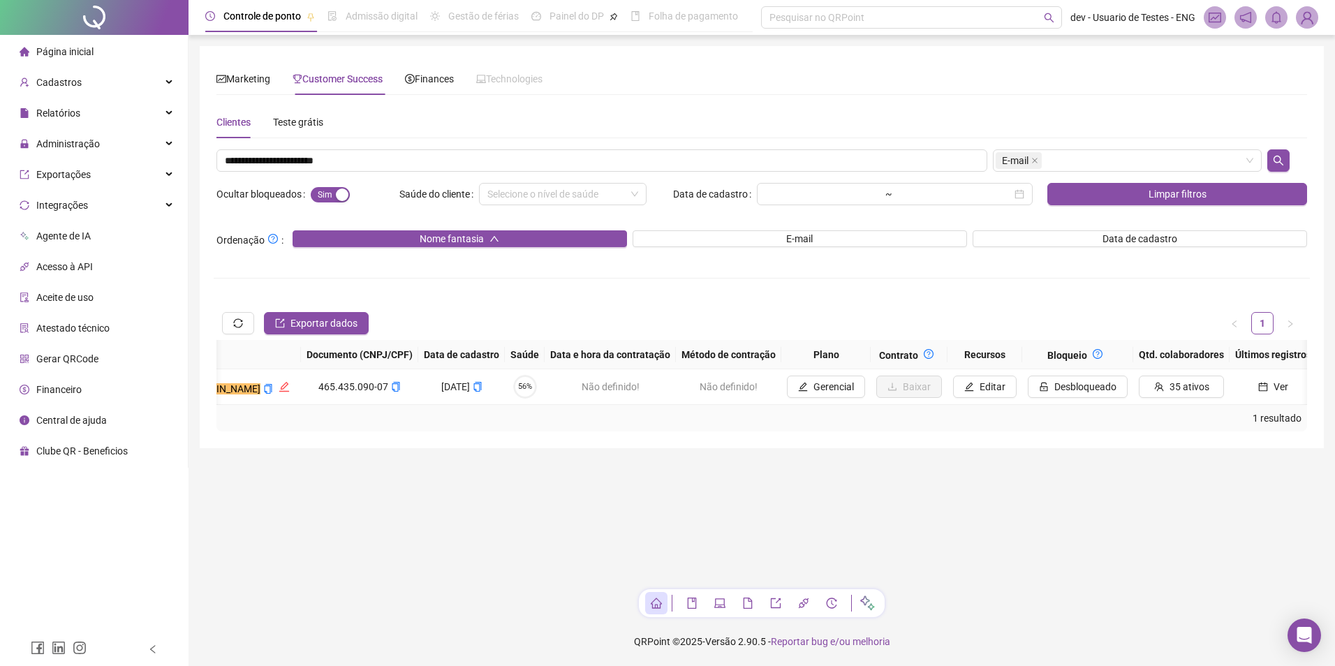
scroll to position [0, 749]
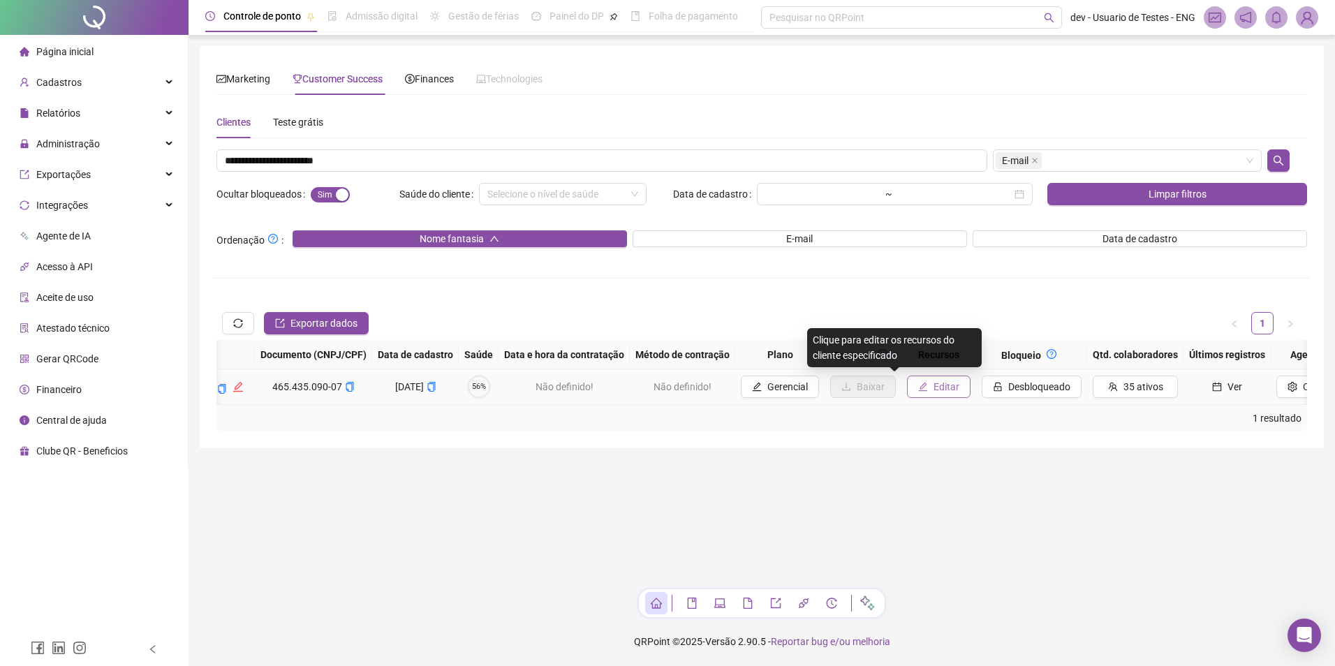
click at [918, 387] on icon "edit" at bounding box center [923, 387] width 10 height 10
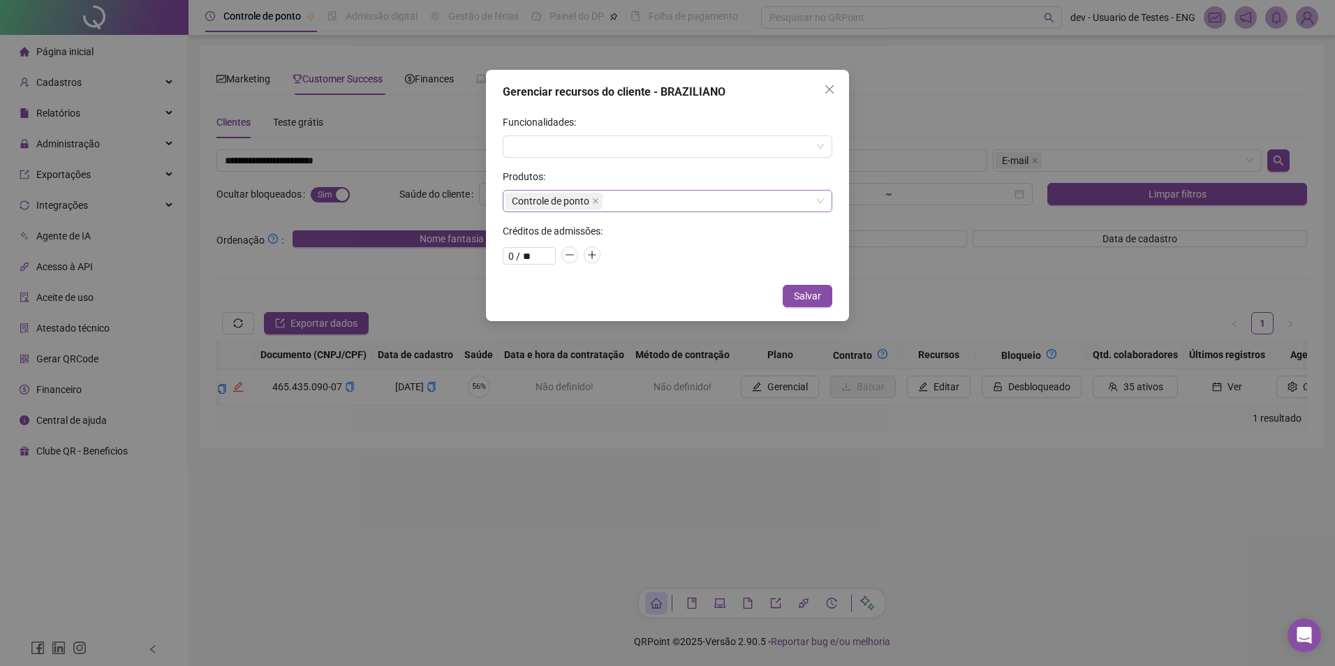
click at [701, 202] on div "Controle de ponto" at bounding box center [668, 201] width 330 height 22
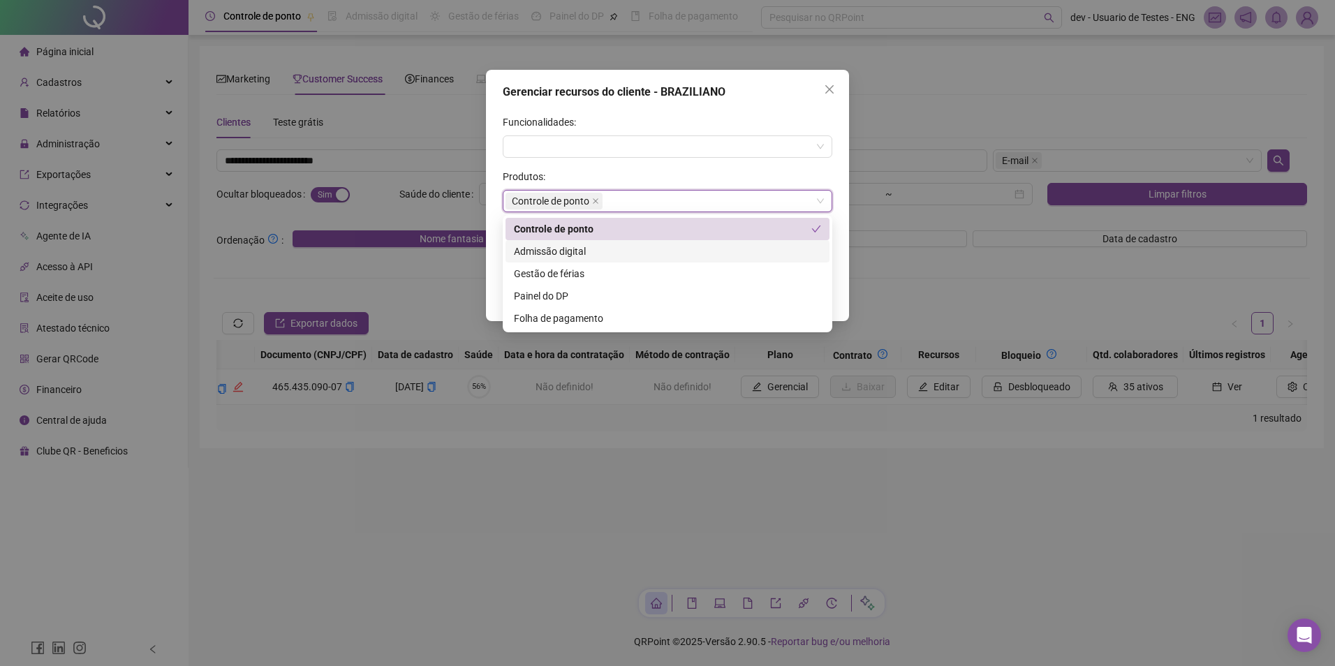
click at [631, 249] on div "Admissão digital" at bounding box center [667, 251] width 307 height 15
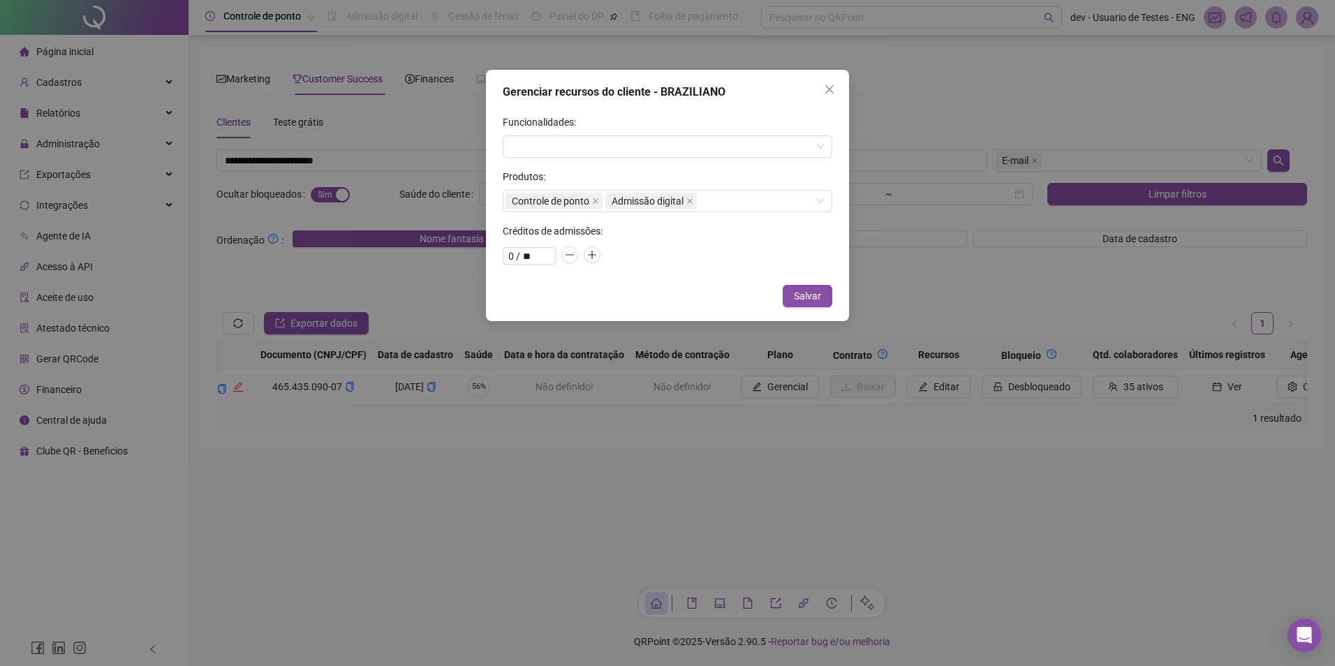
click at [795, 176] on div "Produtos:" at bounding box center [668, 179] width 330 height 21
click at [809, 297] on span "Salvar" at bounding box center [807, 295] width 27 height 15
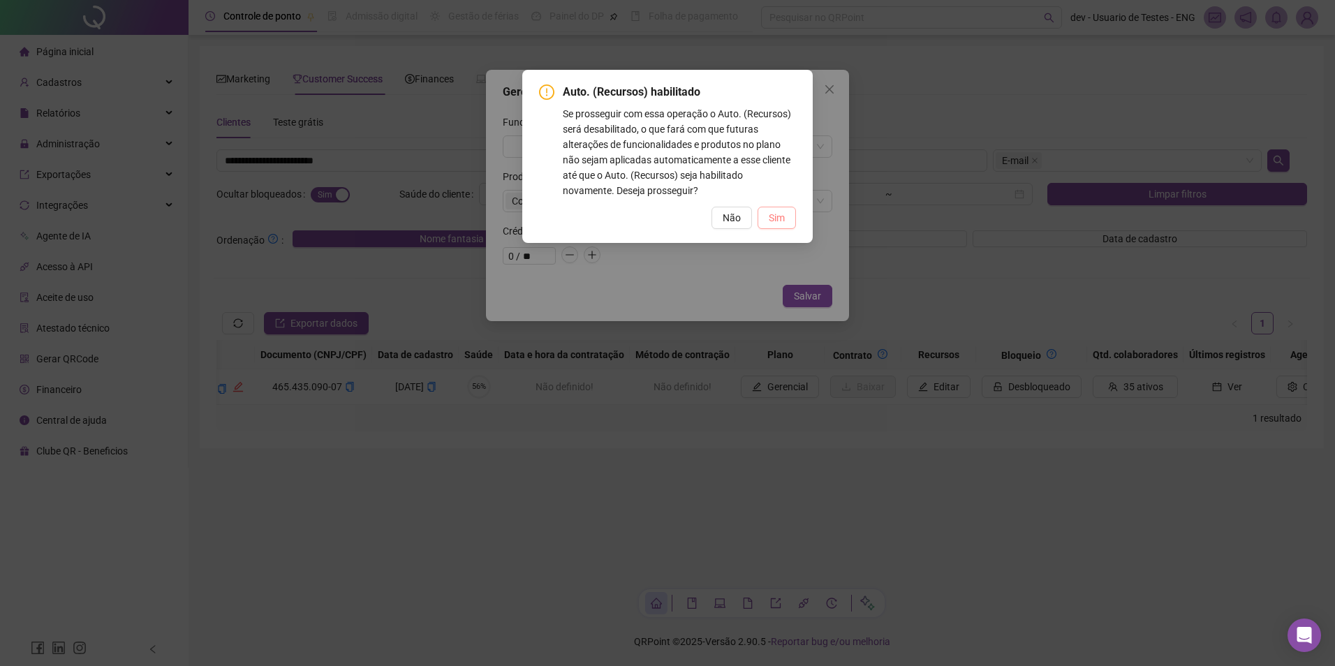
click at [779, 216] on span "Sim" at bounding box center [777, 217] width 16 height 15
